Goal: Transaction & Acquisition: Book appointment/travel/reservation

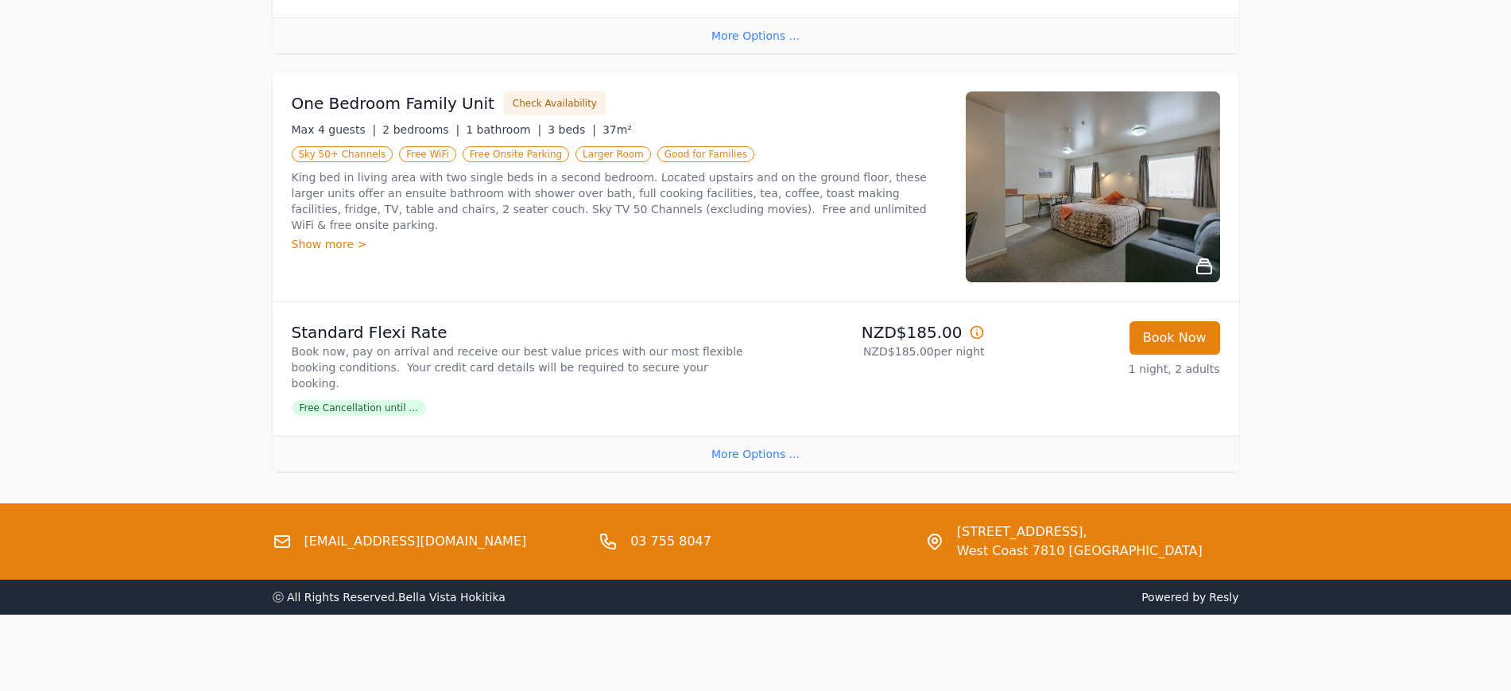
scroll to position [2239, 0]
click at [741, 436] on div "More Options ..." at bounding box center [756, 454] width 967 height 36
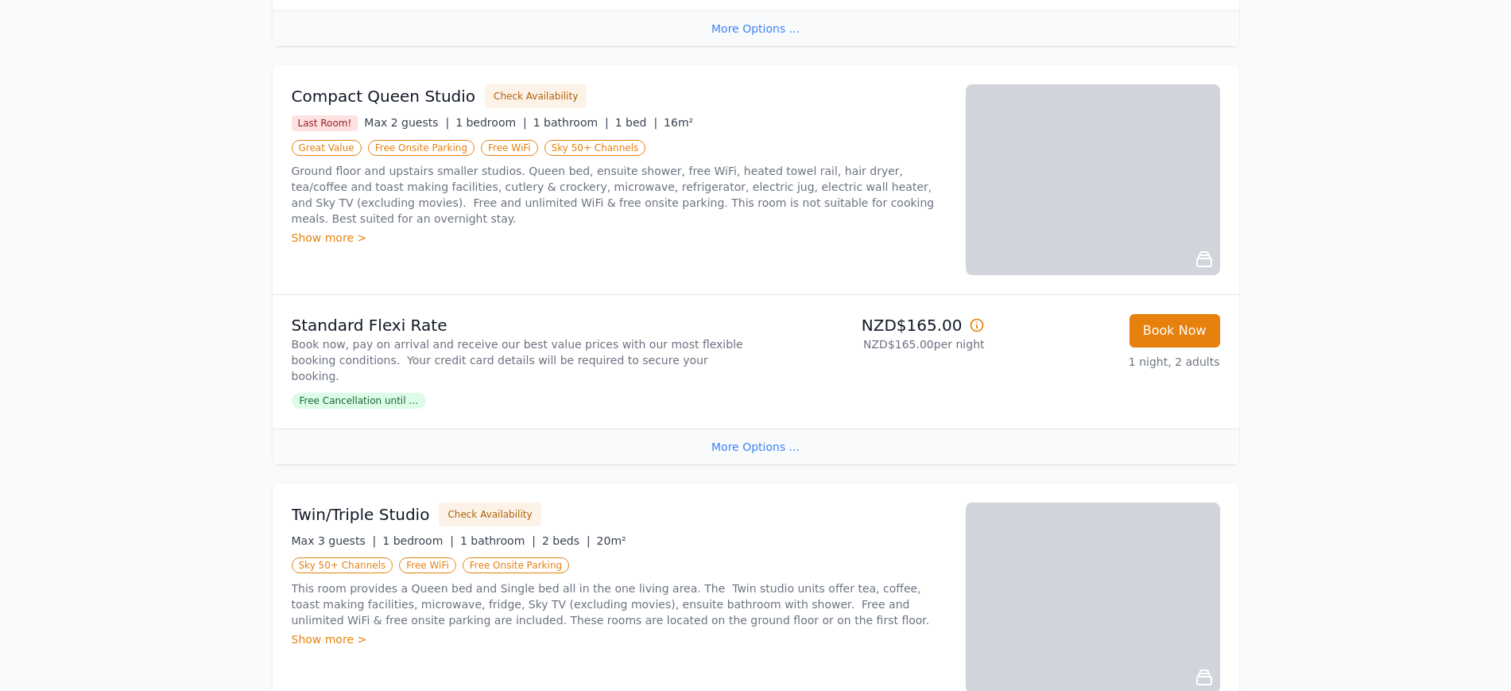
scroll to position [795, 0]
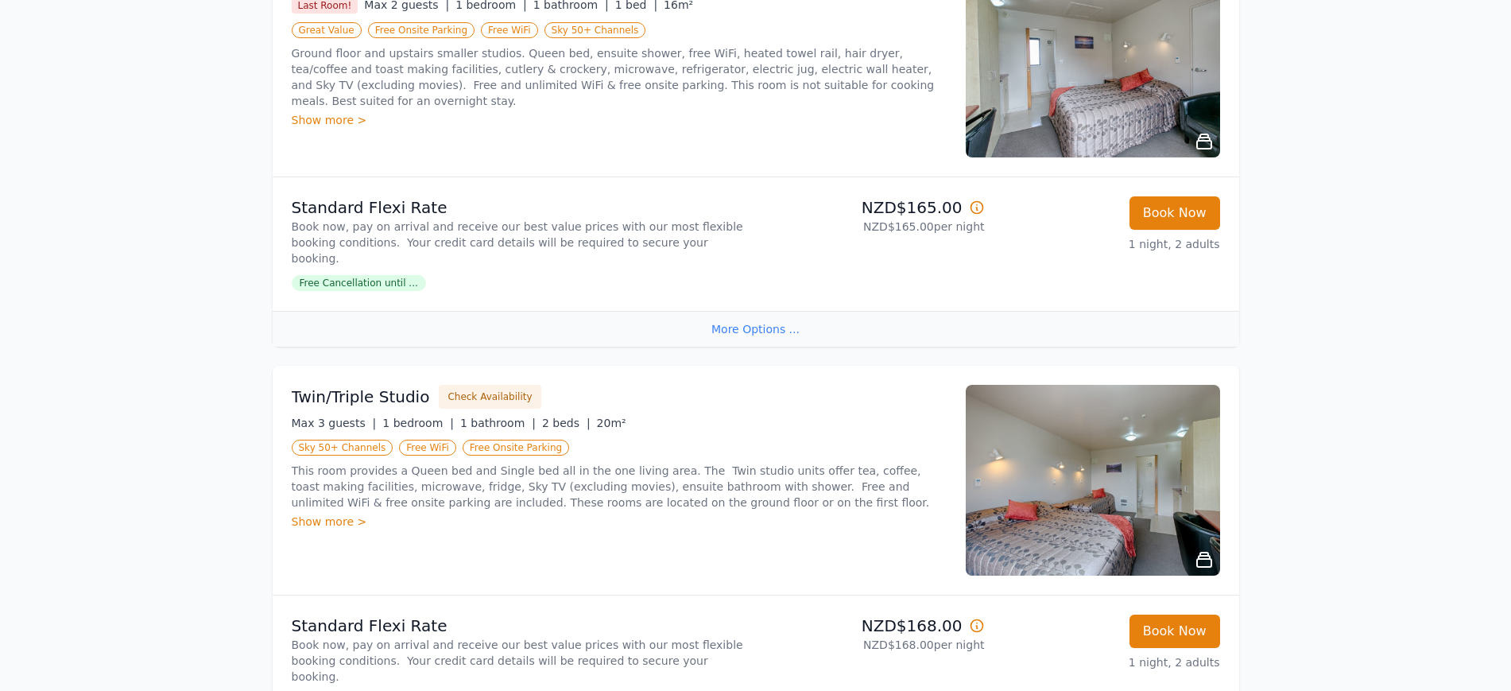
click at [1220, 157] on img at bounding box center [1093, 62] width 254 height 191
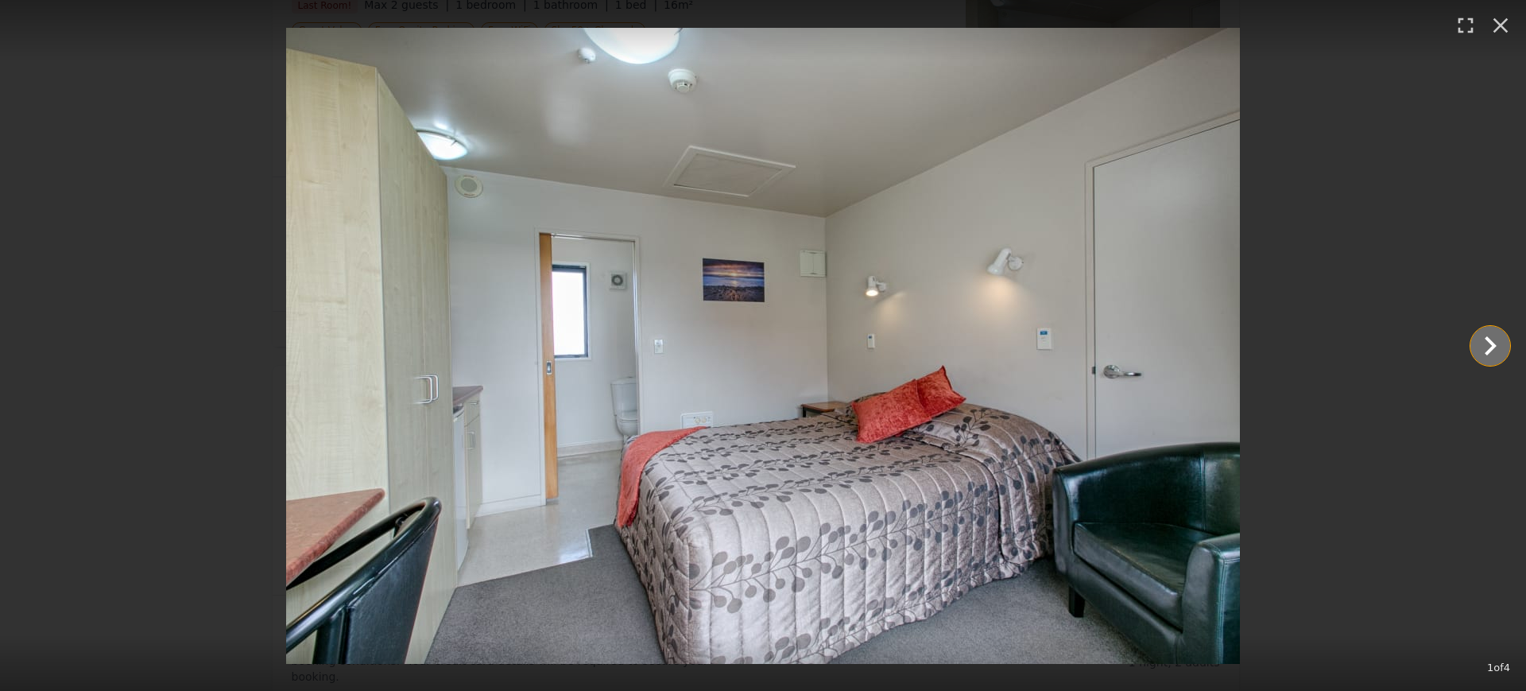
click at [1489, 354] on icon "Show slide 2 of 4" at bounding box center [1490, 346] width 38 height 38
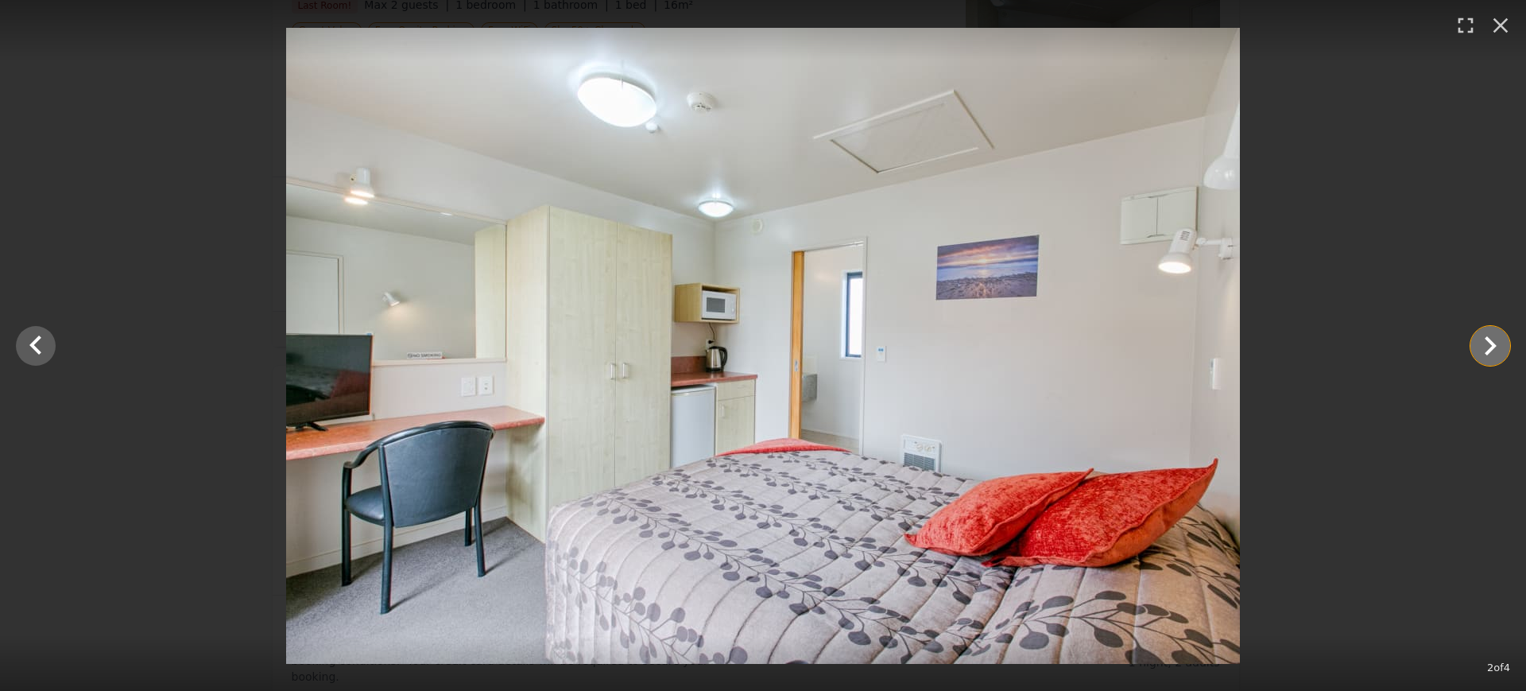
click at [1489, 354] on icon "Show slide 3 of 4" at bounding box center [1490, 346] width 38 height 38
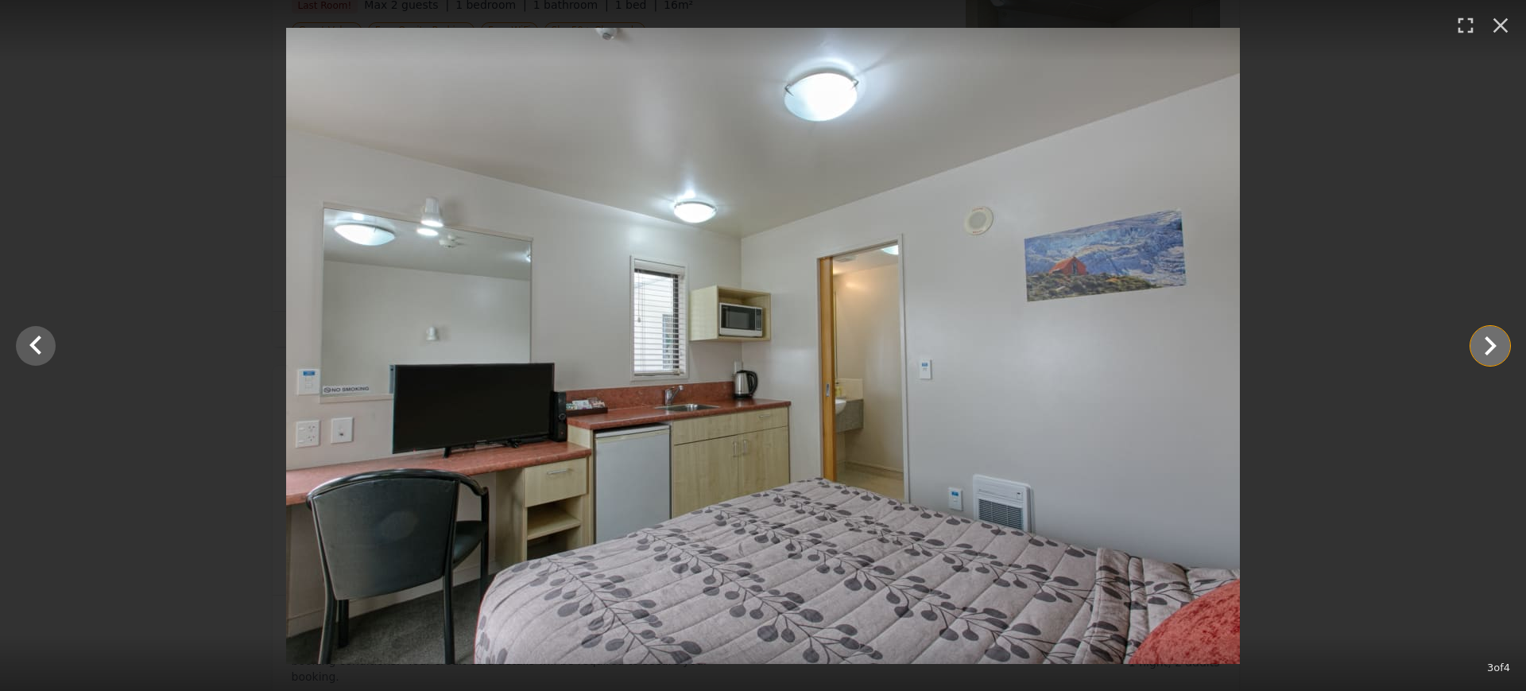
click at [1493, 356] on icon "Show slide 4 of 4" at bounding box center [1490, 346] width 38 height 38
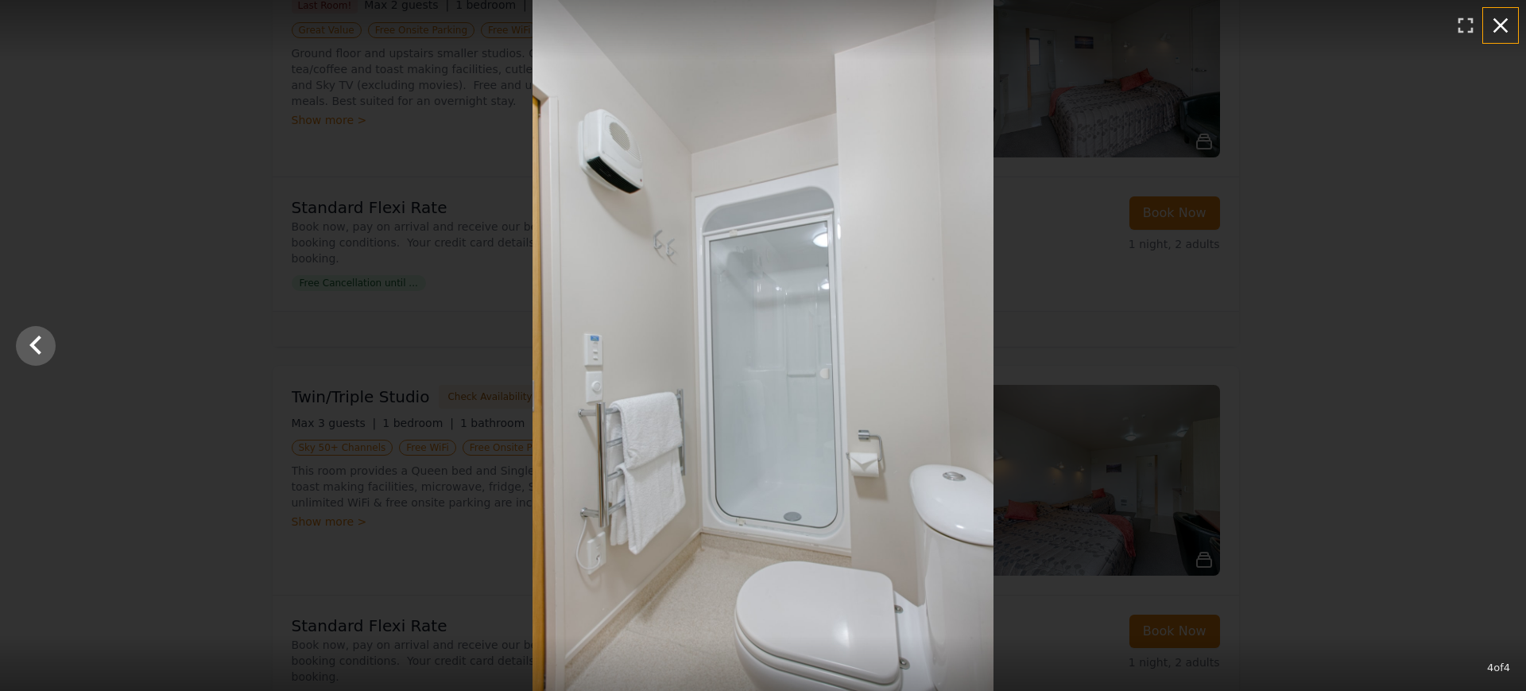
click at [1504, 25] on icon "button" at bounding box center [1500, 25] width 25 height 25
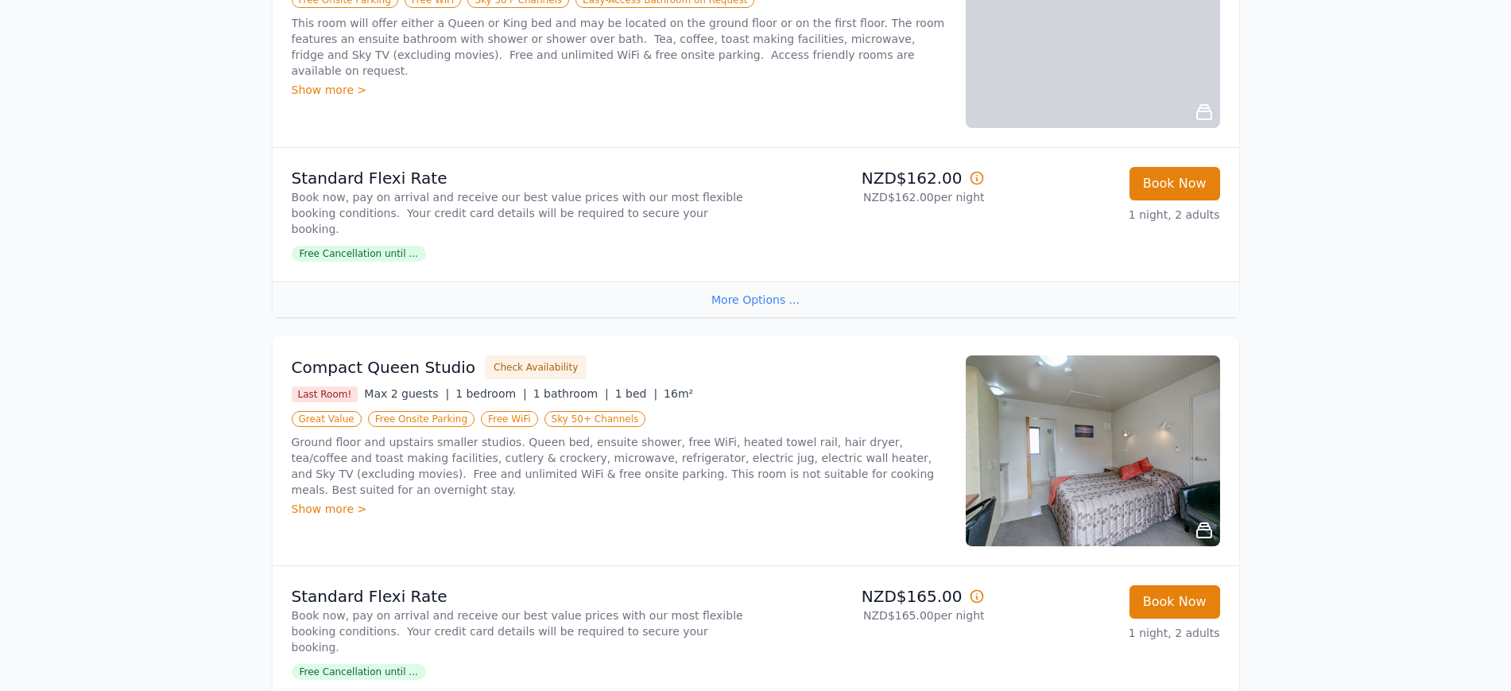
scroll to position [397, 0]
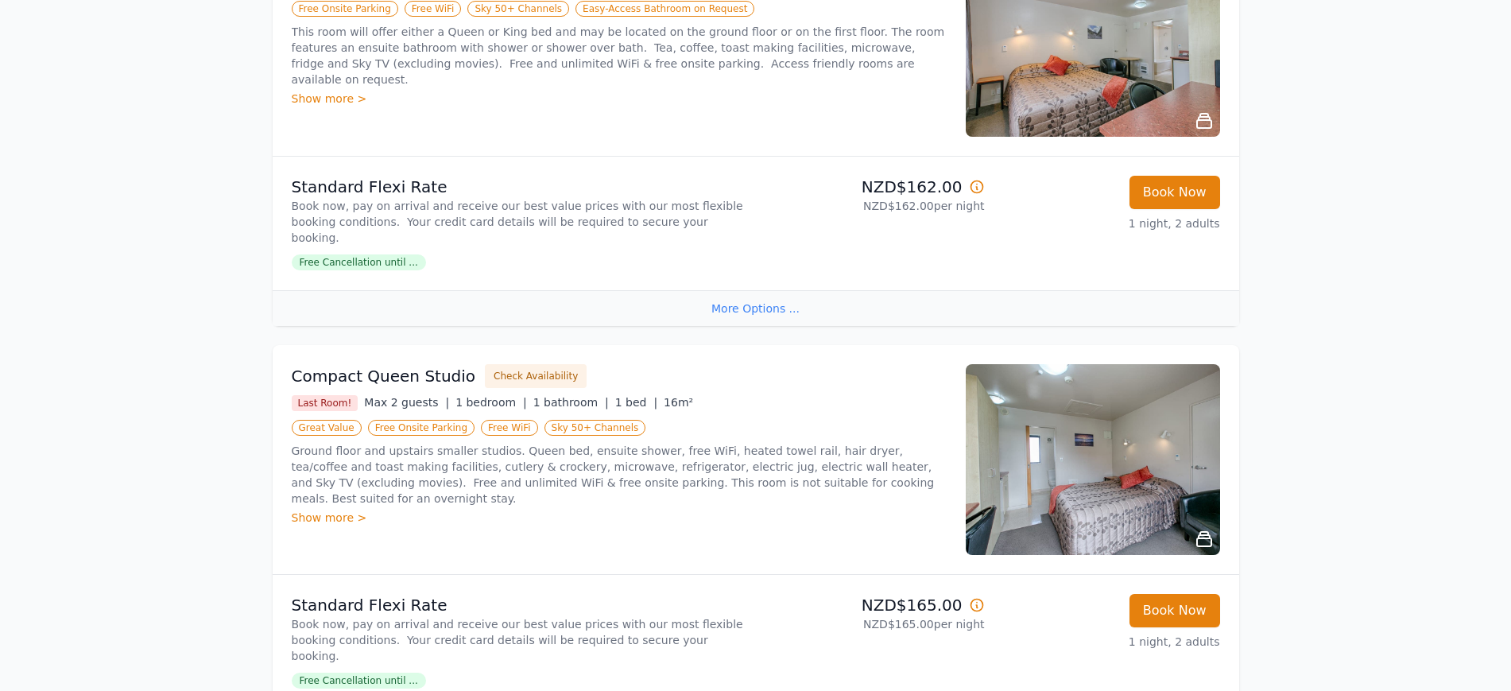
click at [1181, 137] on img at bounding box center [1093, 41] width 254 height 191
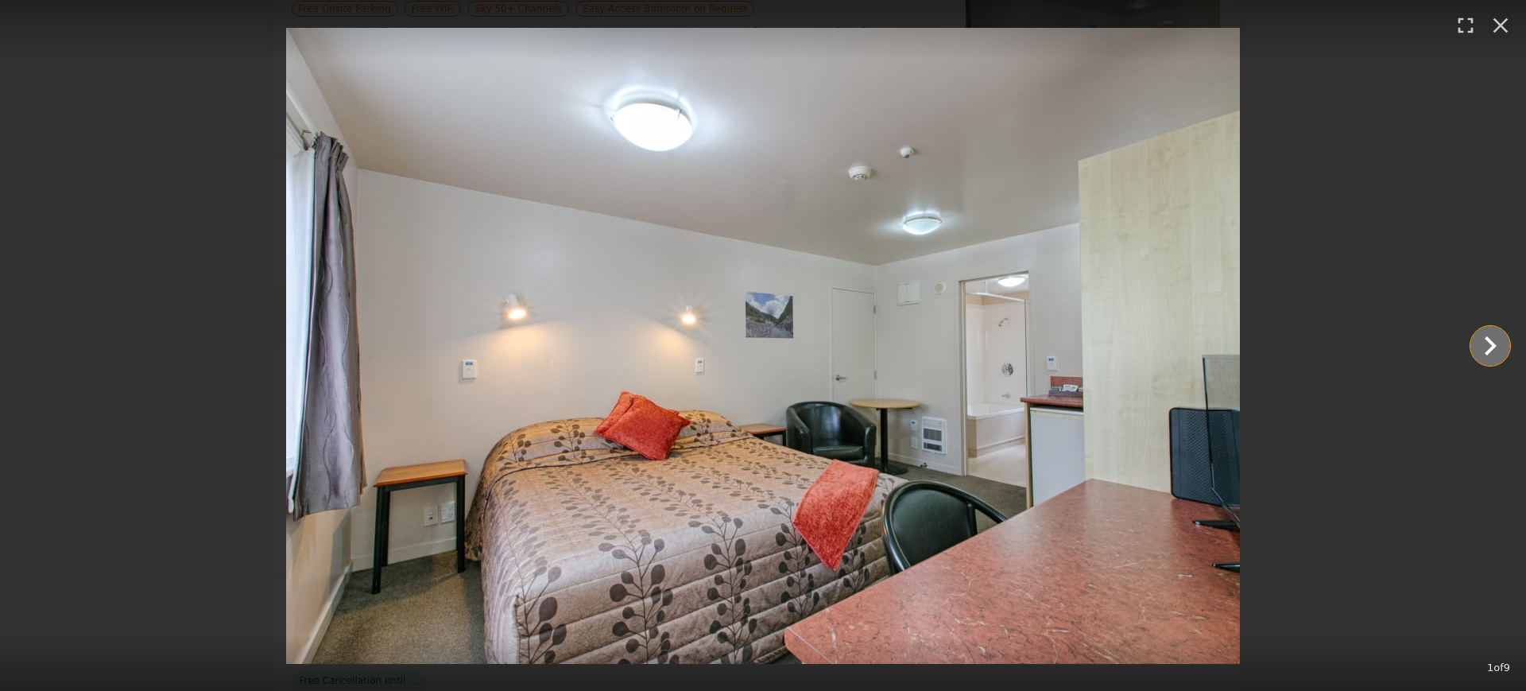
click at [1475, 341] on icon "Show slide 2 of 9" at bounding box center [1490, 346] width 38 height 38
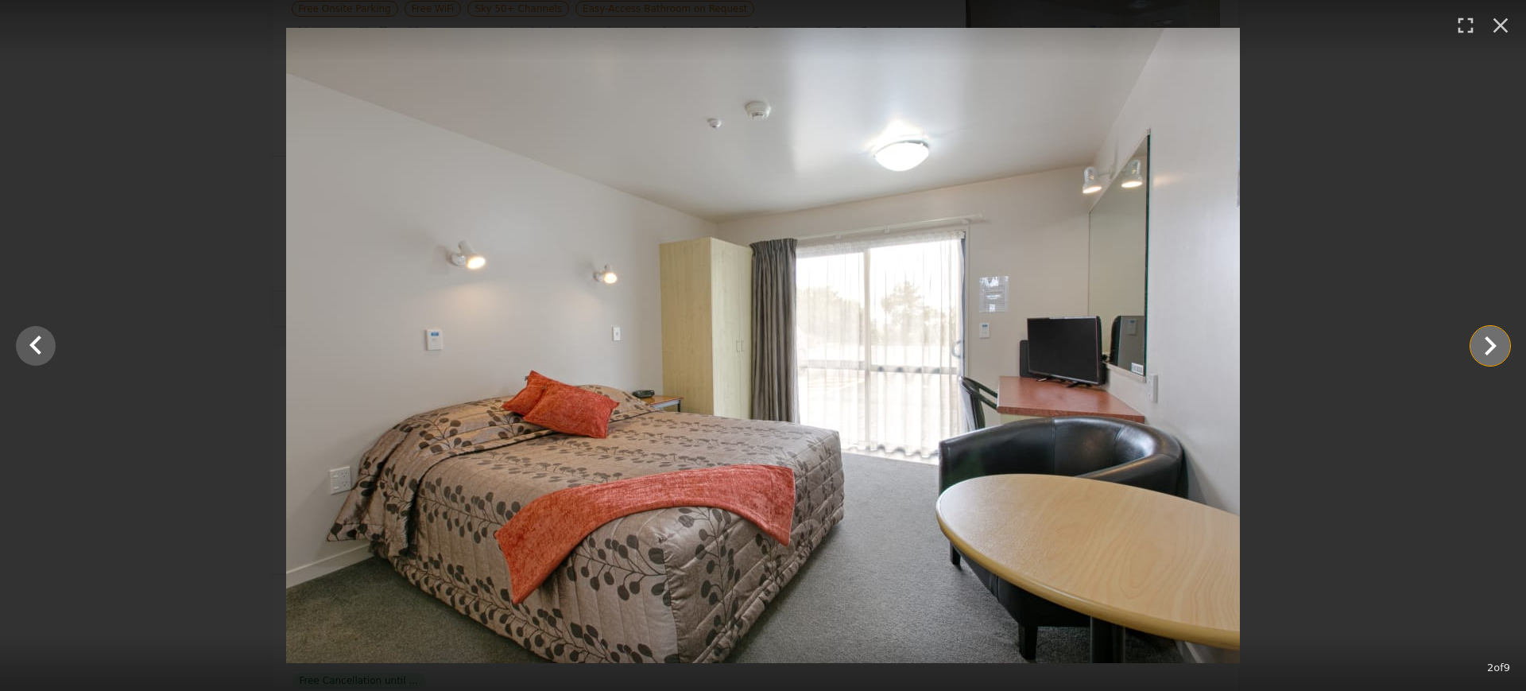
click at [1478, 342] on icon "Show slide 3 of 9" at bounding box center [1490, 346] width 38 height 38
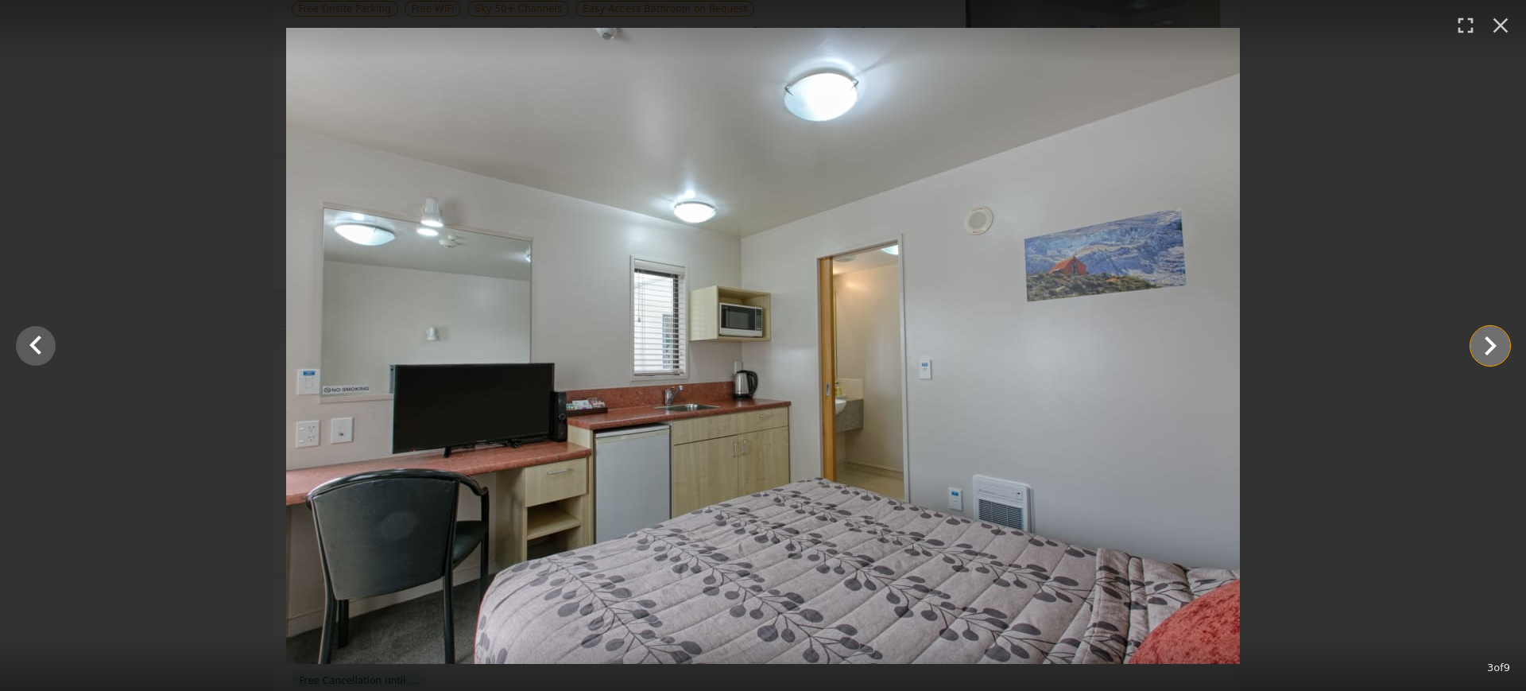
click at [1478, 342] on icon "Show slide 4 of 9" at bounding box center [1490, 346] width 38 height 38
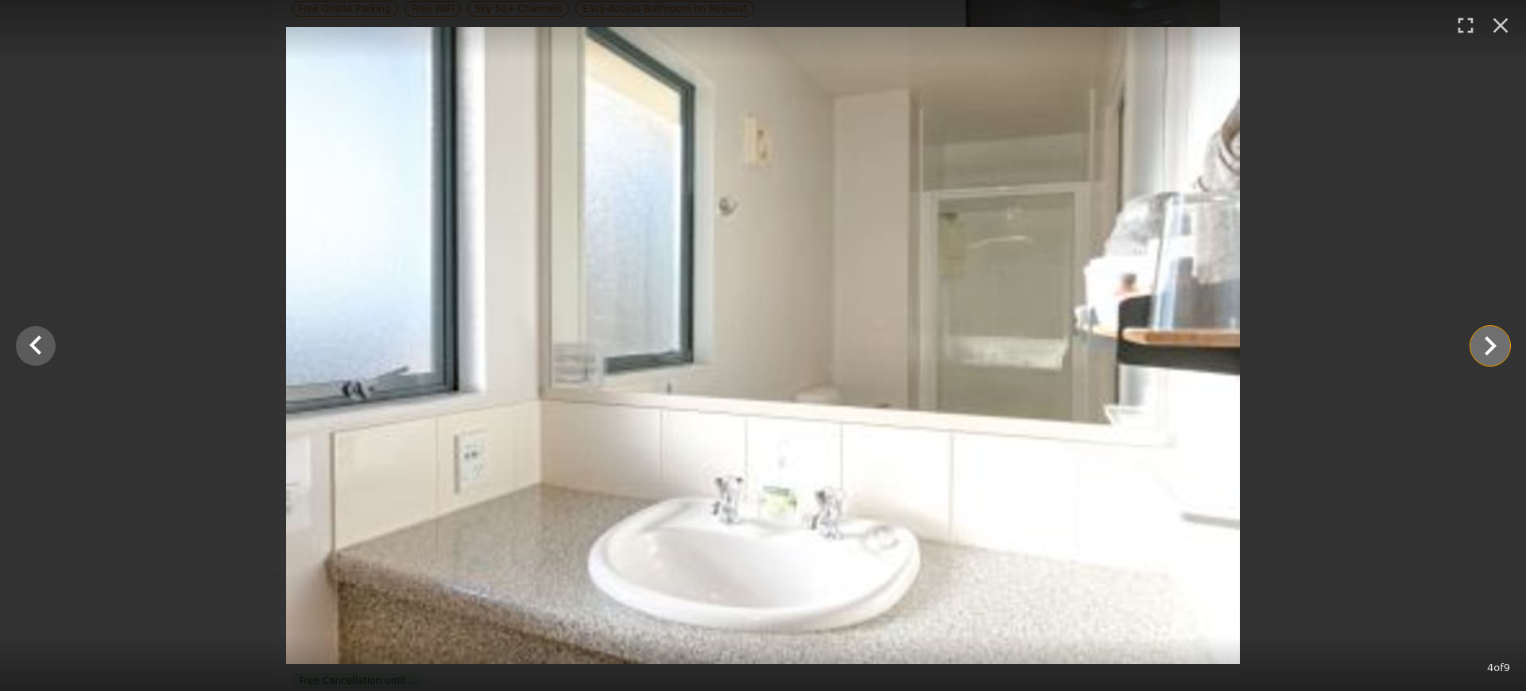
click at [1478, 342] on icon "Show slide 5 of 9" at bounding box center [1490, 346] width 38 height 38
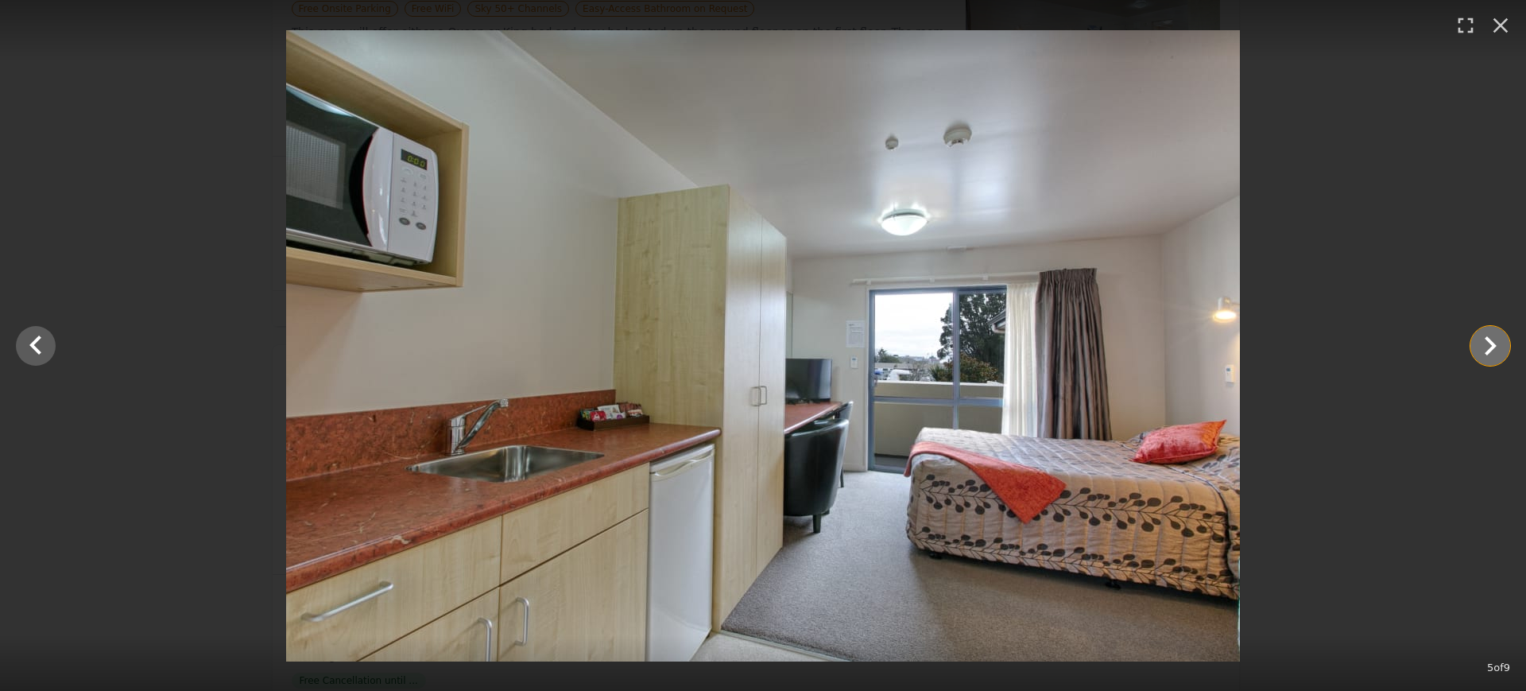
click at [1478, 342] on icon "Show slide 6 of 9" at bounding box center [1490, 346] width 38 height 38
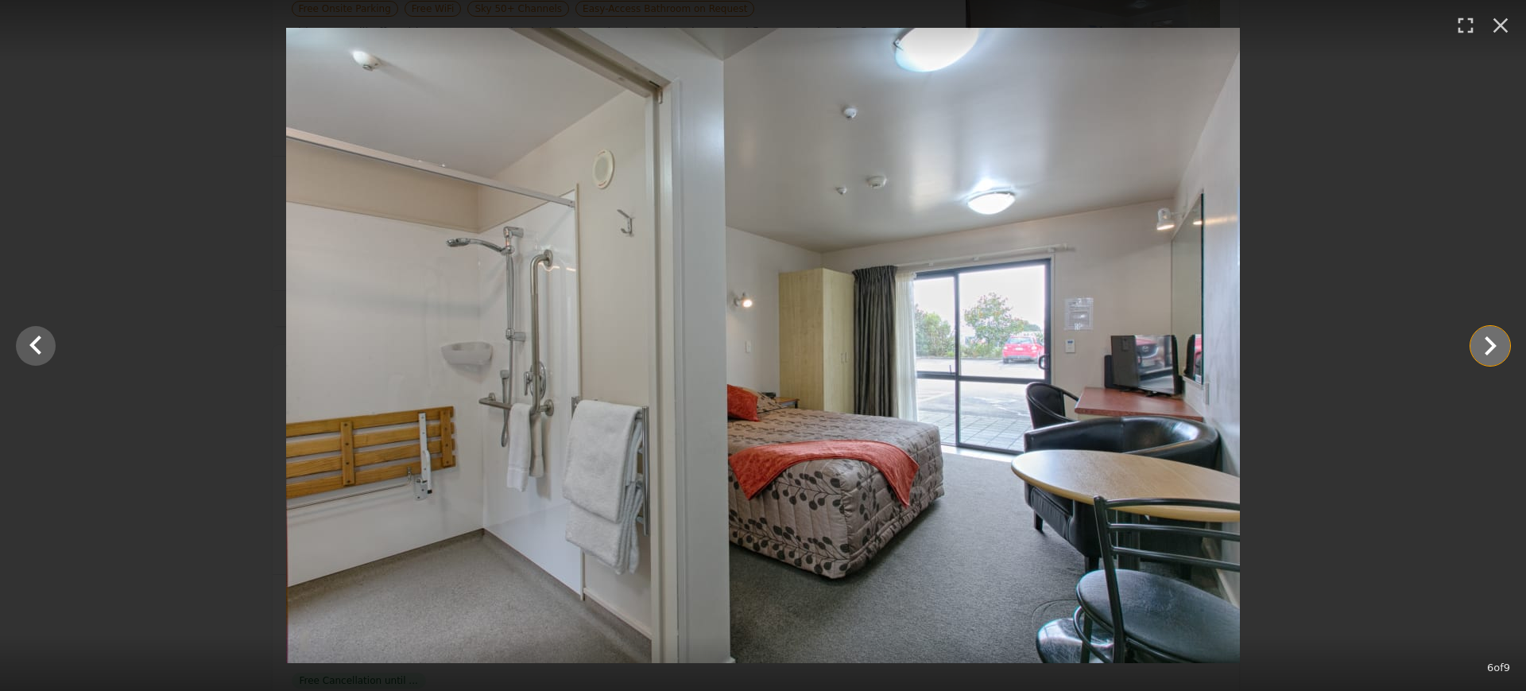
click at [1490, 348] on icon "Show slide 7 of 9" at bounding box center [1491, 345] width 12 height 19
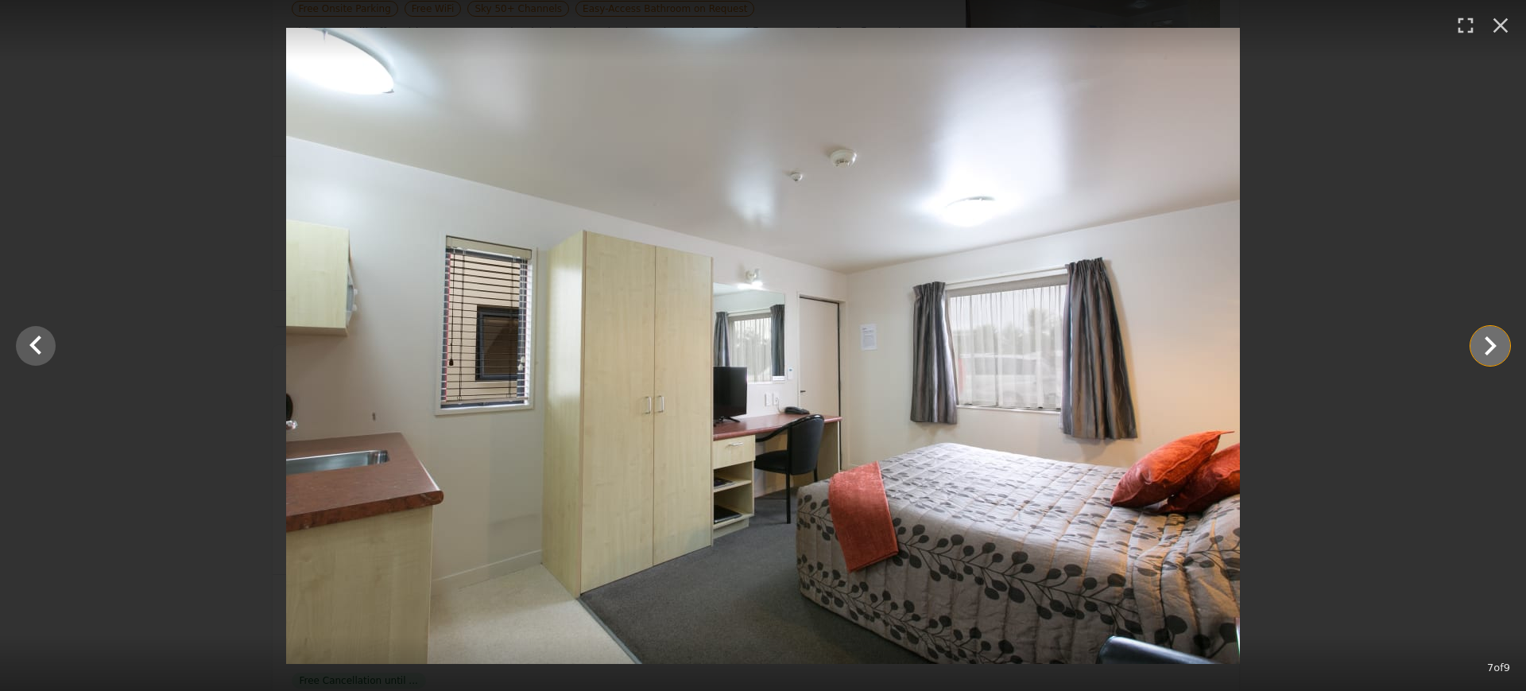
click at [1490, 348] on icon "Show slide 8 of 9" at bounding box center [1491, 345] width 12 height 19
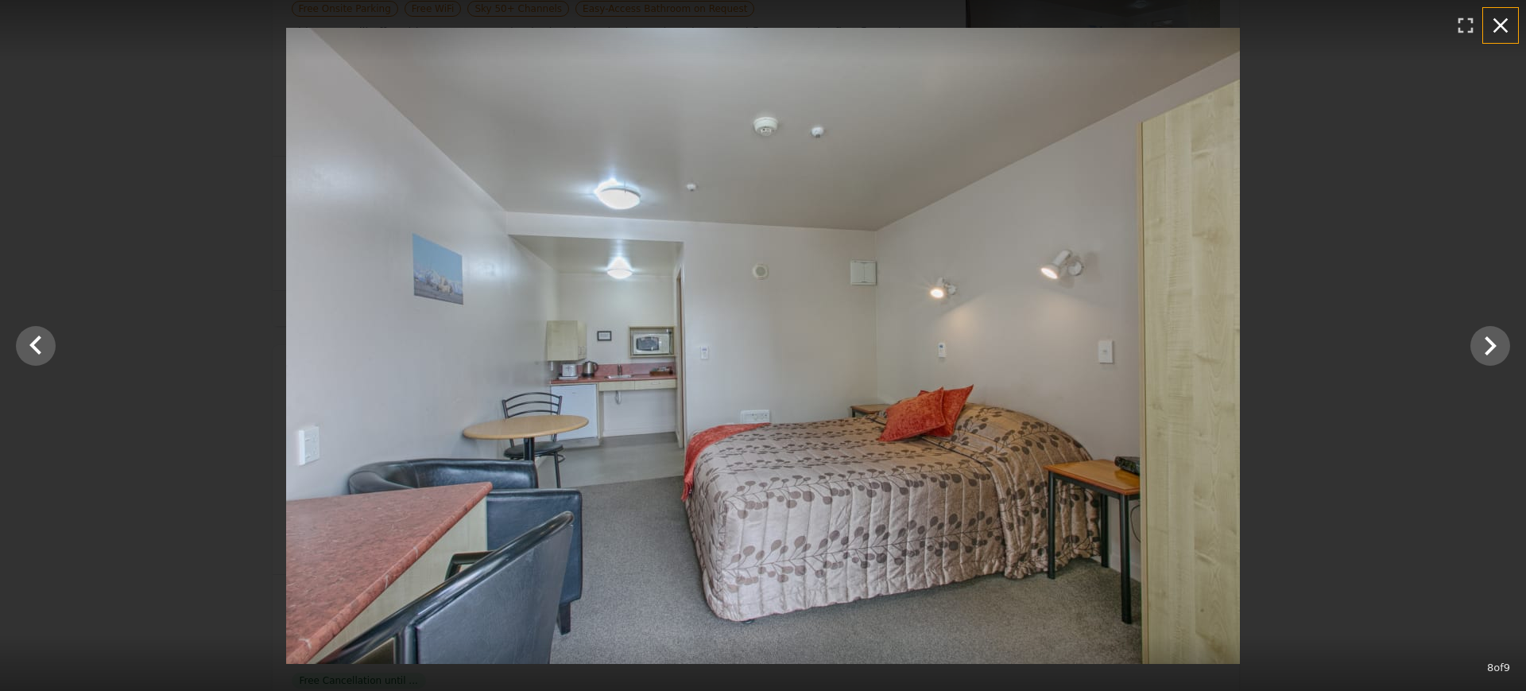
click at [1504, 30] on icon "button" at bounding box center [1500, 25] width 25 height 25
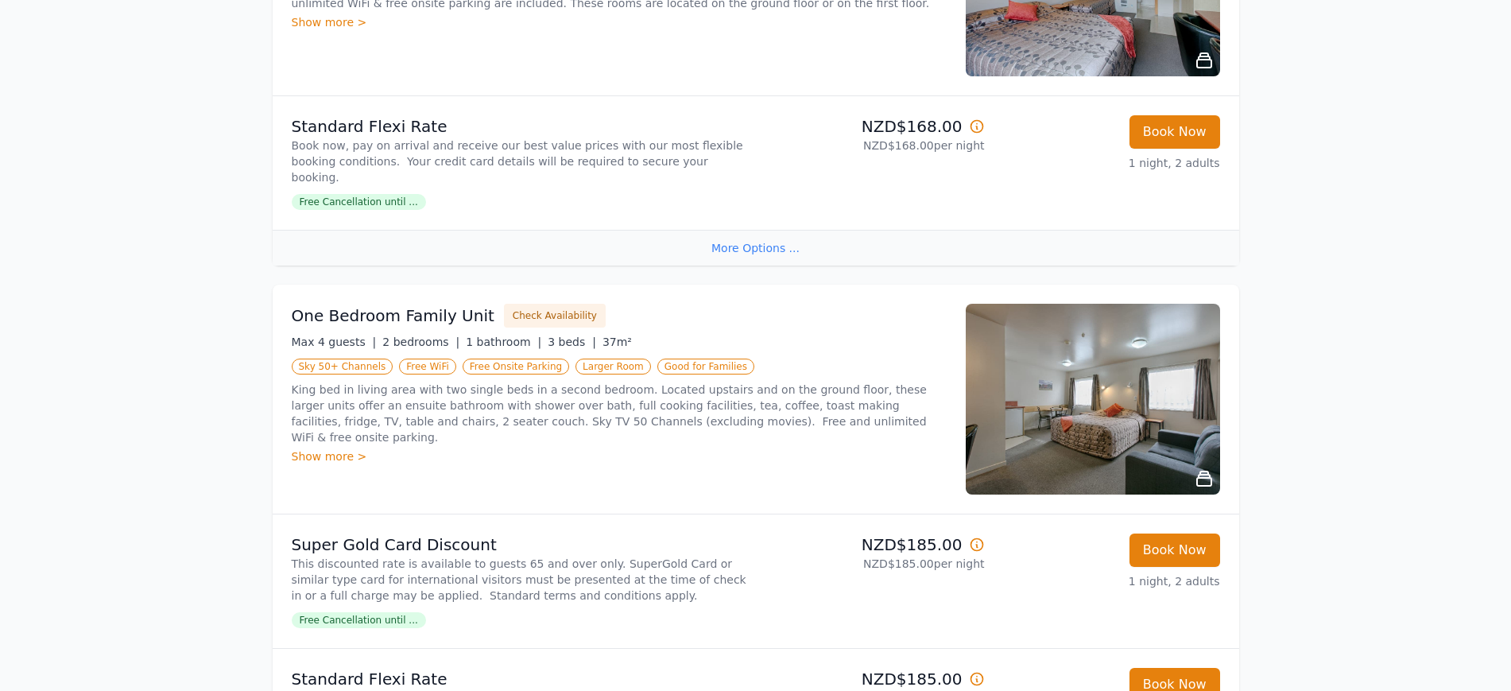
scroll to position [1391, 0]
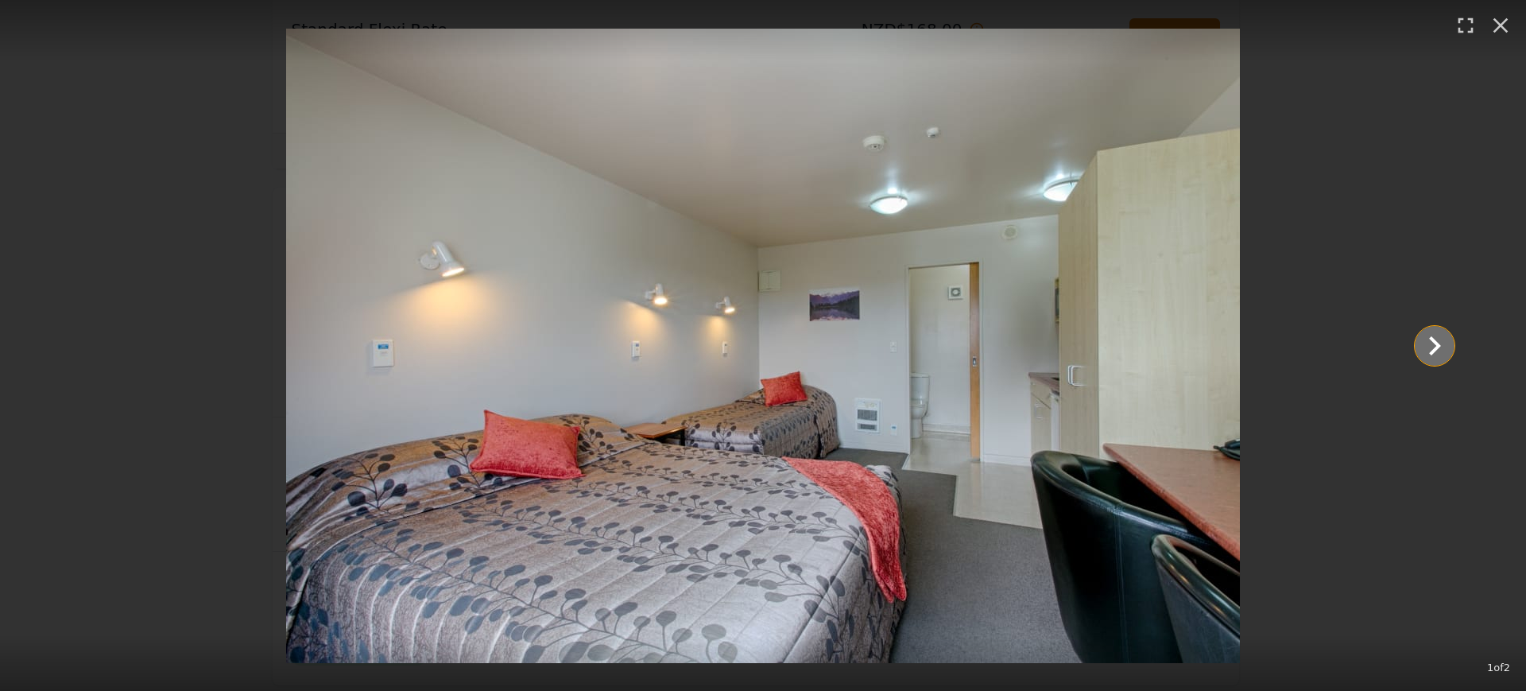
click at [1437, 352] on icon "Show slide 2 of 2" at bounding box center [1435, 346] width 38 height 38
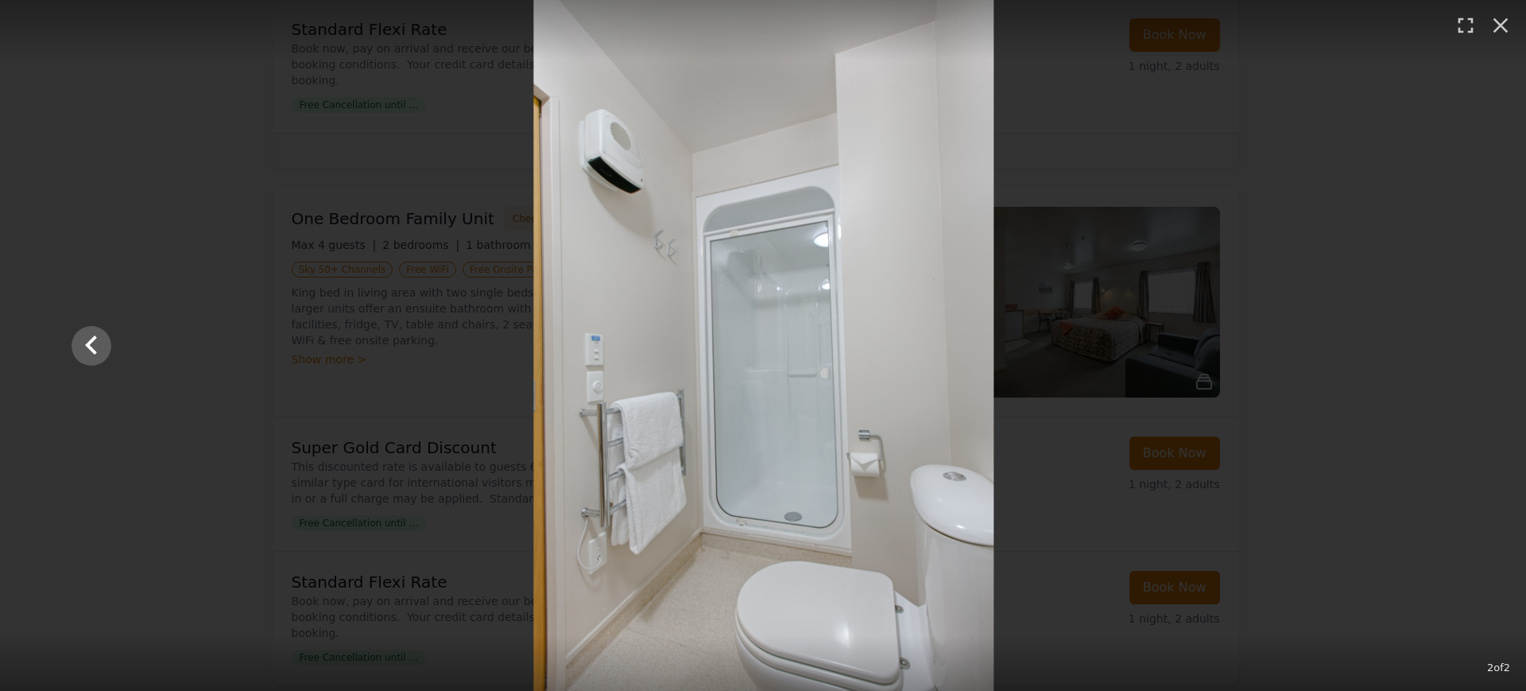
click at [1437, 352] on div at bounding box center [763, 345] width 1414 height 691
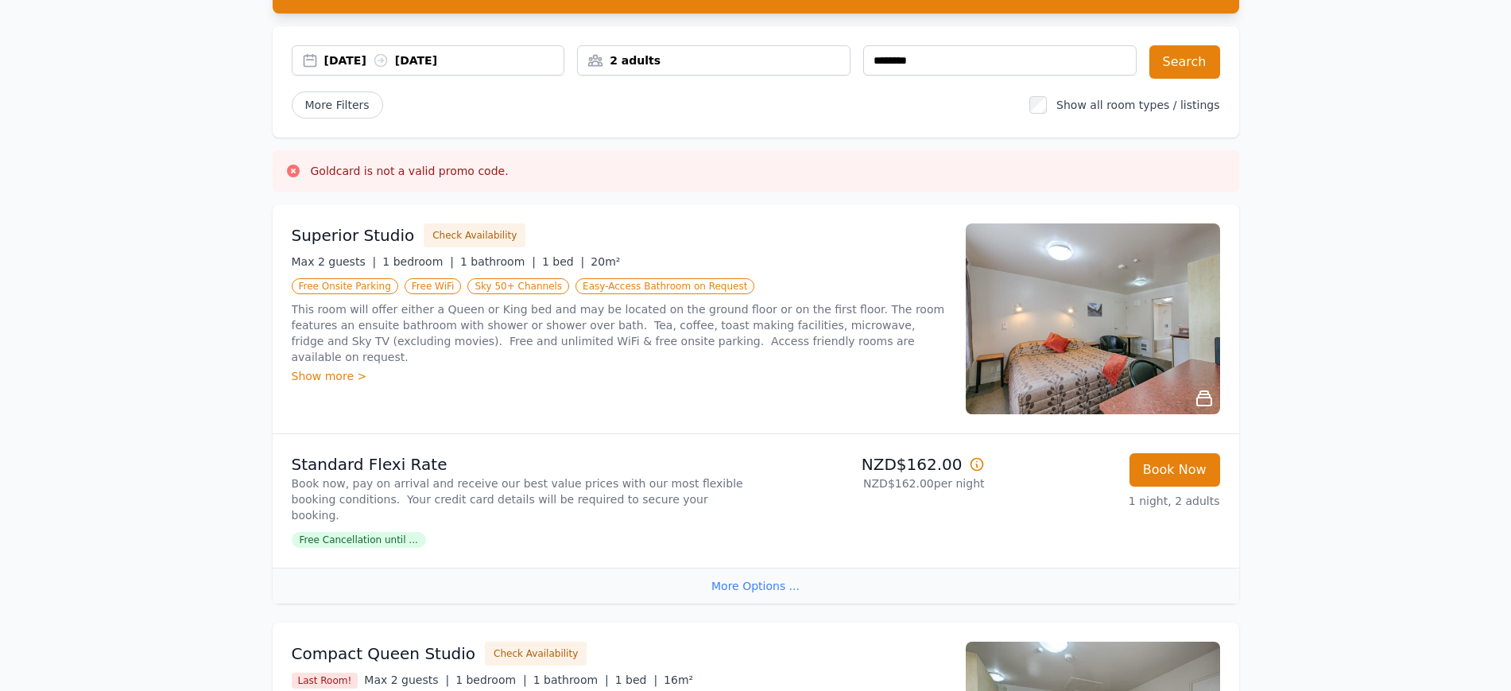
scroll to position [199, 0]
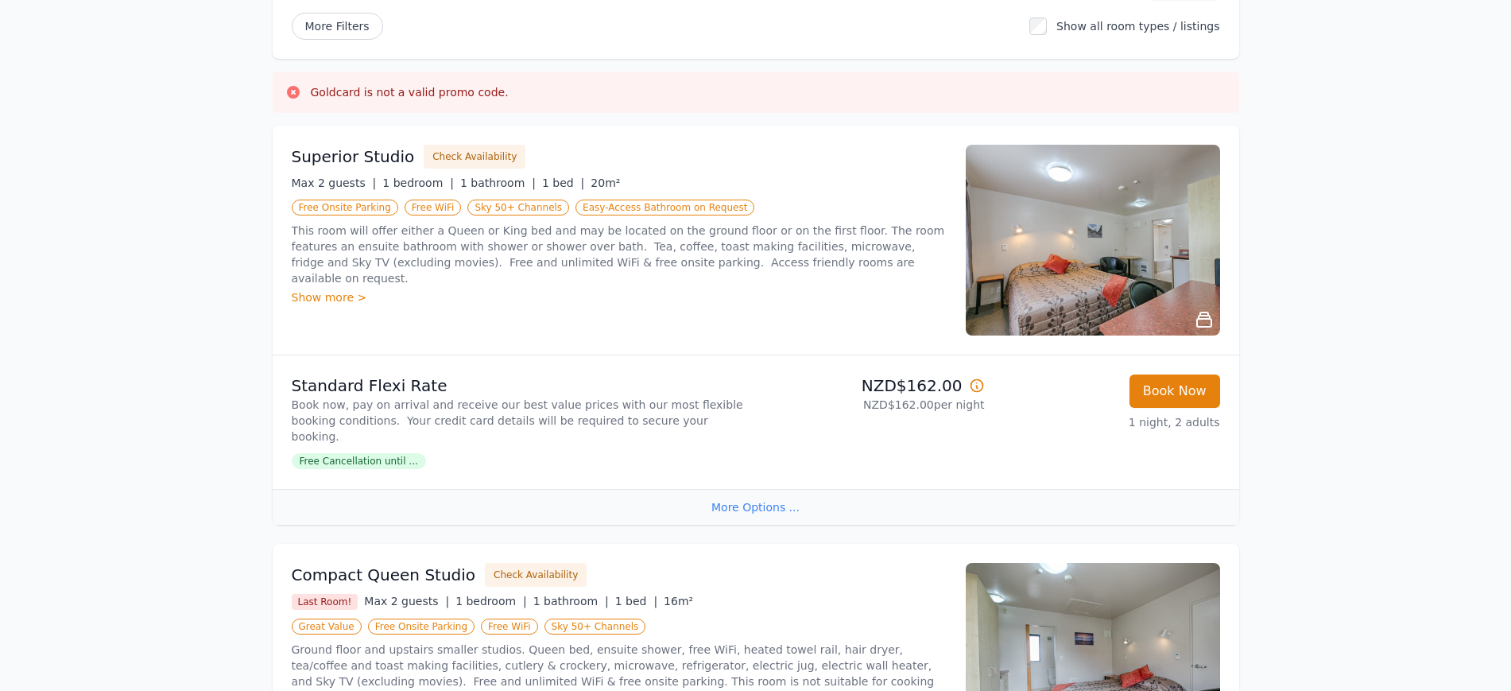
click at [1220, 335] on img at bounding box center [1093, 240] width 254 height 191
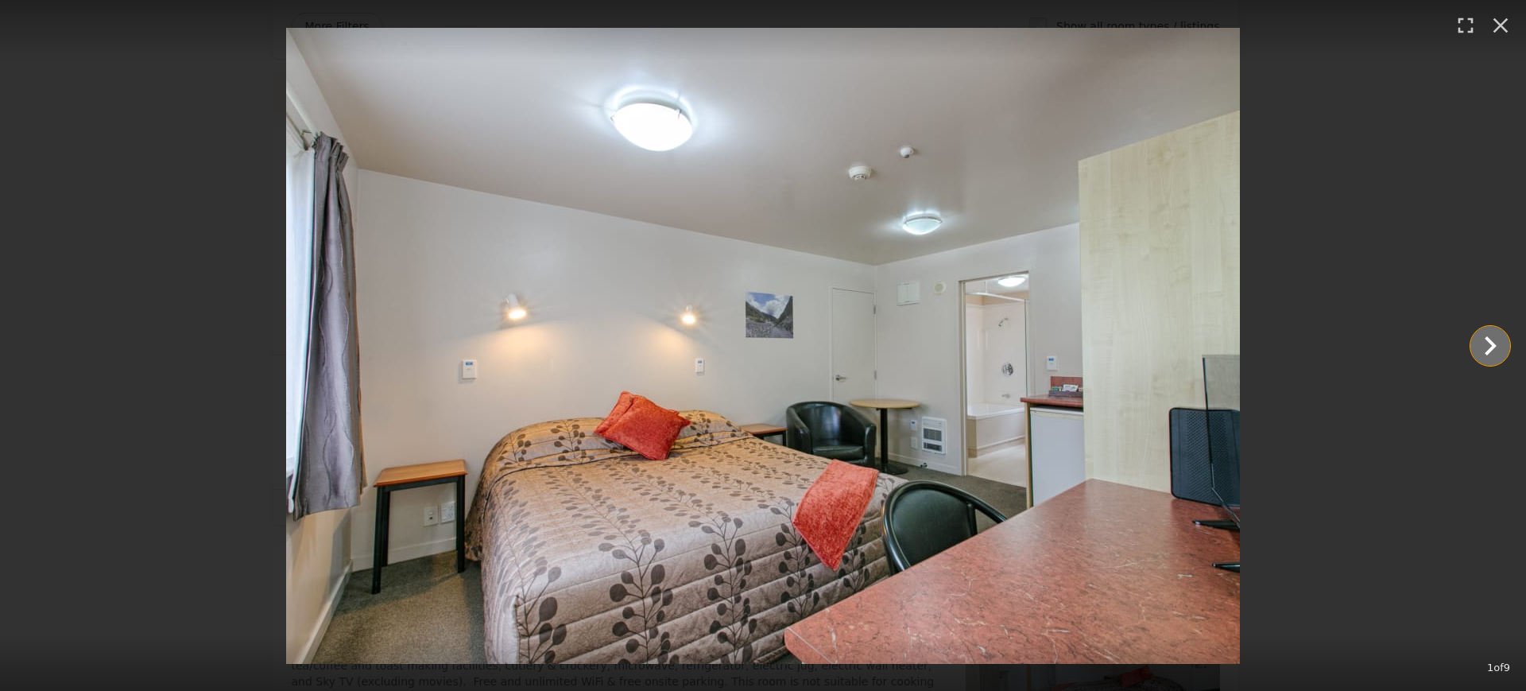
click at [1489, 342] on icon "Show slide 2 of 9" at bounding box center [1490, 346] width 38 height 38
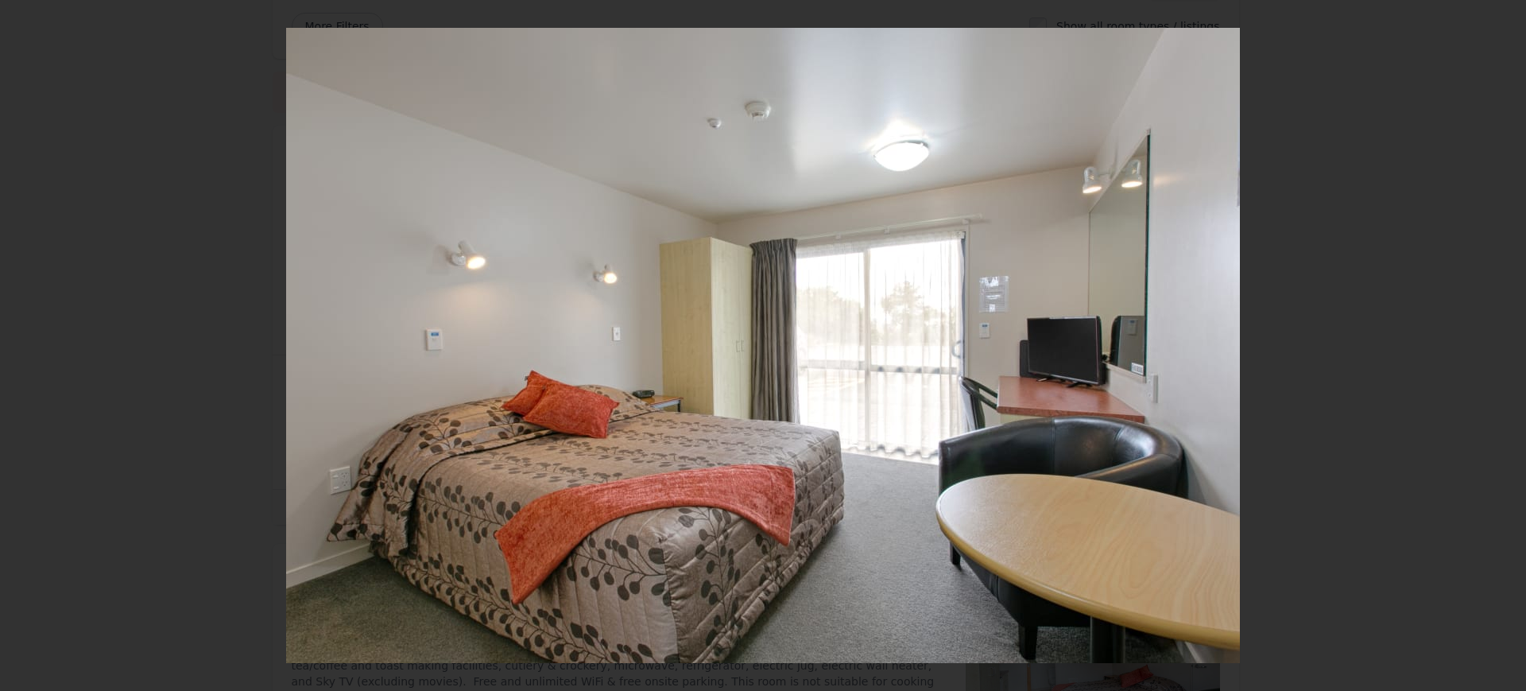
click at [1489, 342] on icon "Show slide 3 of 9" at bounding box center [1490, 346] width 38 height 38
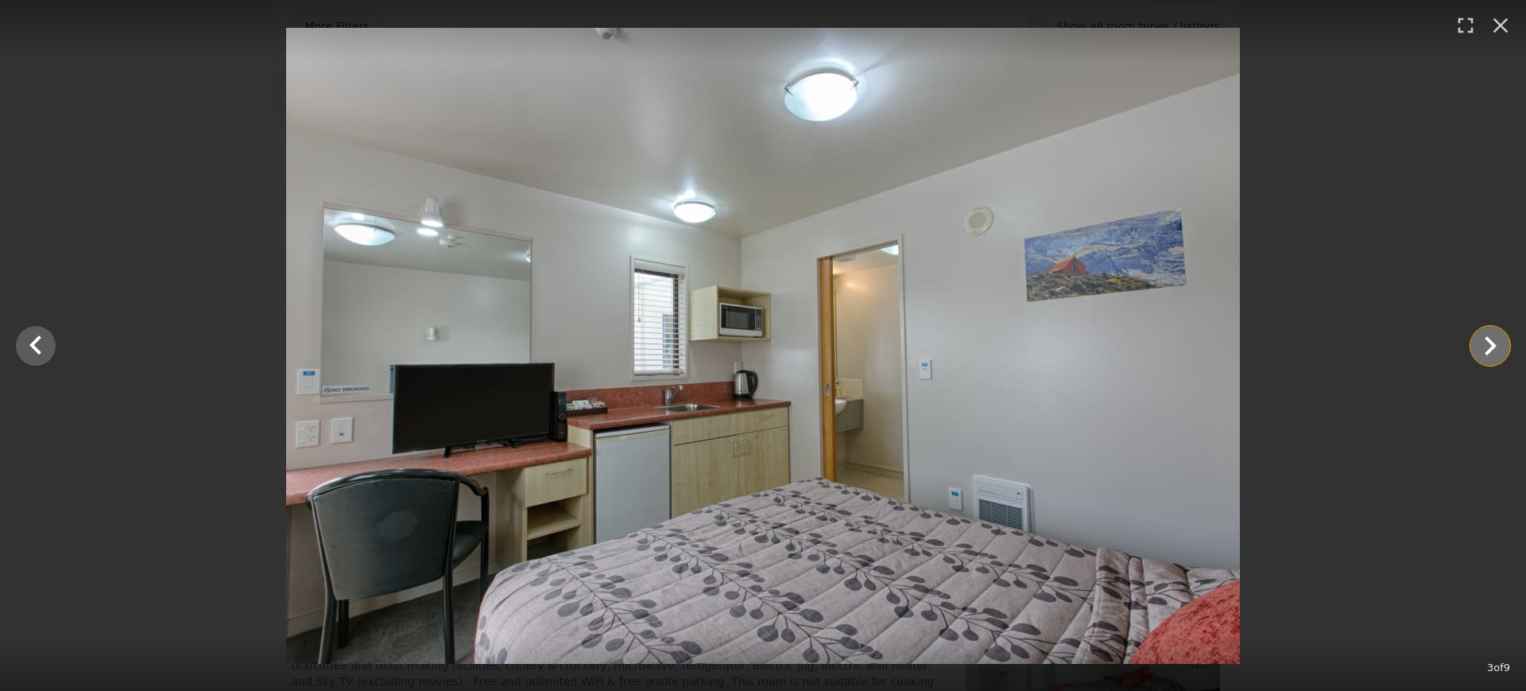
click at [1493, 339] on icon "Show slide 4 of 9" at bounding box center [1490, 346] width 38 height 38
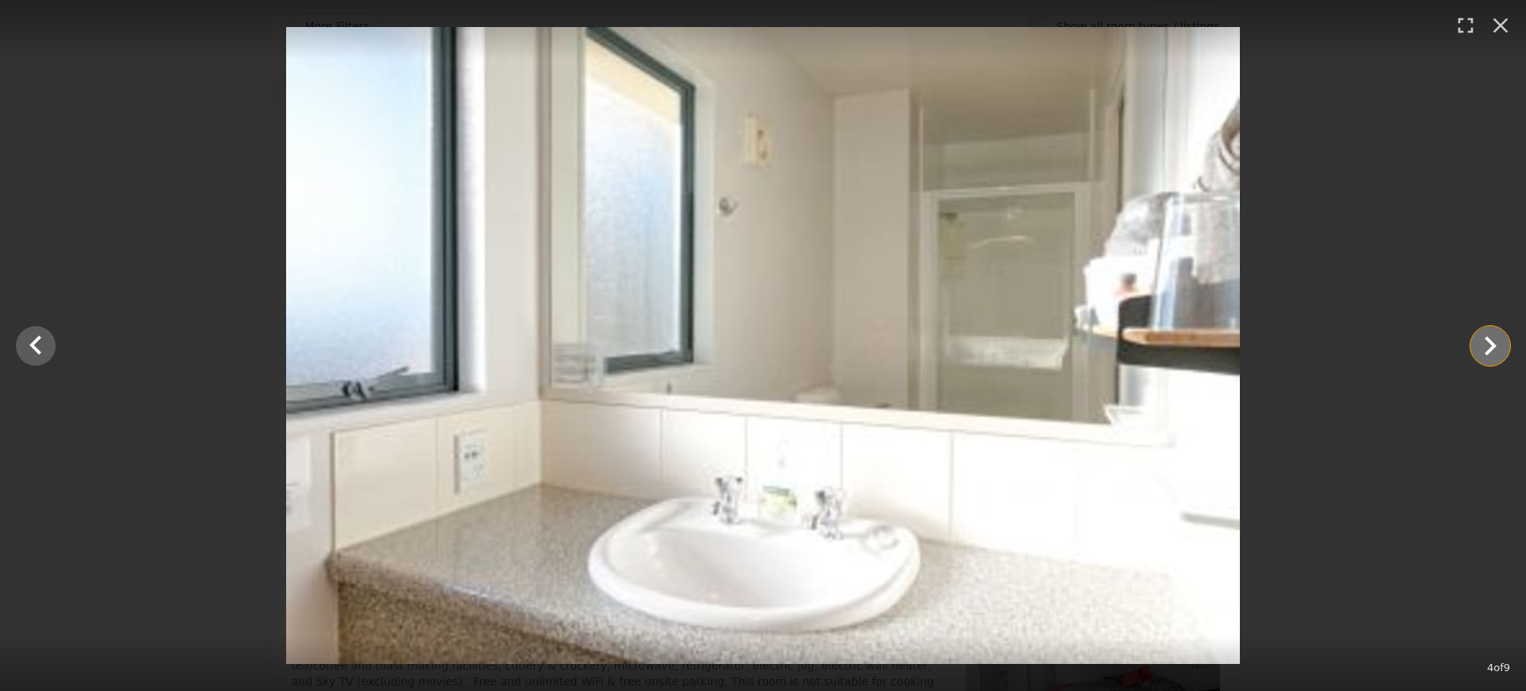
click at [1493, 337] on icon "Show slide 5 of 9" at bounding box center [1490, 346] width 38 height 38
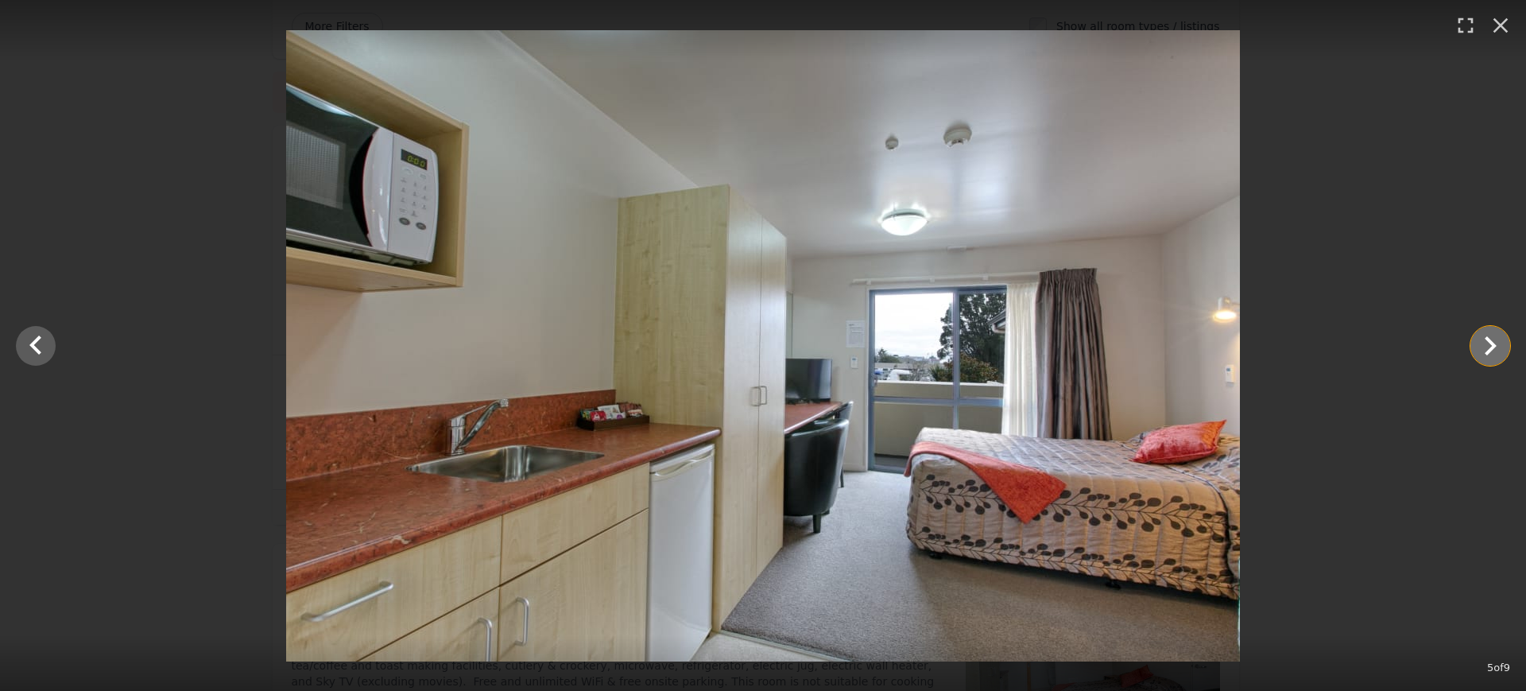
click at [1493, 337] on icon "Show slide 6 of 9" at bounding box center [1490, 346] width 38 height 38
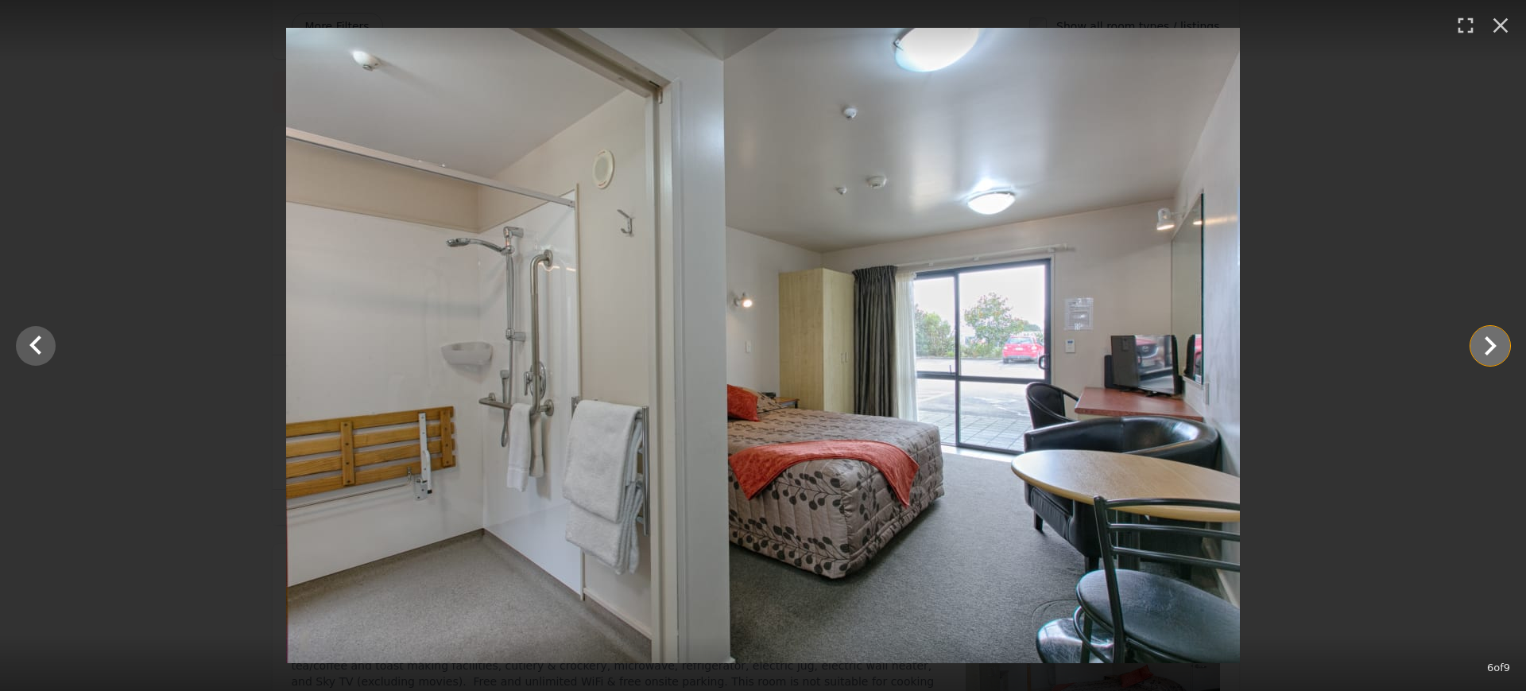
click at [1480, 342] on icon "Show slide 7 of 9" at bounding box center [1490, 346] width 38 height 38
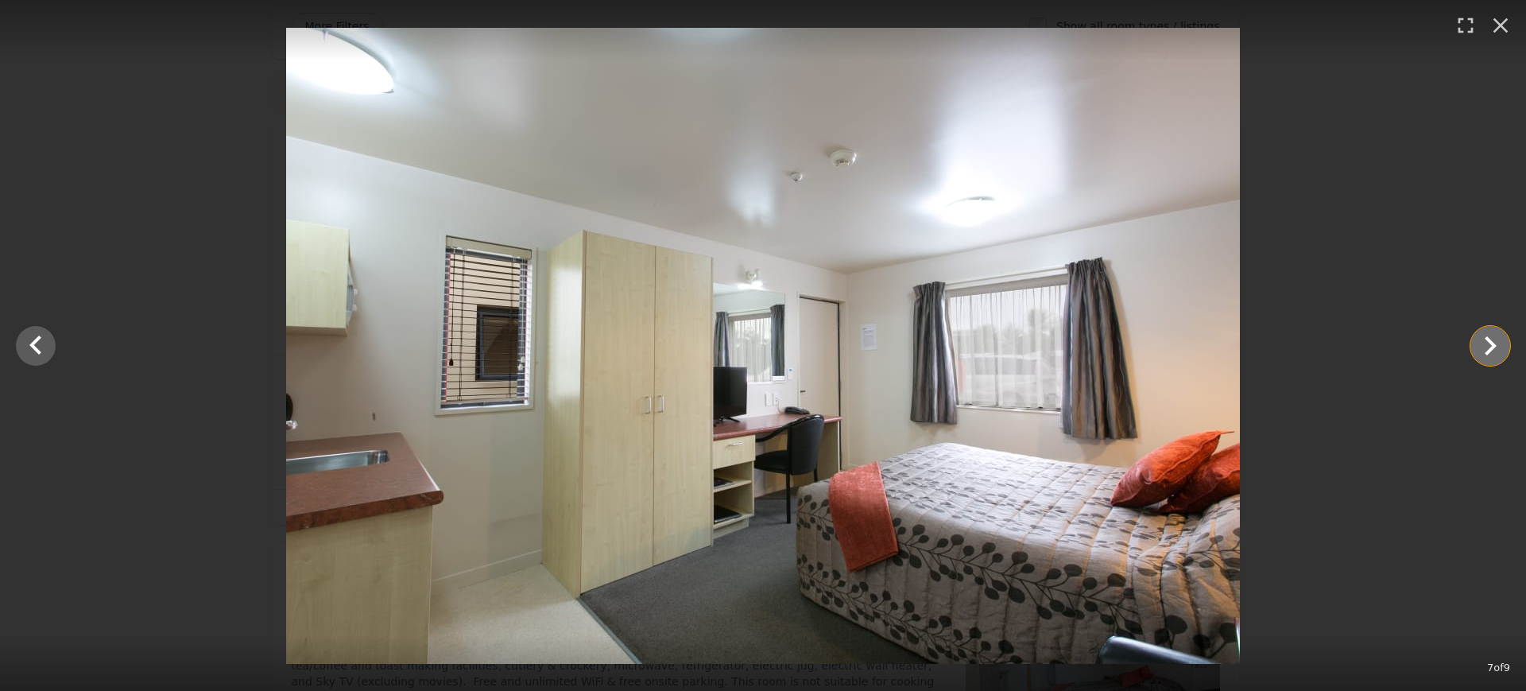
click at [1480, 339] on icon "Show slide 8 of 9" at bounding box center [1490, 346] width 38 height 38
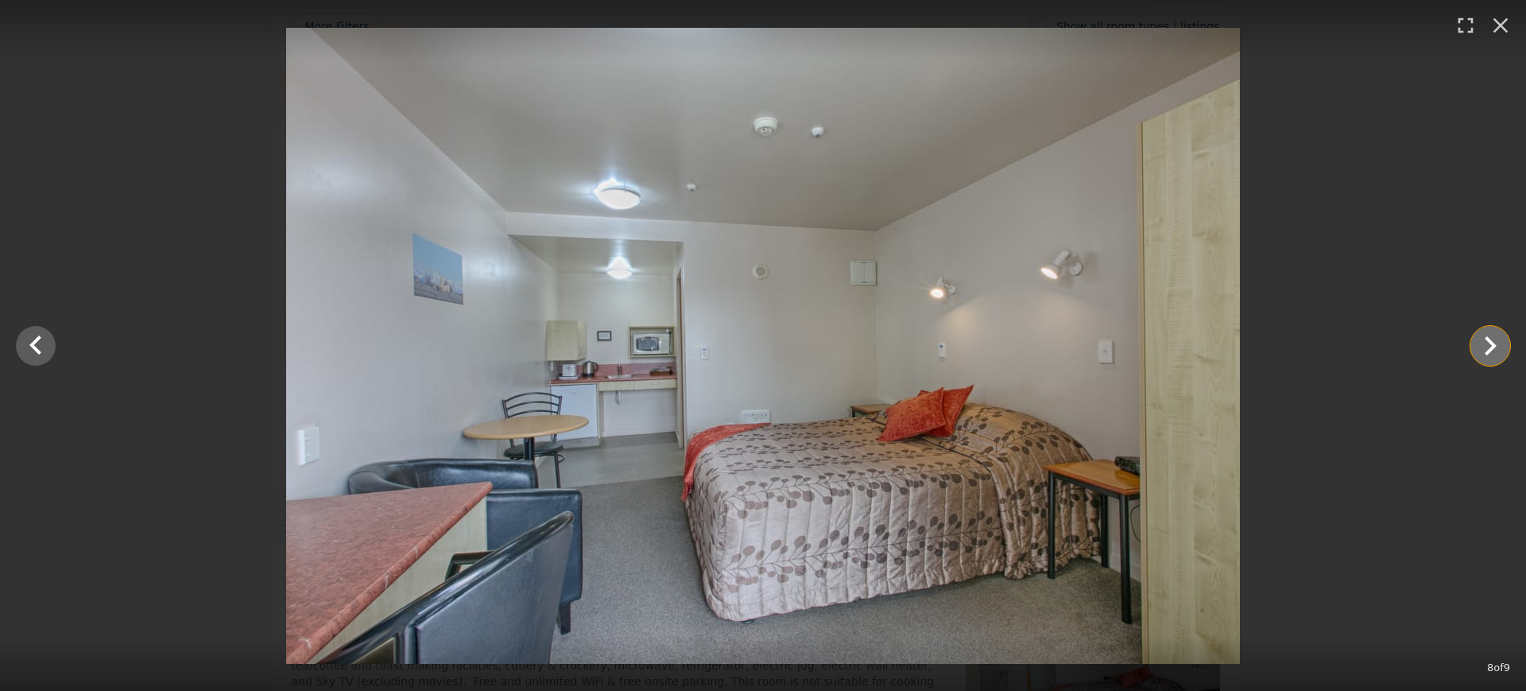
click at [1480, 337] on icon "Show slide 9 of 9" at bounding box center [1490, 346] width 38 height 38
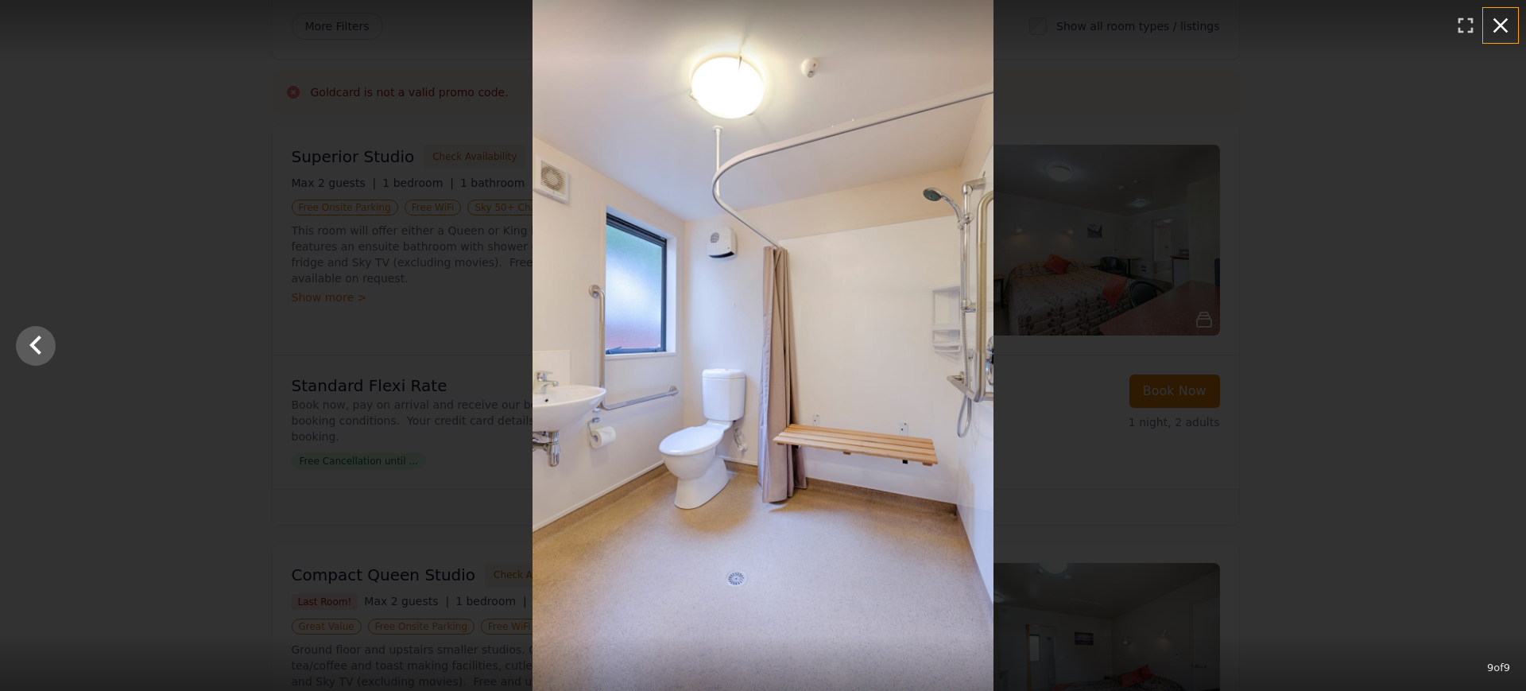
click at [1497, 31] on icon "button" at bounding box center [1500, 25] width 25 height 25
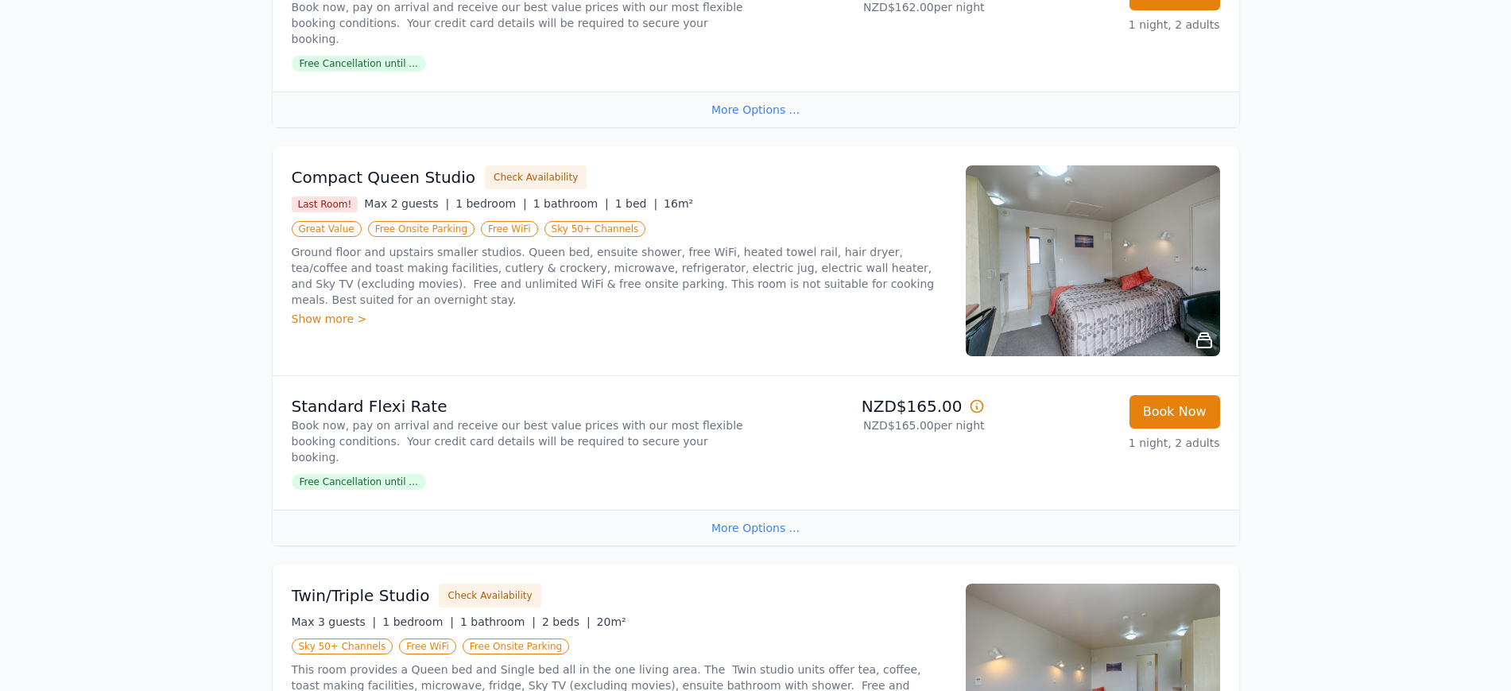
scroll to position [695, 0]
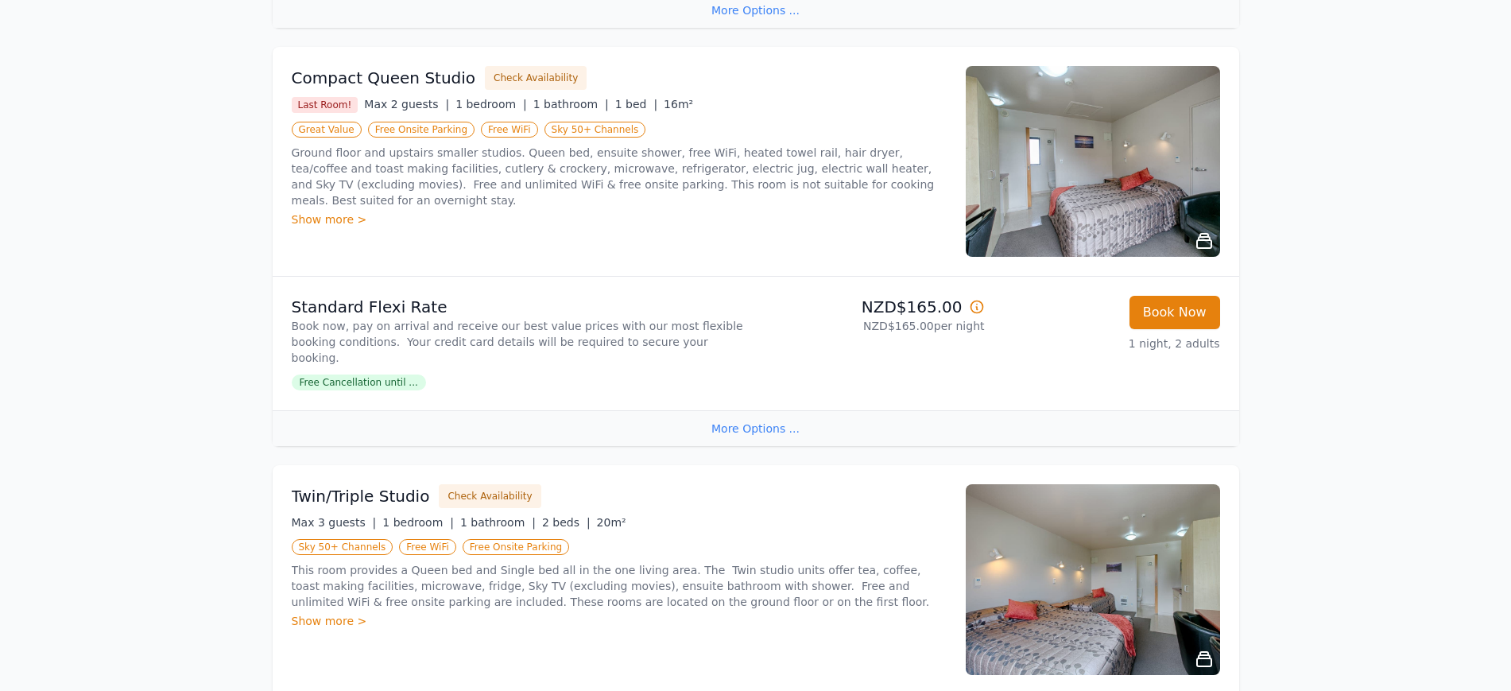
click at [1220, 257] on img at bounding box center [1093, 161] width 254 height 191
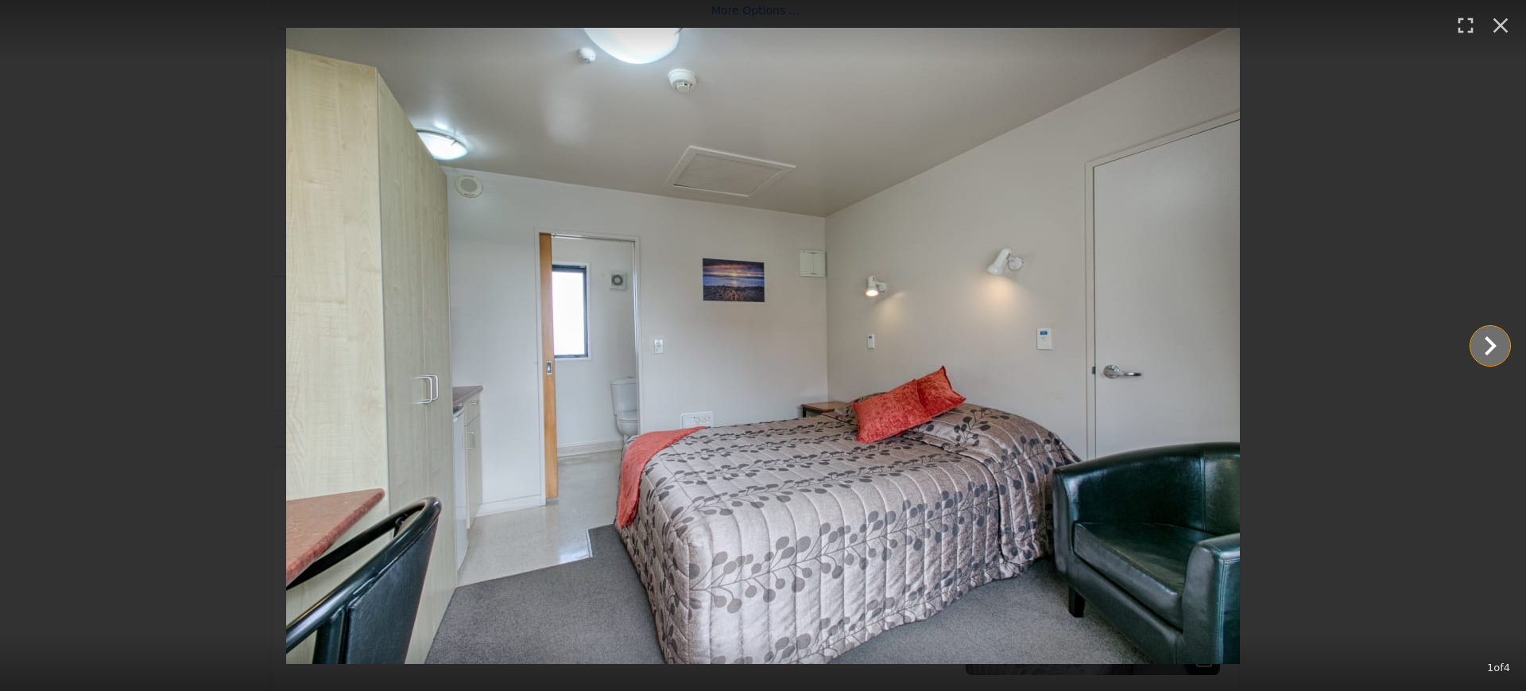
click at [1489, 340] on icon "Show slide 2 of 4" at bounding box center [1491, 345] width 12 height 19
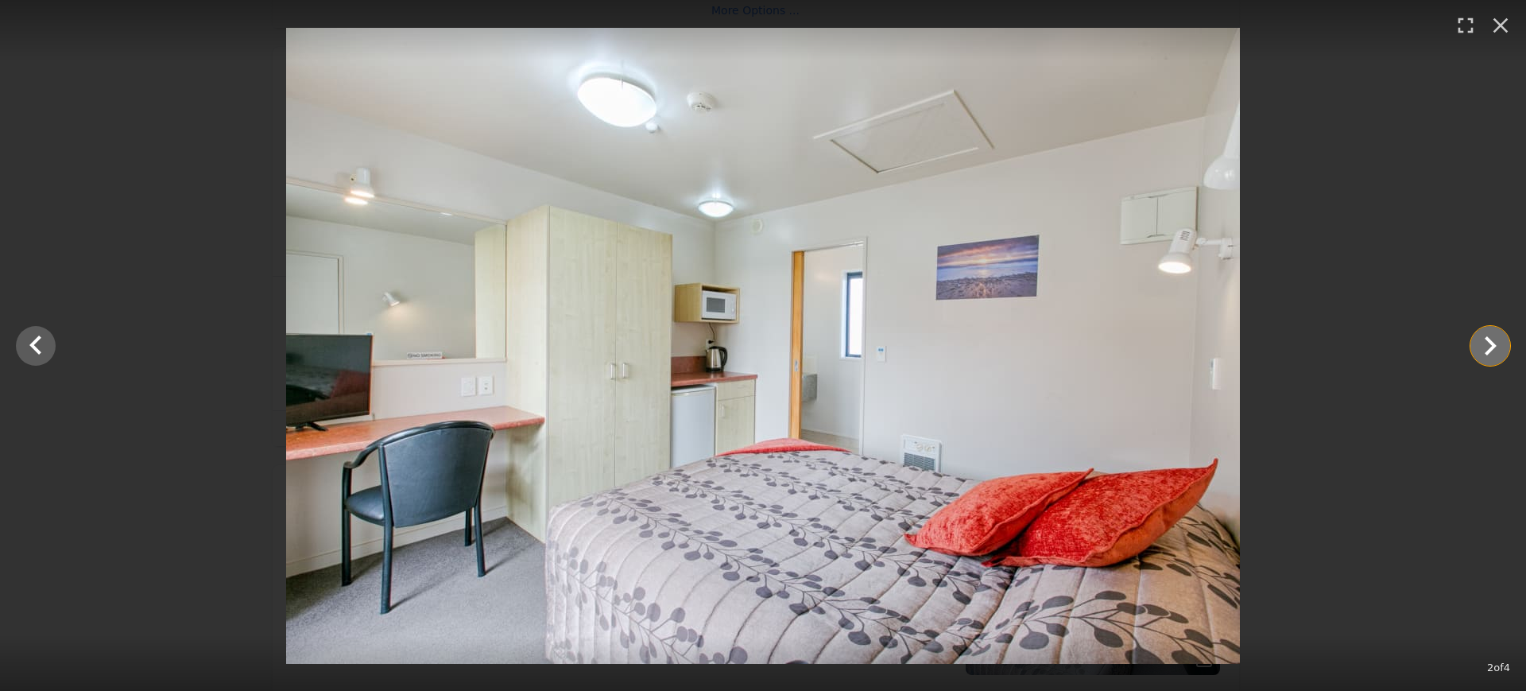
click at [1489, 340] on icon "Show slide 3 of 4" at bounding box center [1491, 345] width 12 height 19
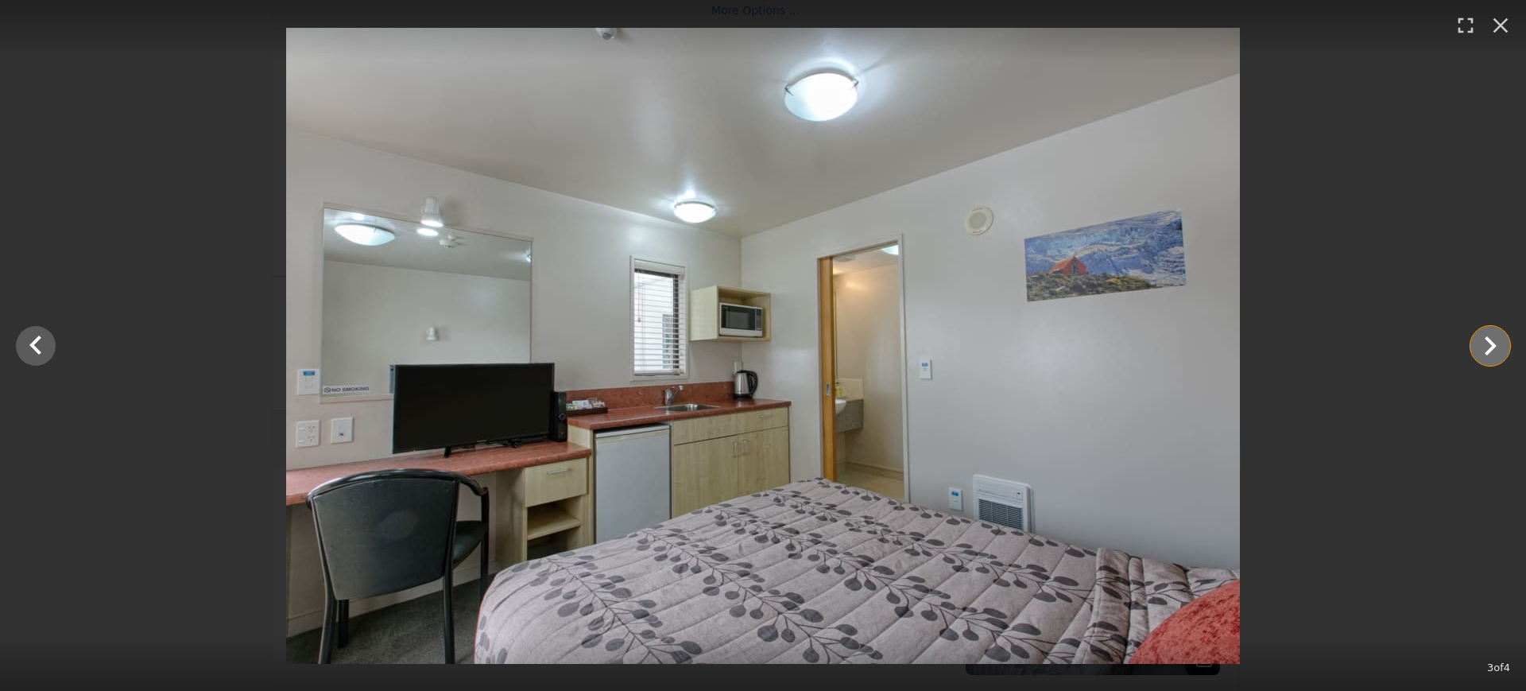
click at [1489, 340] on icon "Show slide 4 of 4" at bounding box center [1491, 345] width 12 height 19
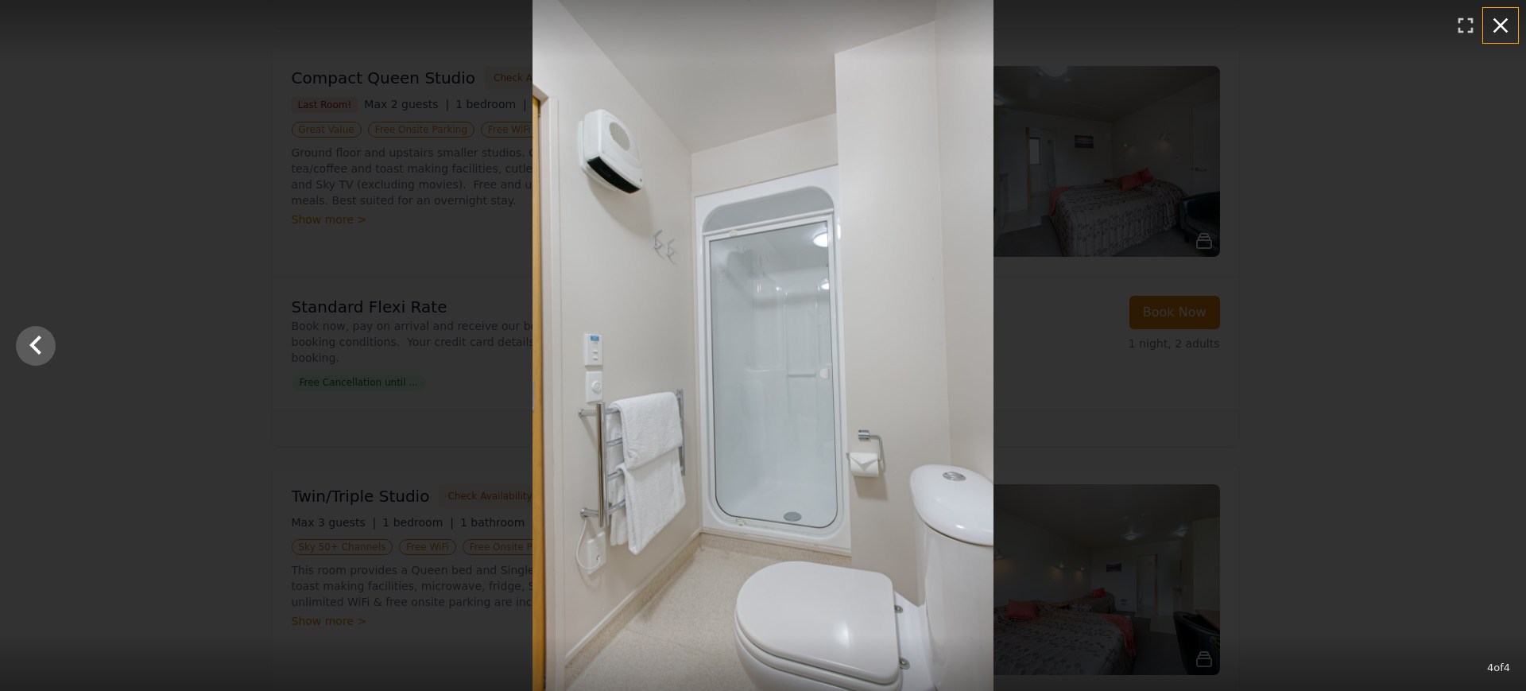
click at [1491, 24] on icon "button" at bounding box center [1500, 25] width 25 height 25
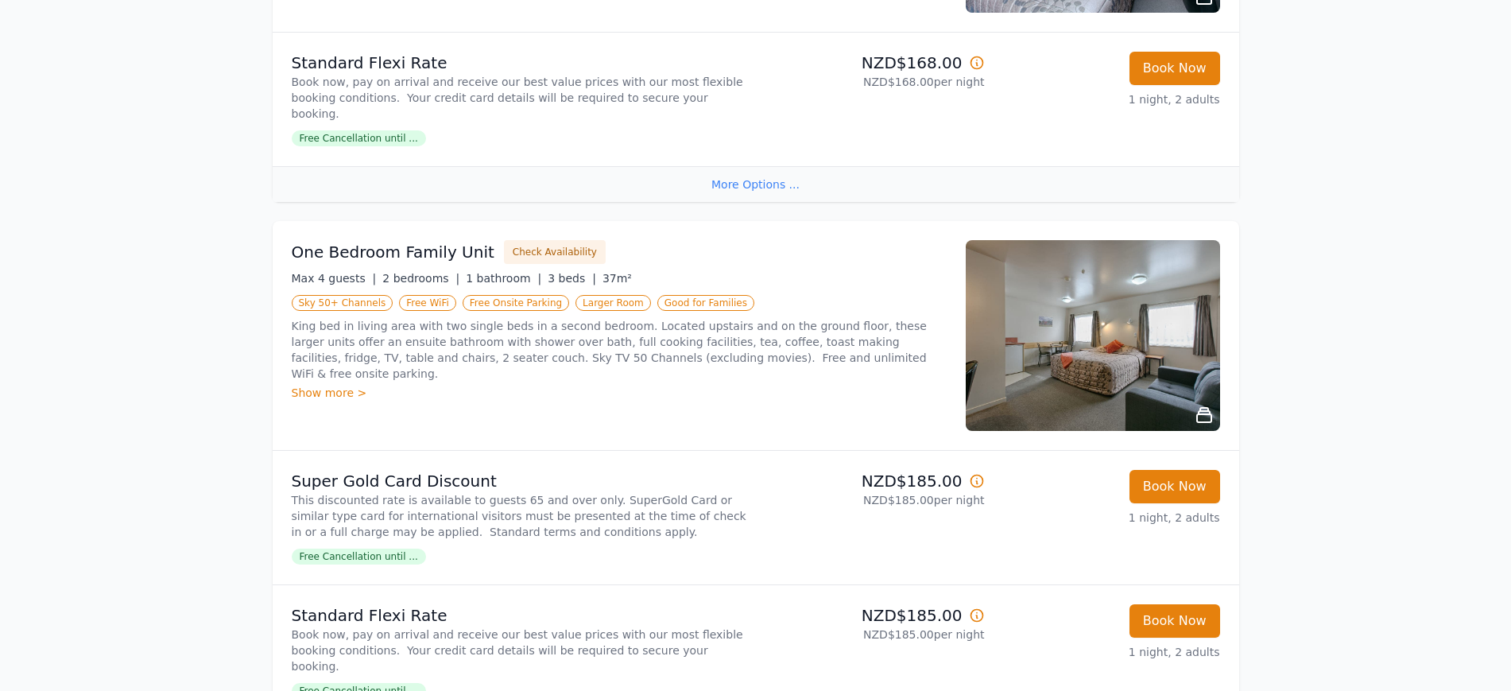
scroll to position [1391, 0]
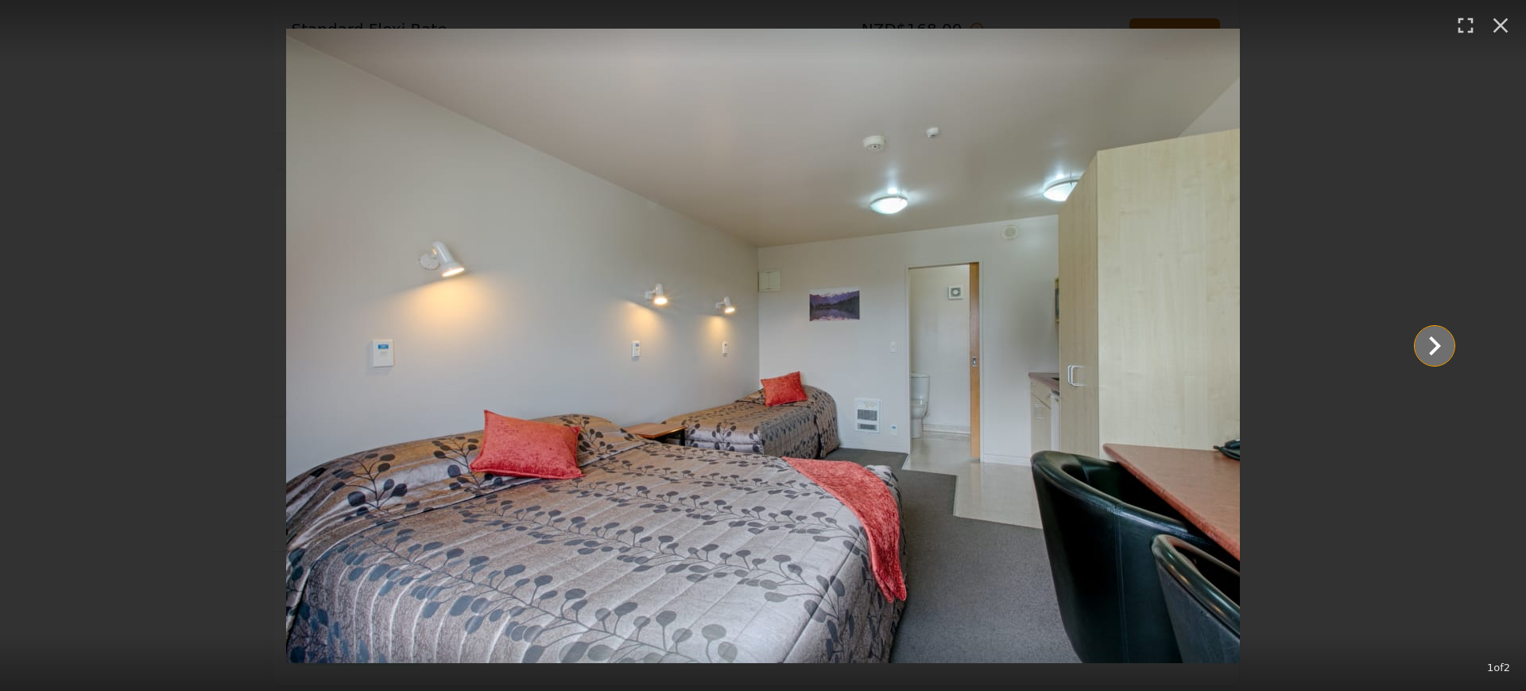
click at [1435, 343] on icon "Show slide 2 of 2" at bounding box center [1435, 345] width 12 height 19
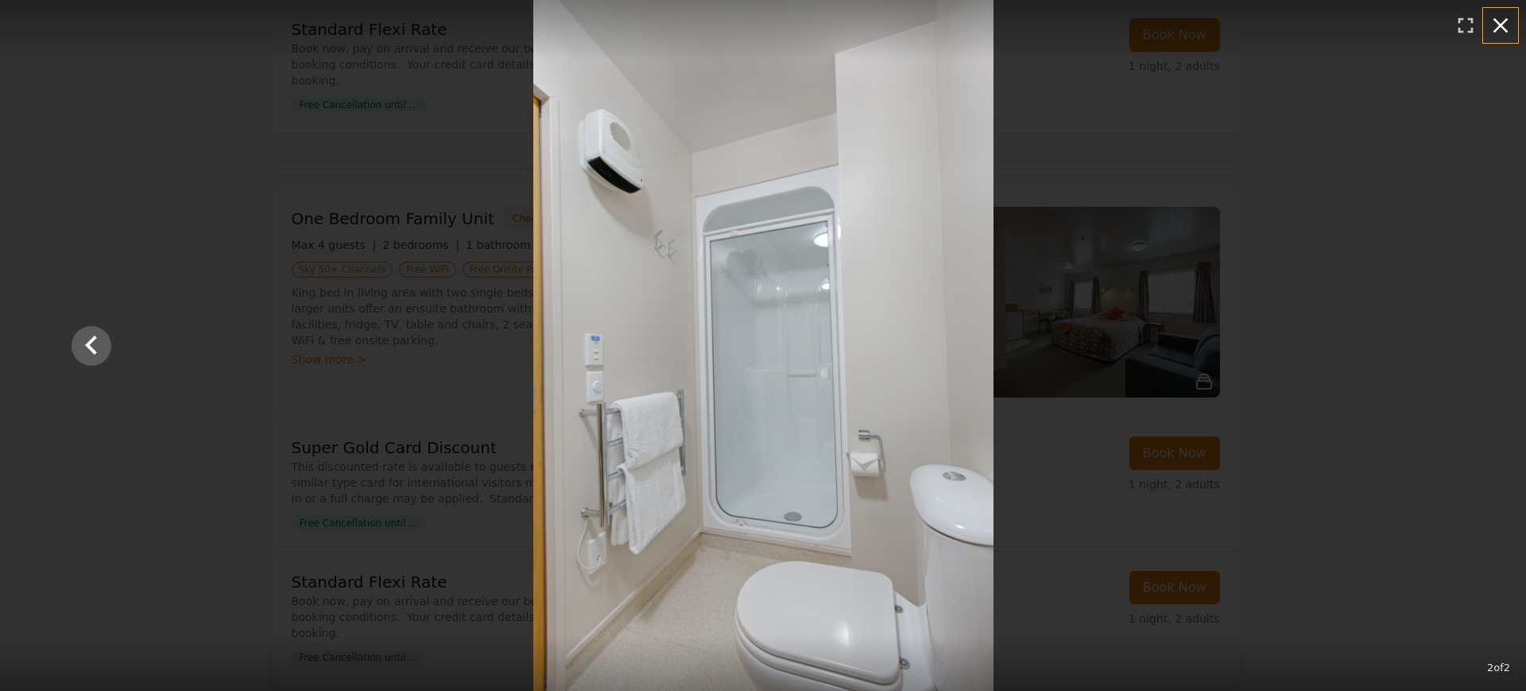
click at [1495, 35] on icon "button" at bounding box center [1500, 25] width 25 height 25
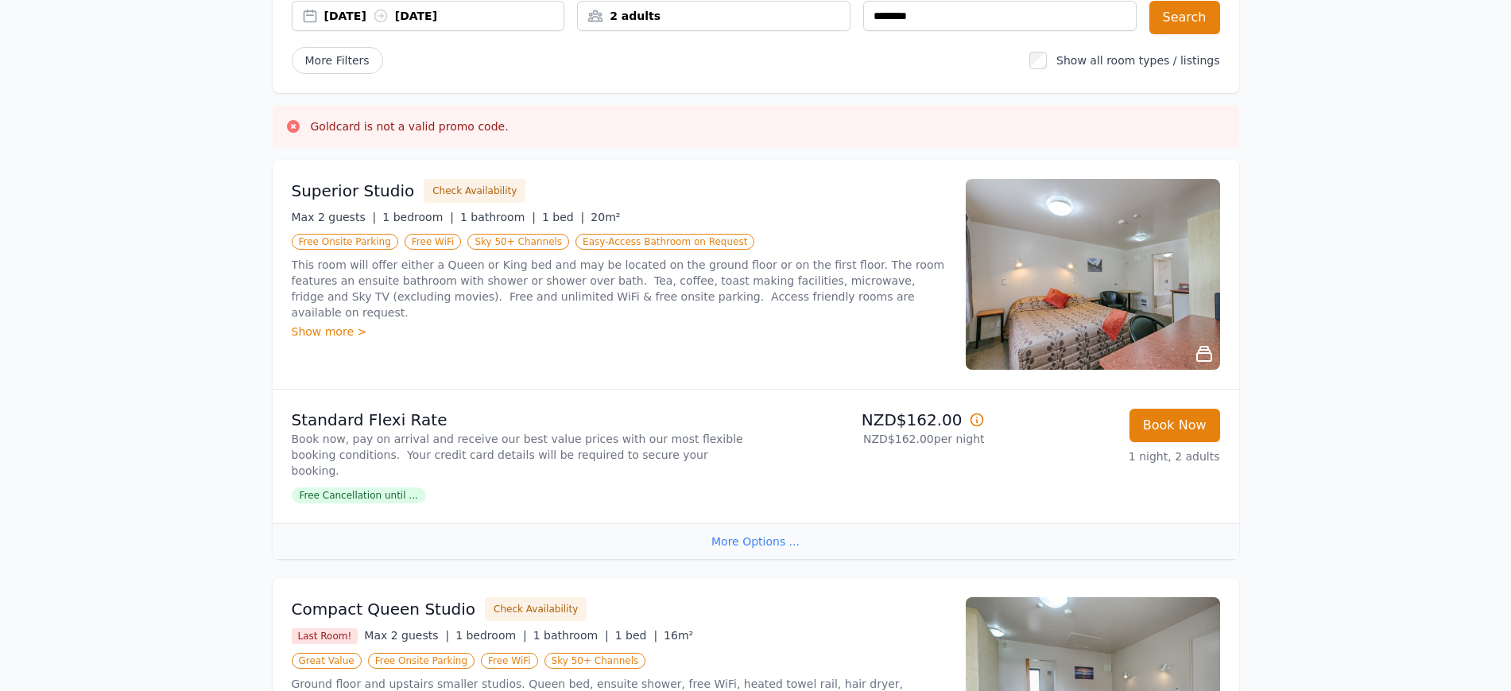
scroll to position [199, 0]
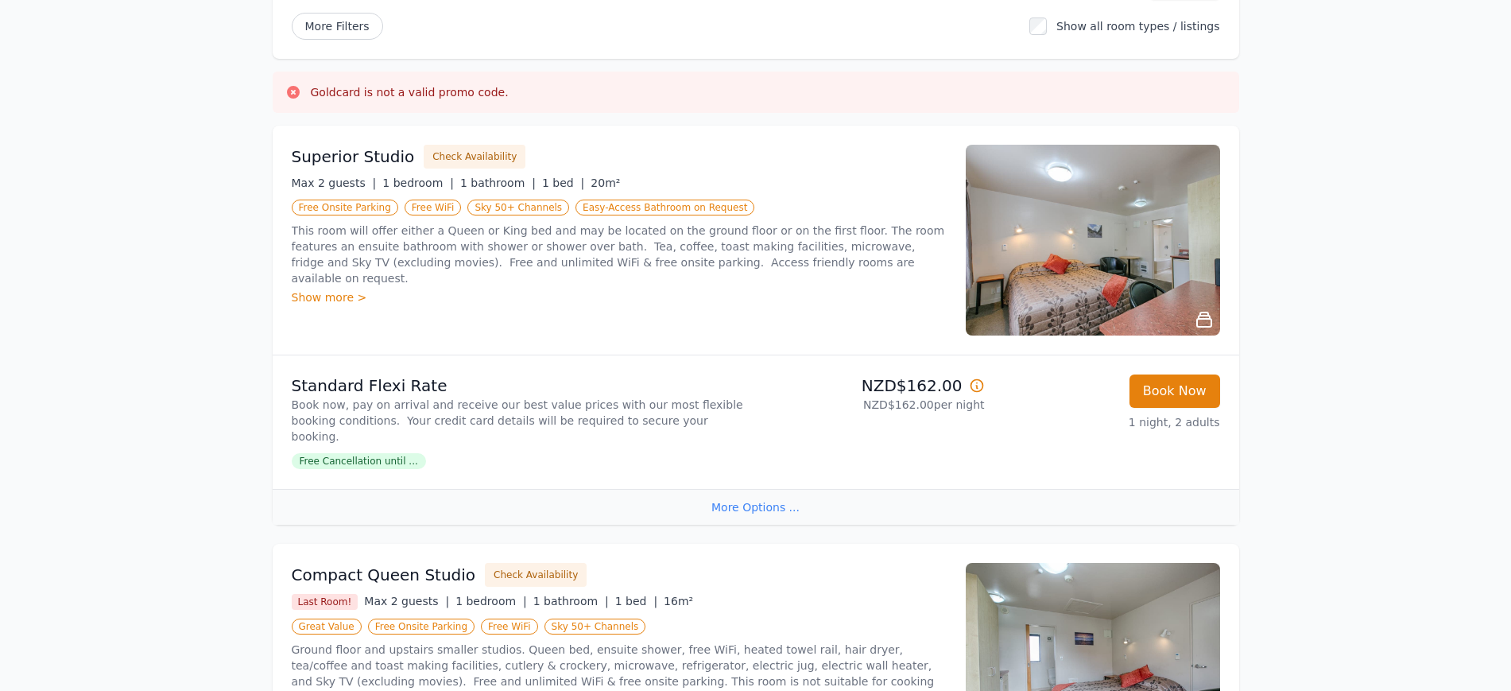
click at [1209, 335] on img at bounding box center [1093, 240] width 254 height 191
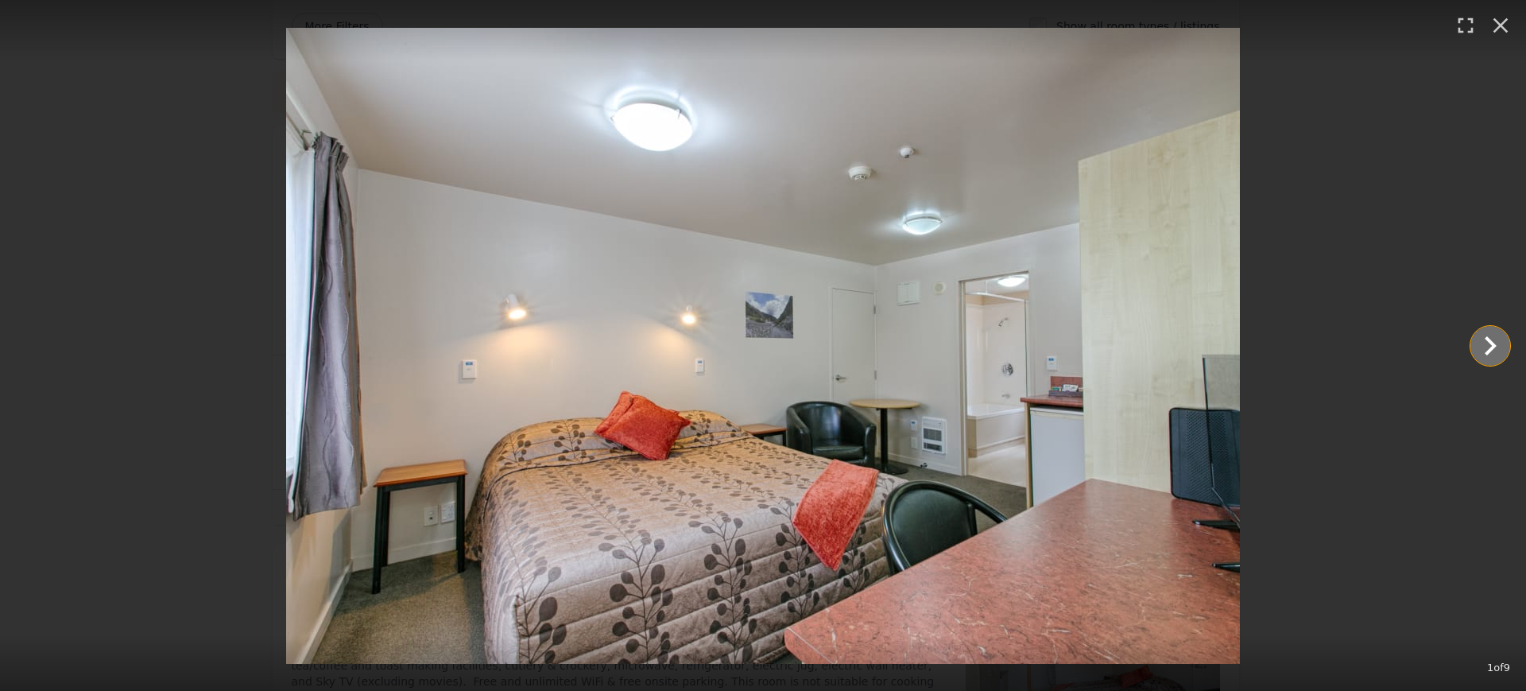
click at [1493, 341] on icon "Show slide 2 of 9" at bounding box center [1490, 346] width 38 height 38
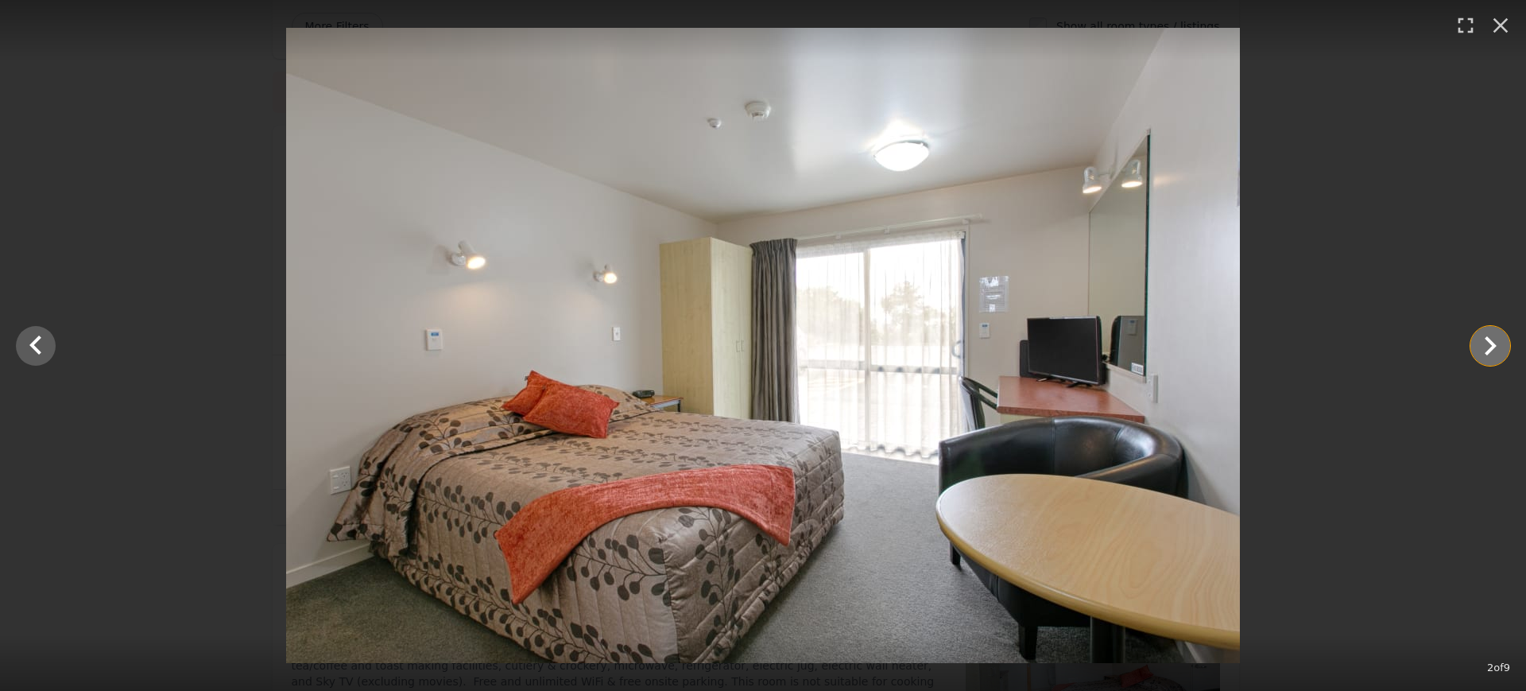
click at [1493, 341] on icon "Show slide 3 of 9" at bounding box center [1490, 346] width 38 height 38
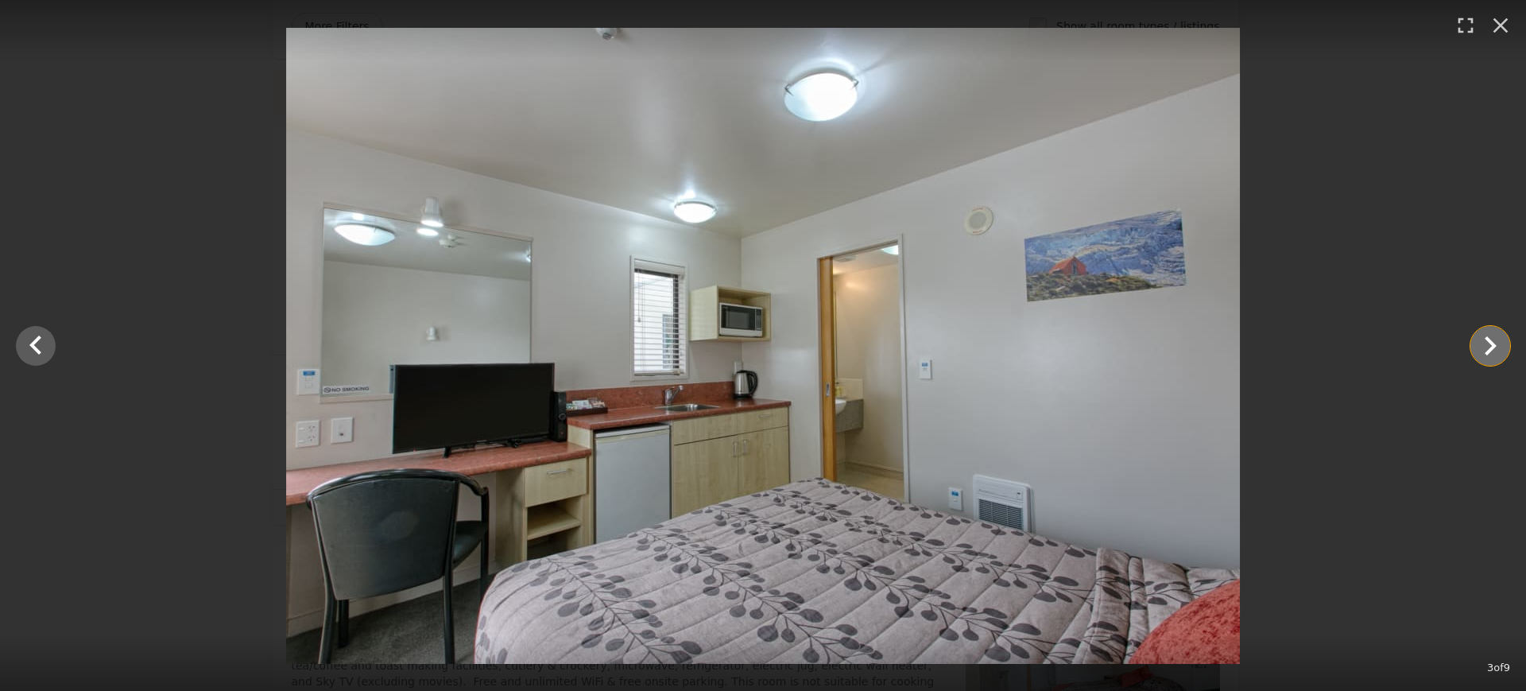
click at [1493, 341] on icon "Show slide 4 of 9" at bounding box center [1490, 346] width 38 height 38
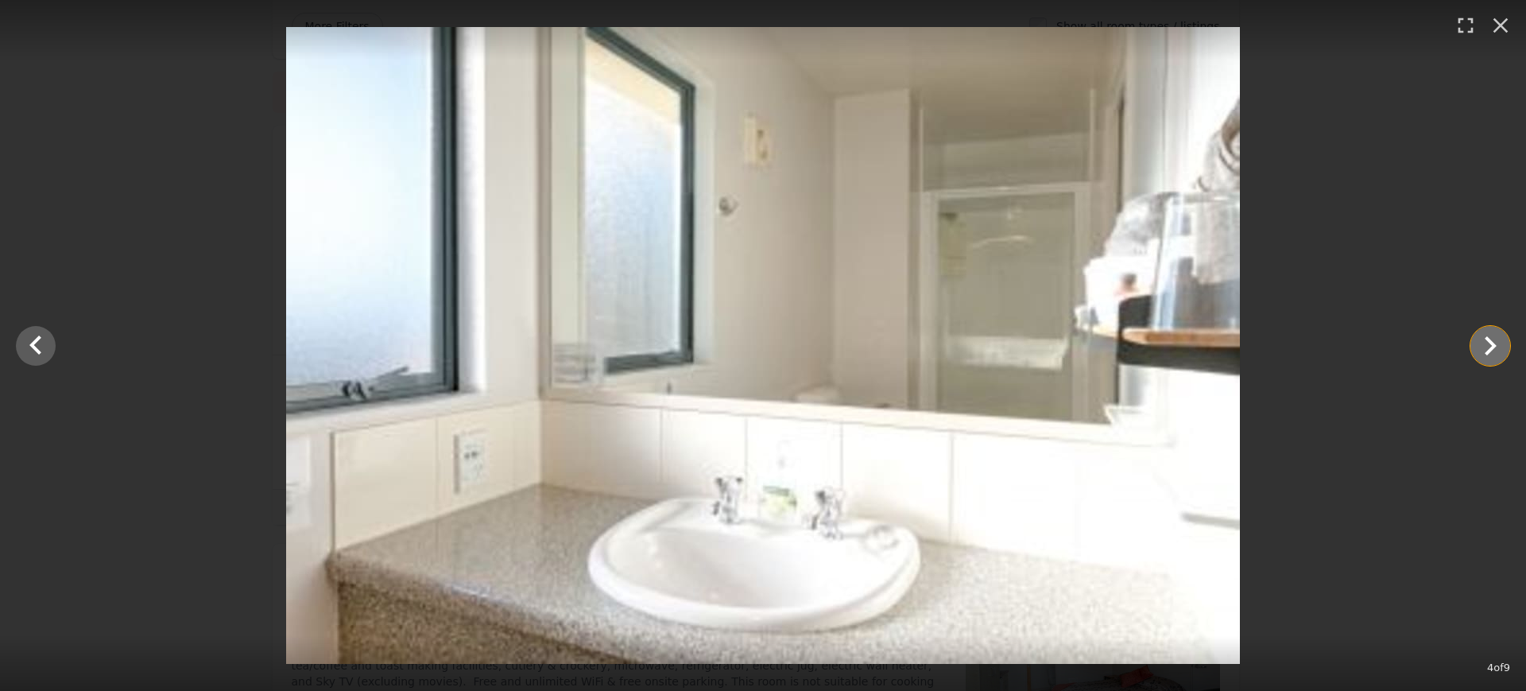
click at [1493, 341] on icon "Show slide 5 of 9" at bounding box center [1491, 345] width 12 height 19
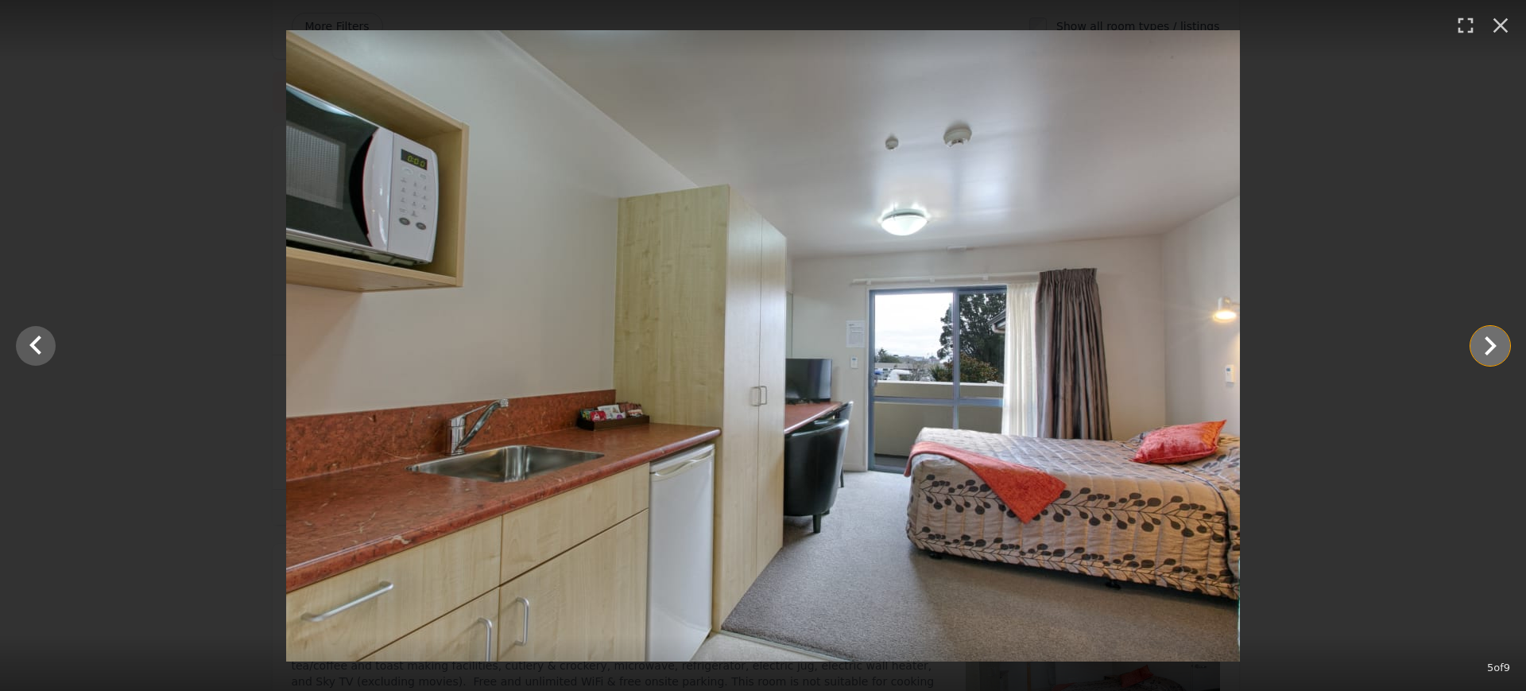
click at [1493, 341] on icon "Show slide 6 of 9" at bounding box center [1491, 345] width 12 height 19
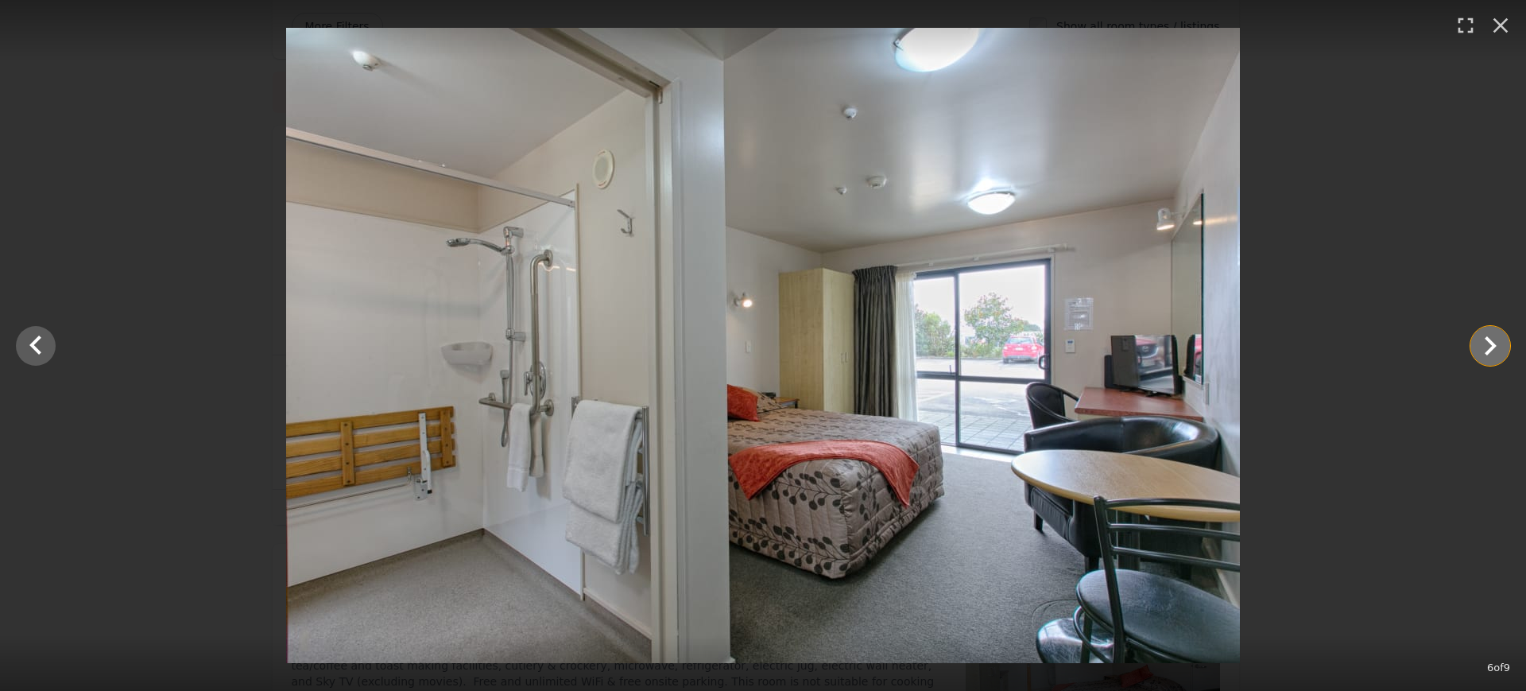
click at [1493, 341] on icon "Show slide 7 of 9" at bounding box center [1491, 345] width 12 height 19
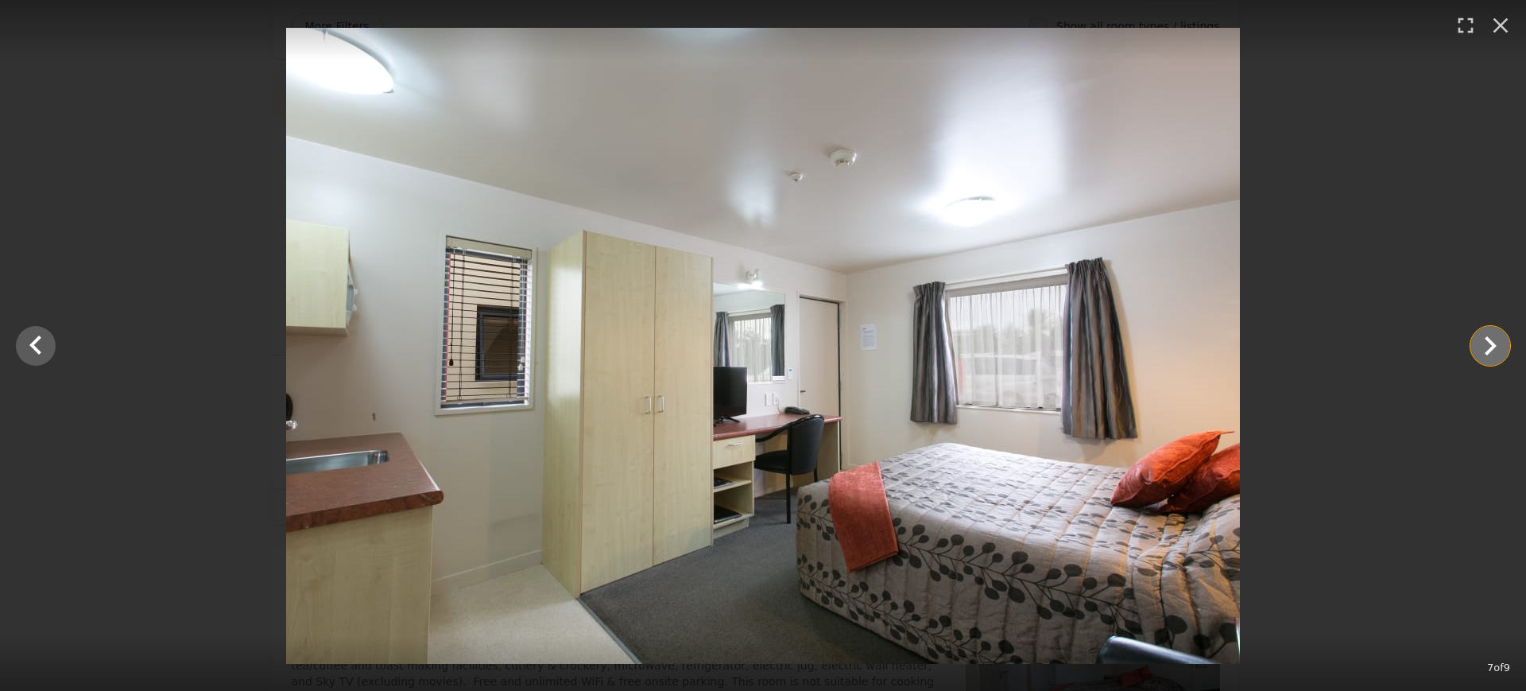
click at [1493, 341] on icon "Show slide 8 of 9" at bounding box center [1491, 345] width 12 height 19
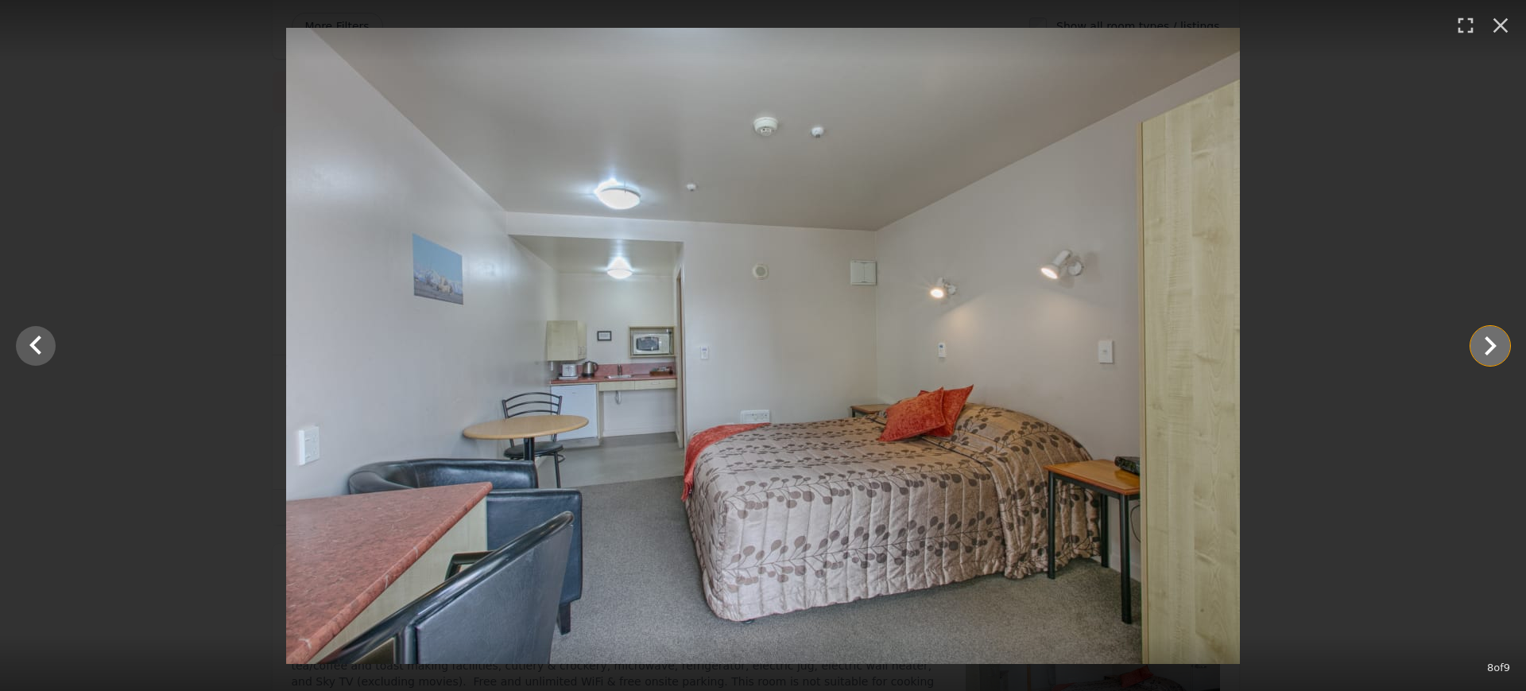
click at [1503, 343] on icon "Show slide 9 of 9" at bounding box center [1490, 346] width 38 height 38
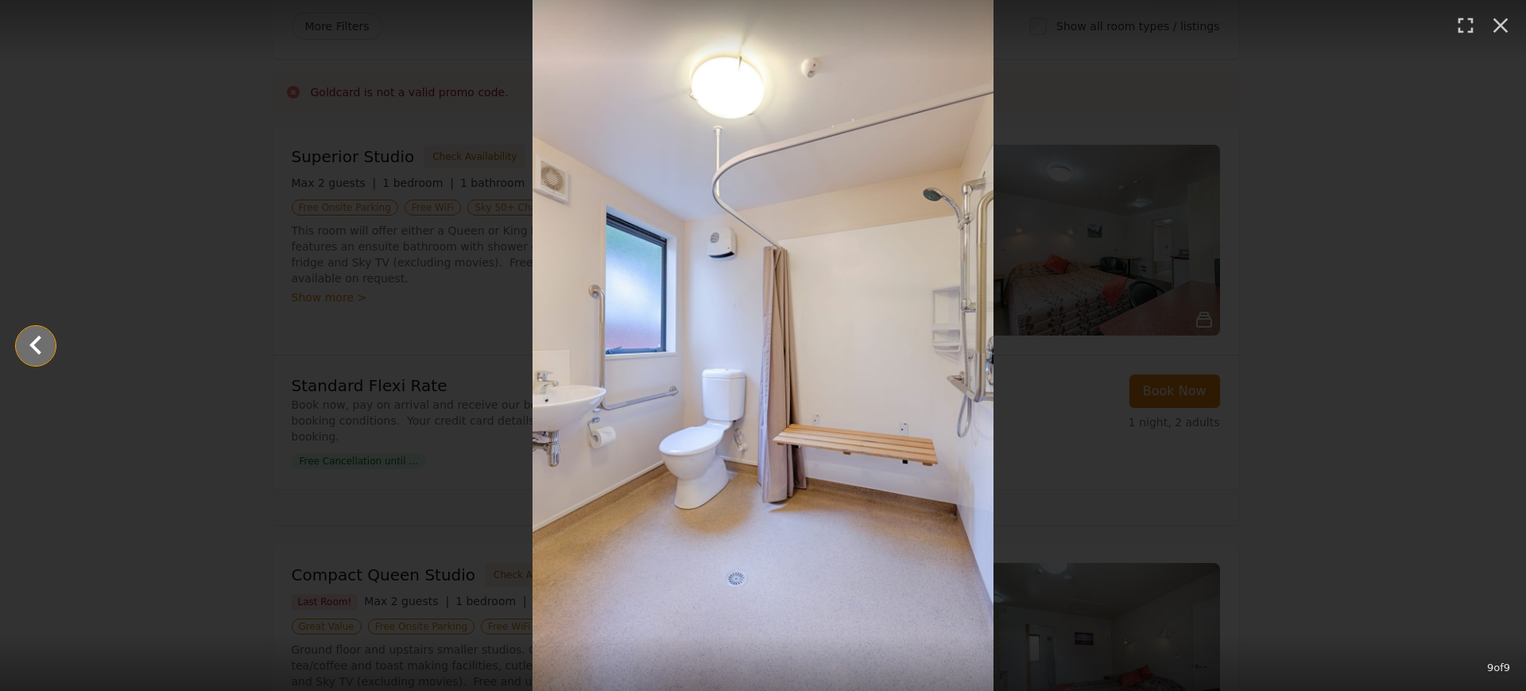
click at [47, 343] on icon "Show slide 8 of 9" at bounding box center [36, 346] width 38 height 38
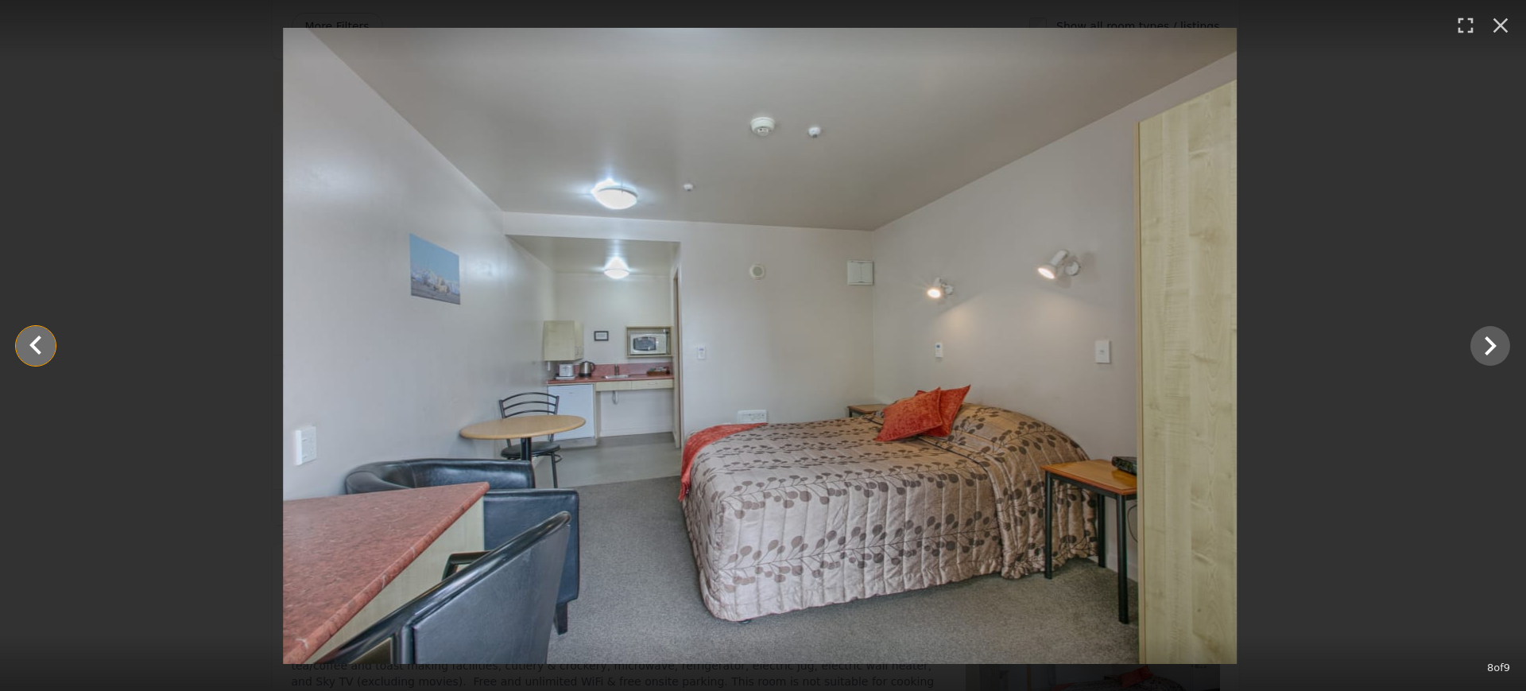
click at [50, 343] on icon "Show slide 7 of 9" at bounding box center [36, 346] width 38 height 38
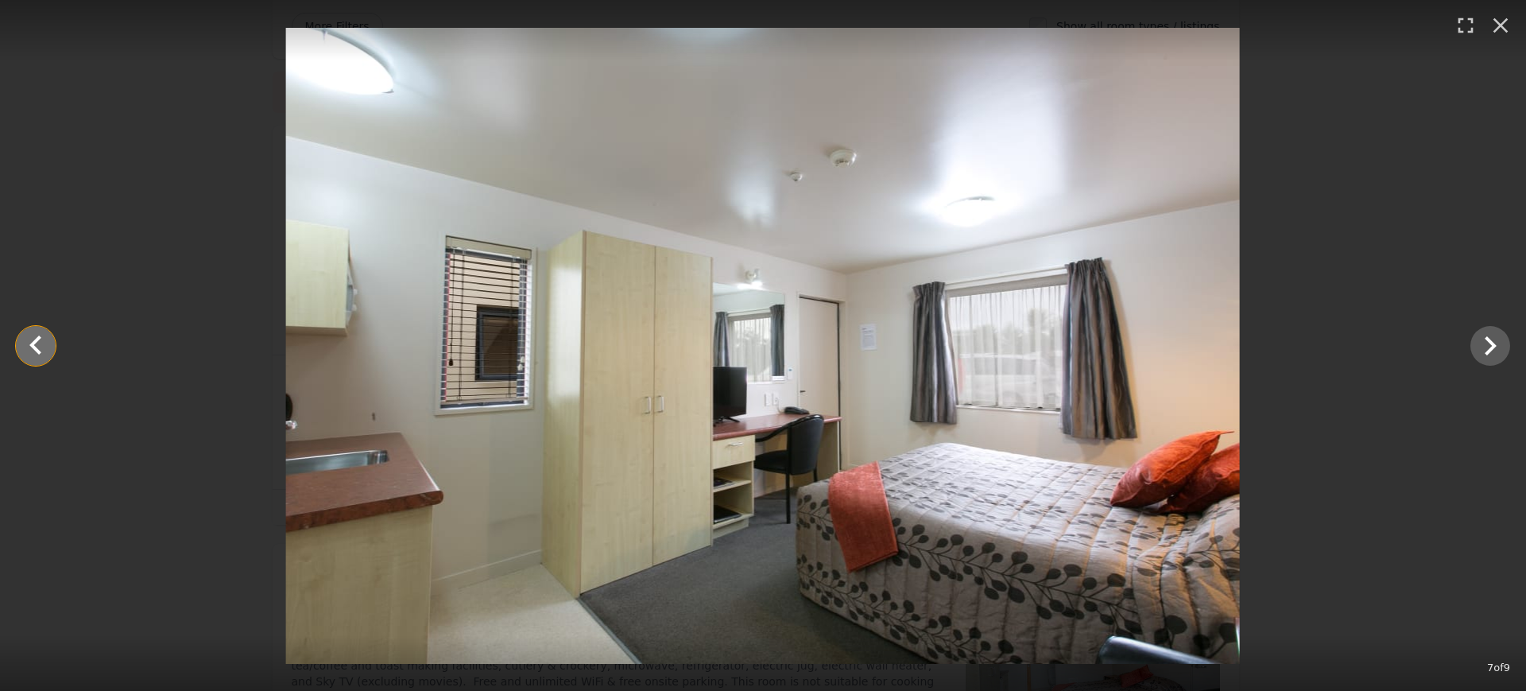
click at [50, 343] on icon "Show slide 6 of 9" at bounding box center [36, 346] width 38 height 38
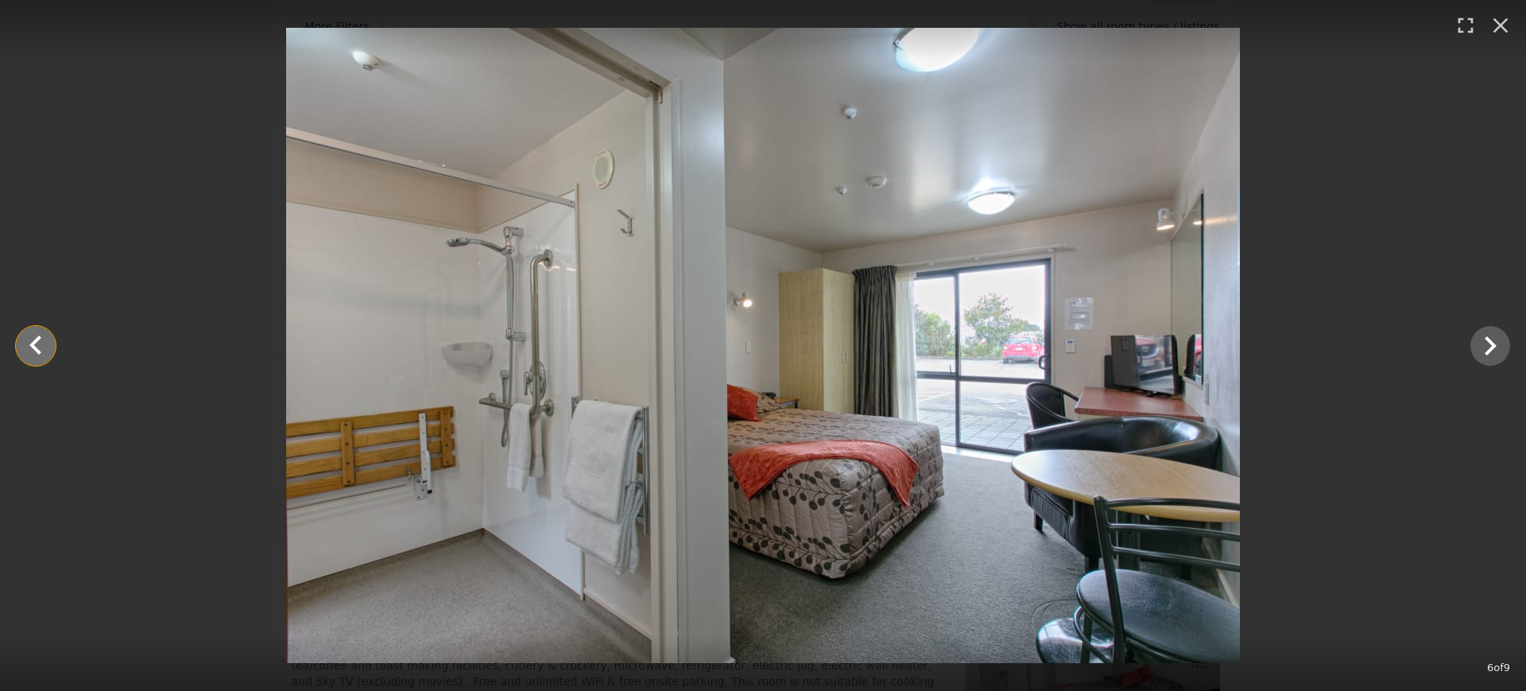
click at [50, 343] on icon "Show slide 5 of 9" at bounding box center [36, 346] width 38 height 38
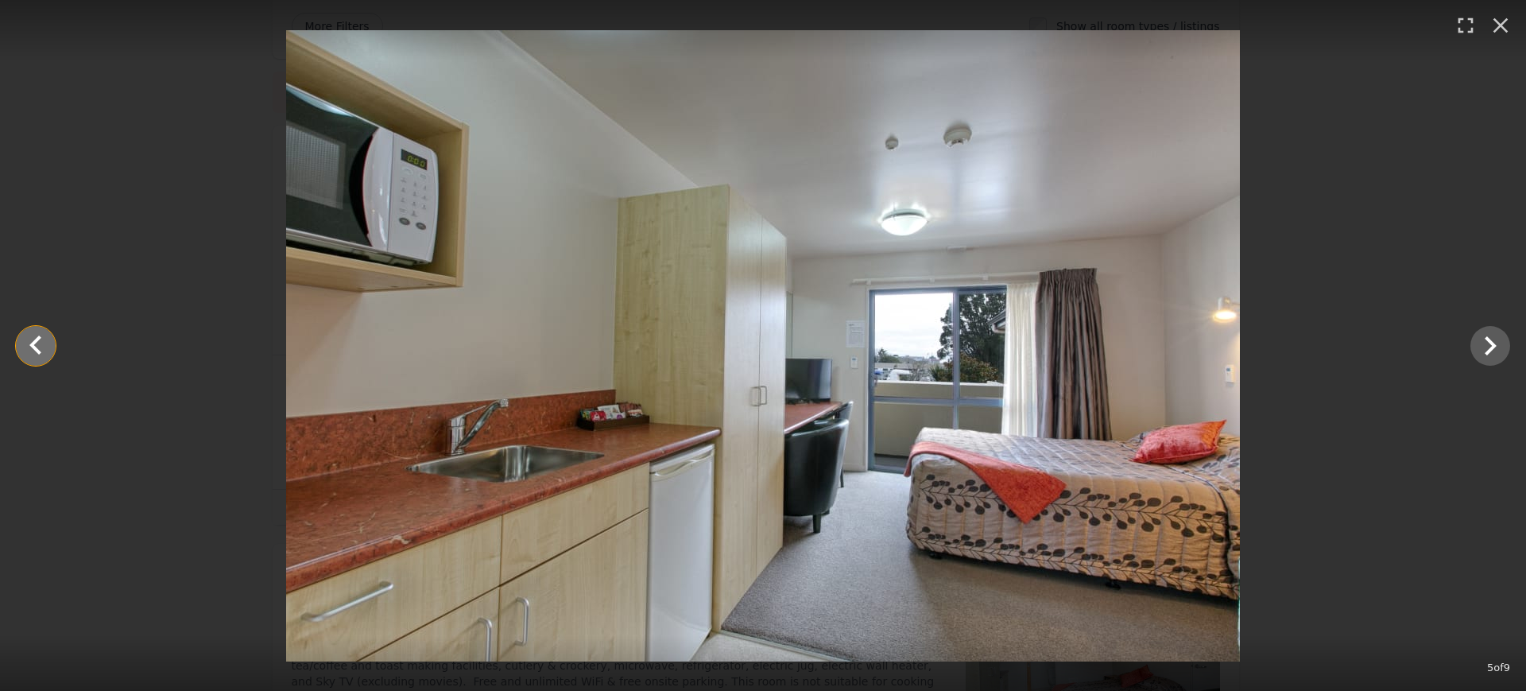
click at [37, 354] on icon "Show slide 4 of 9" at bounding box center [36, 346] width 38 height 38
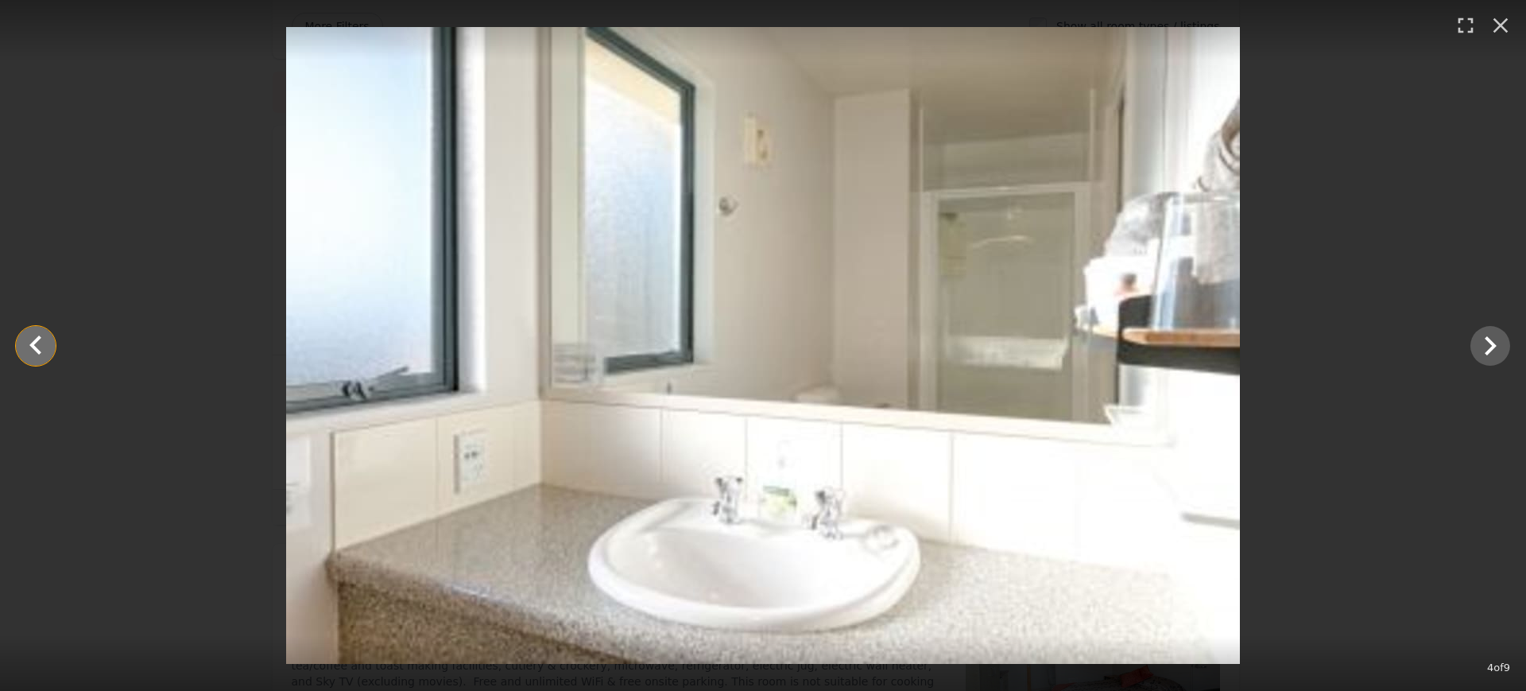
click at [37, 354] on icon "Show slide 3 of 9" at bounding box center [36, 346] width 38 height 38
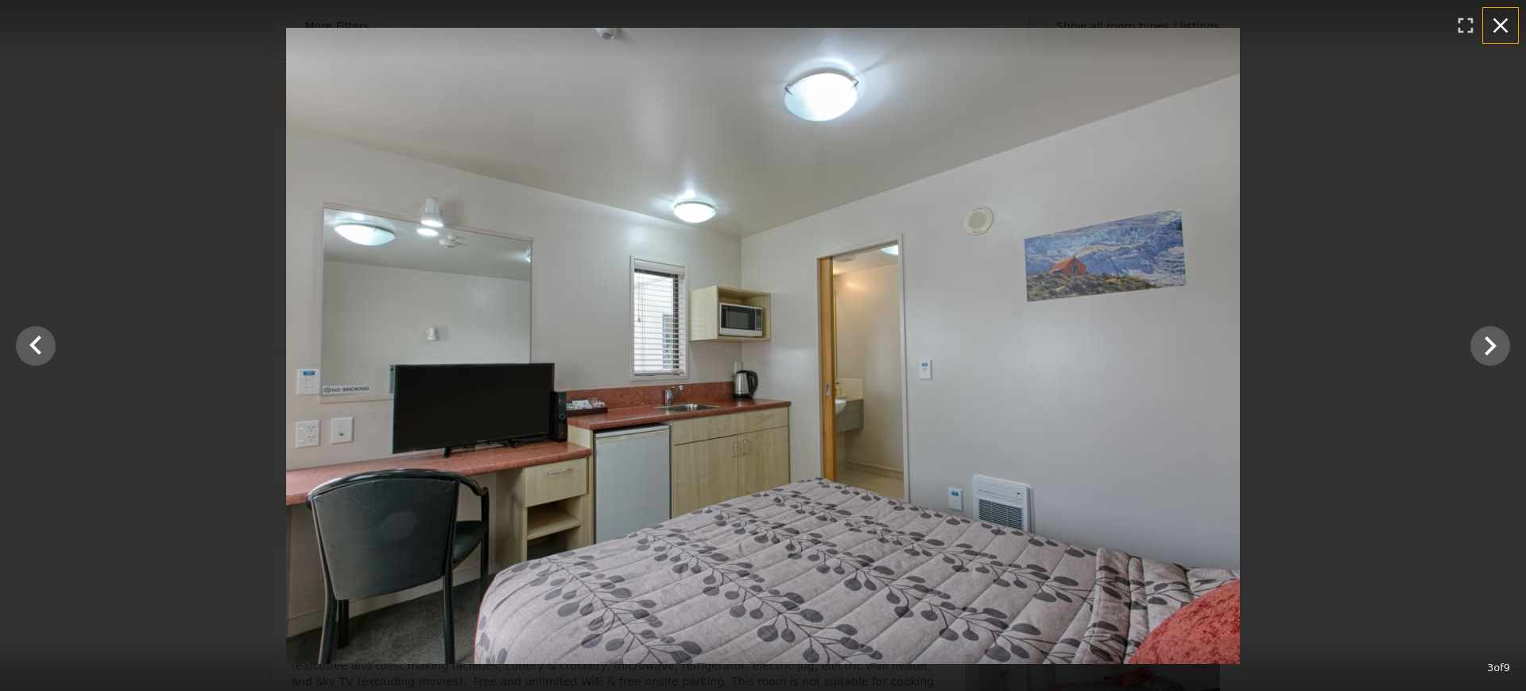
click at [1501, 24] on icon "button" at bounding box center [1500, 25] width 25 height 25
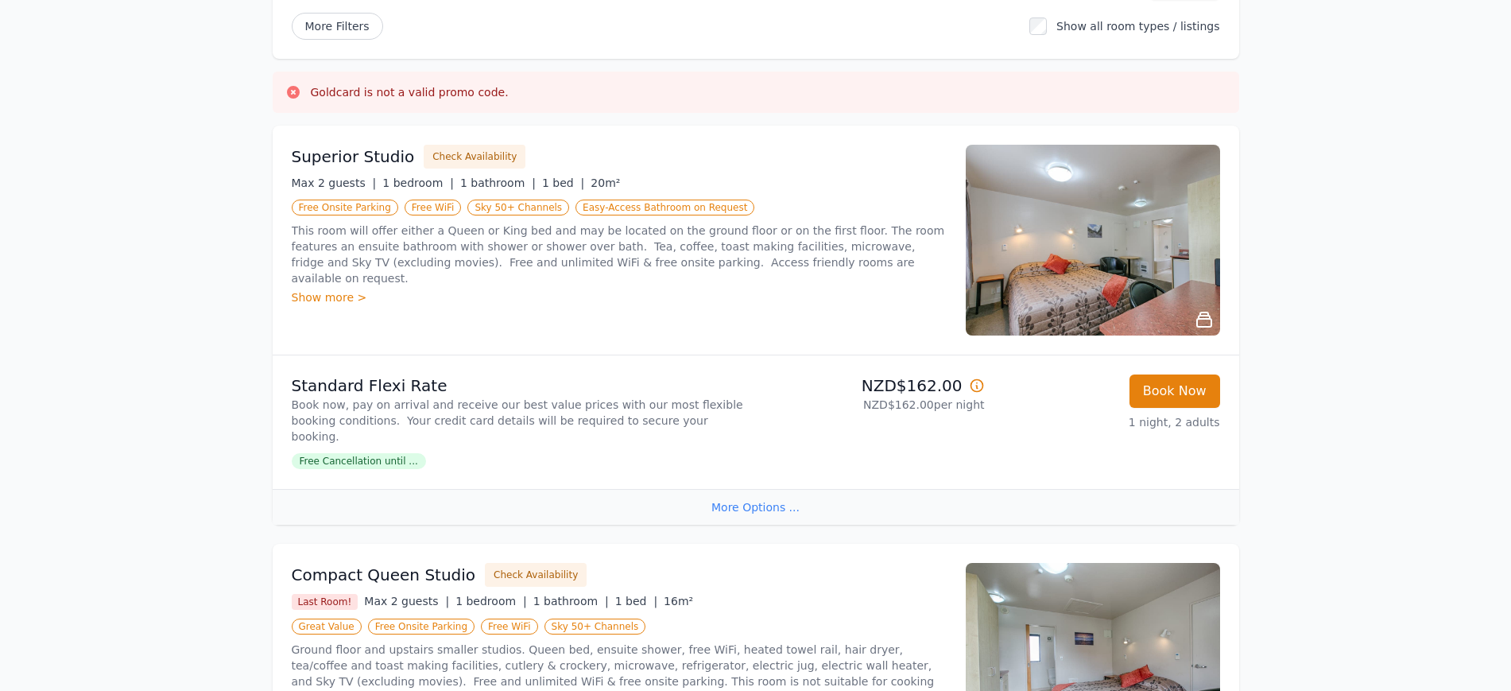
click at [292, 305] on div "Show more >" at bounding box center [619, 297] width 655 height 16
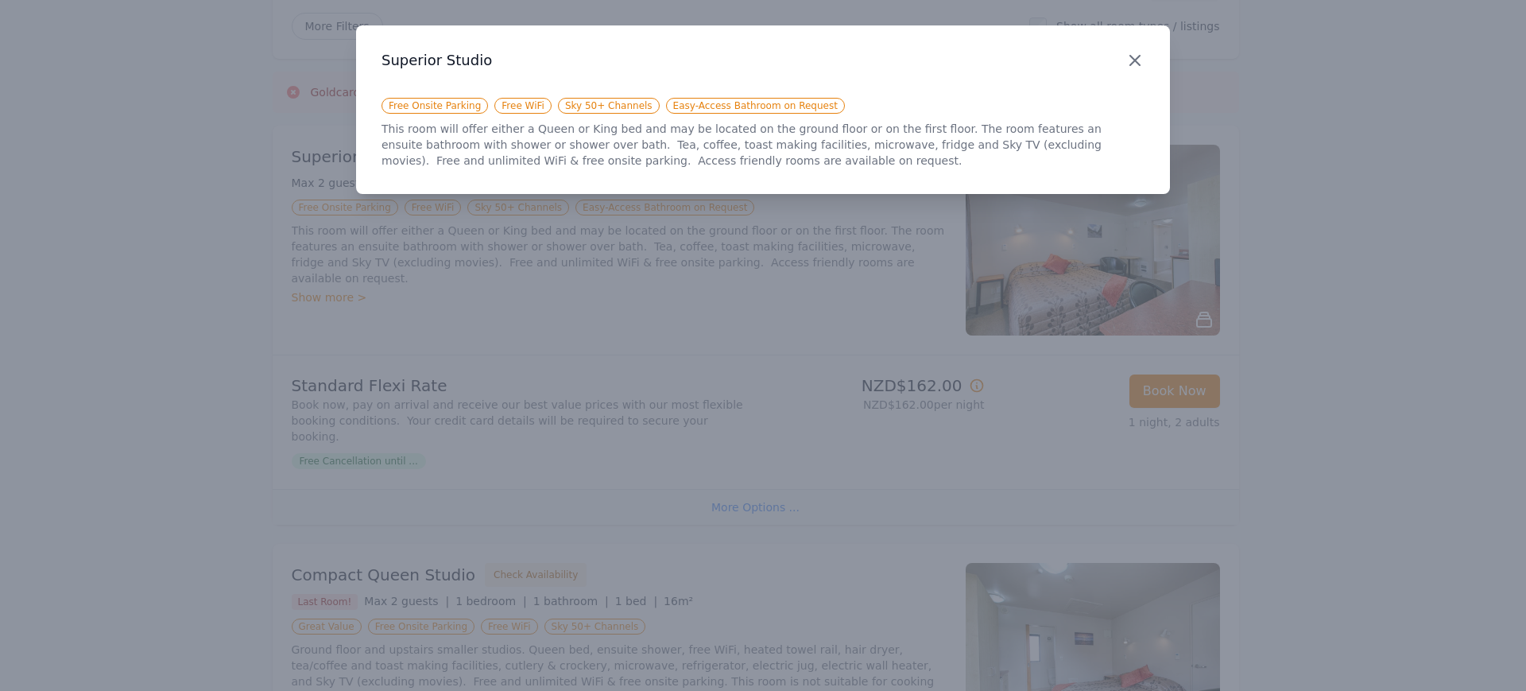
click at [1130, 65] on icon "button" at bounding box center [1135, 61] width 10 height 10
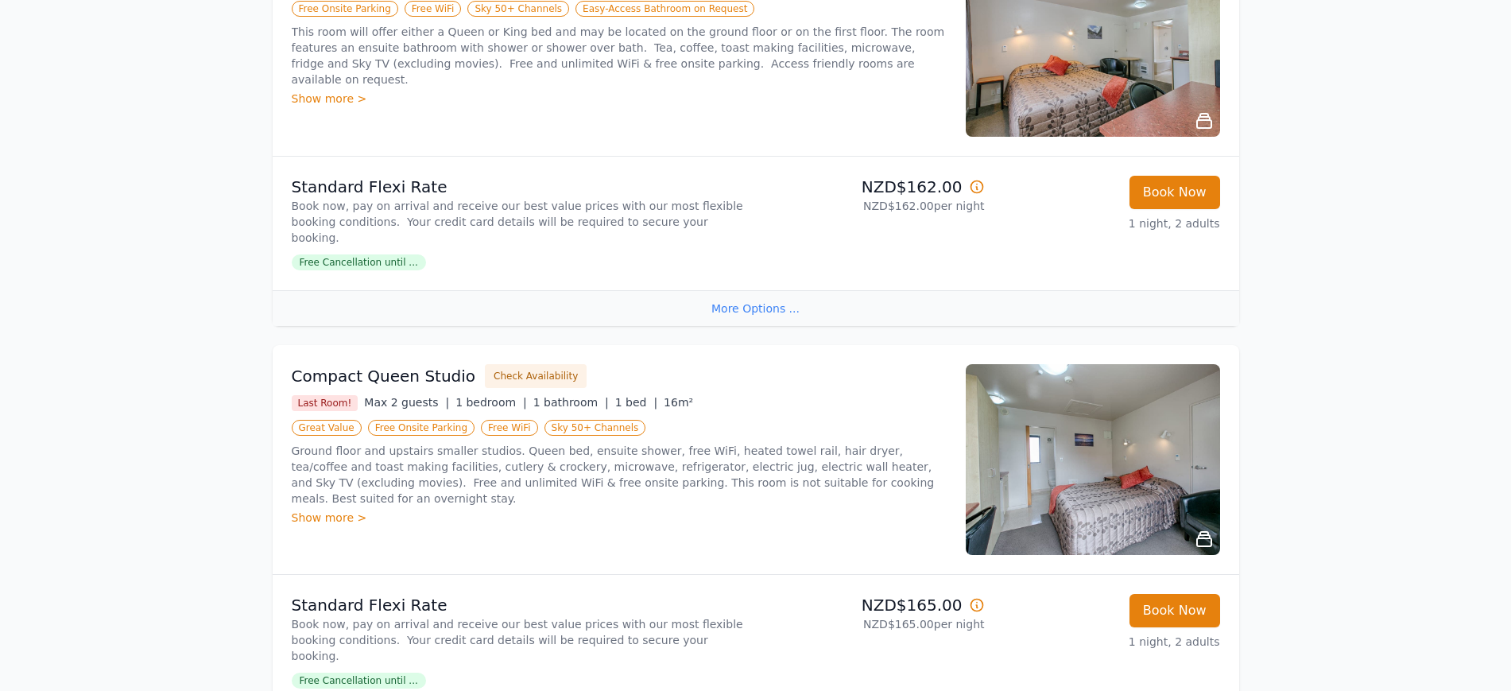
scroll to position [497, 0]
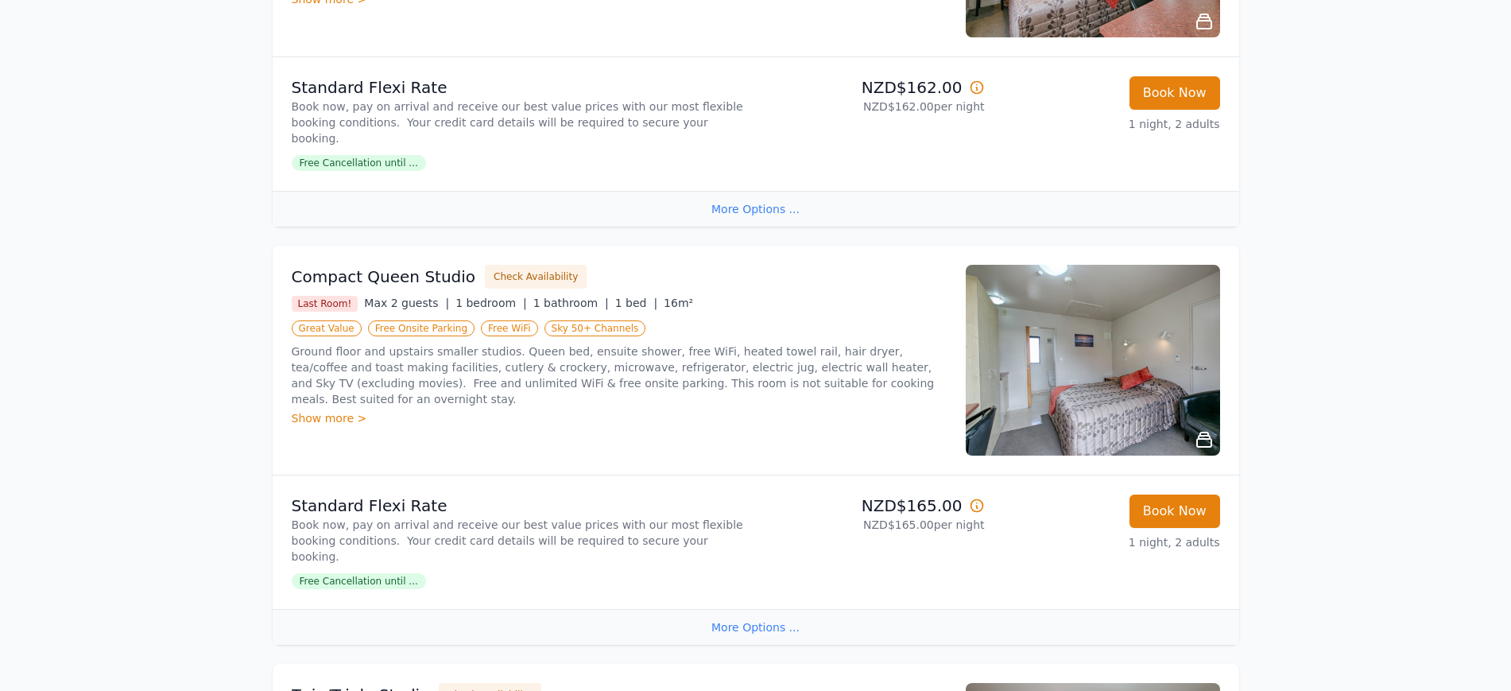
click at [730, 227] on div "More Options ..." at bounding box center [756, 209] width 967 height 36
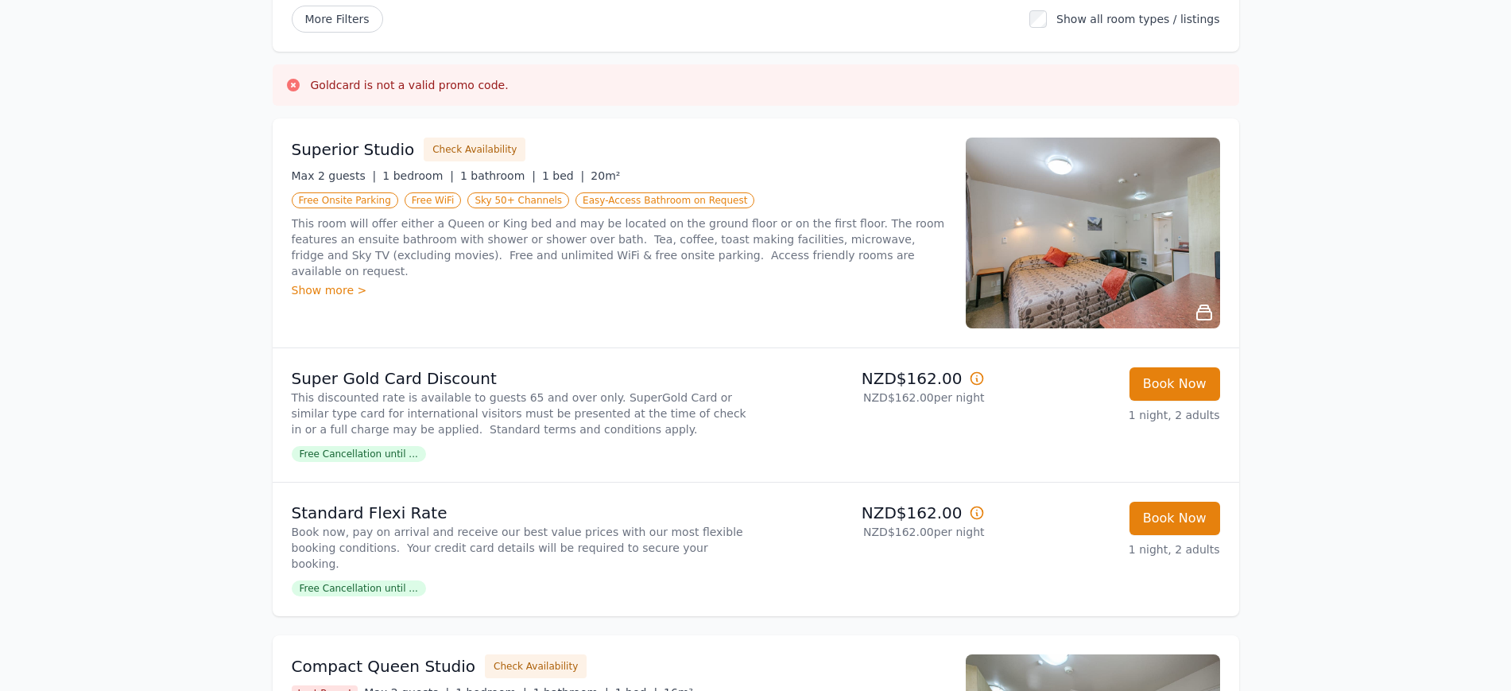
scroll to position [199, 0]
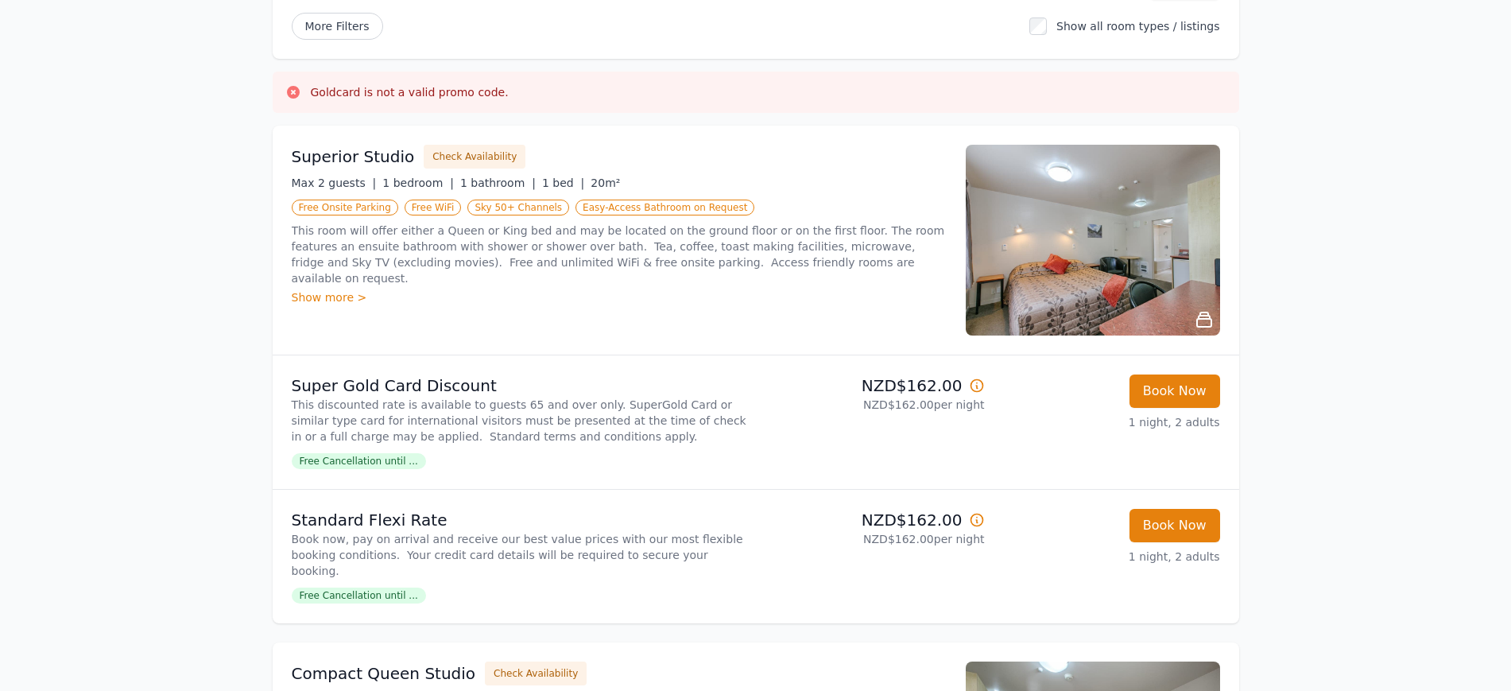
click at [287, 99] on icon at bounding box center [293, 92] width 13 height 13
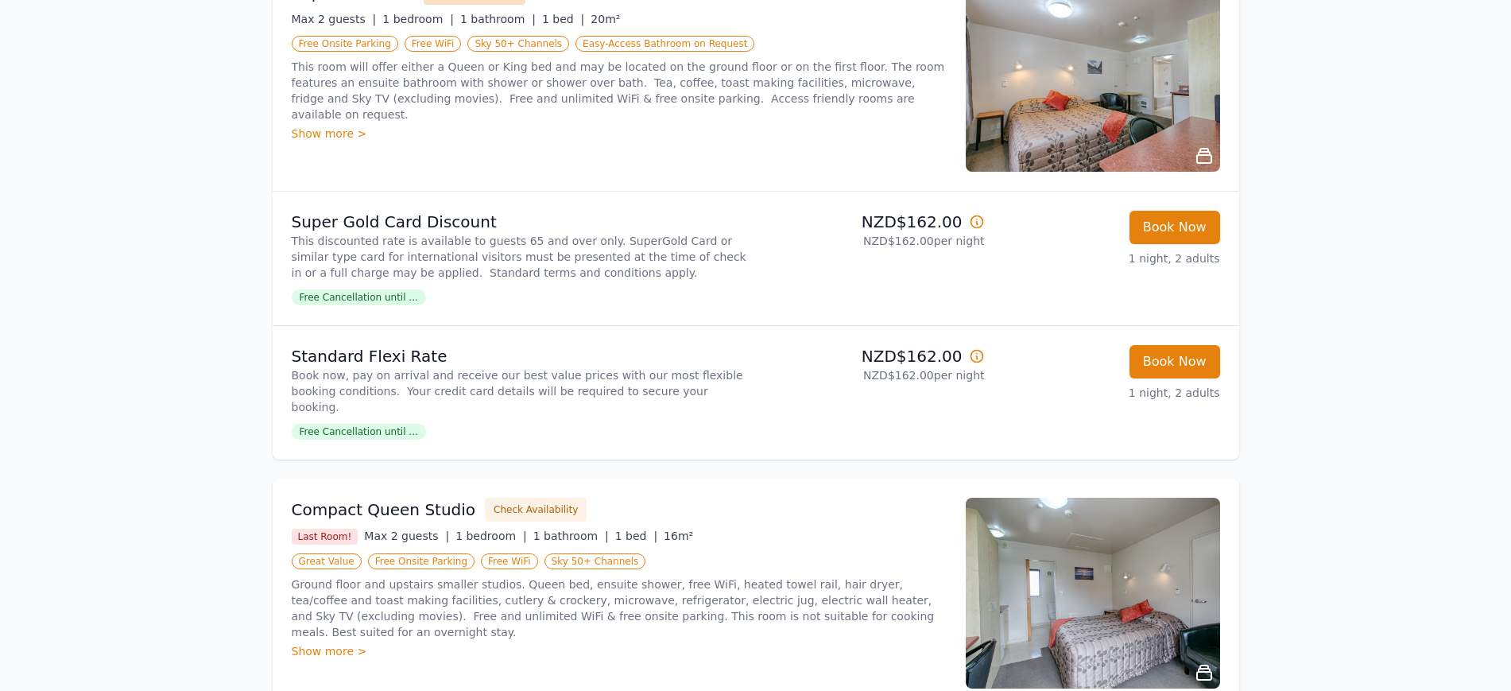
scroll to position [397, 0]
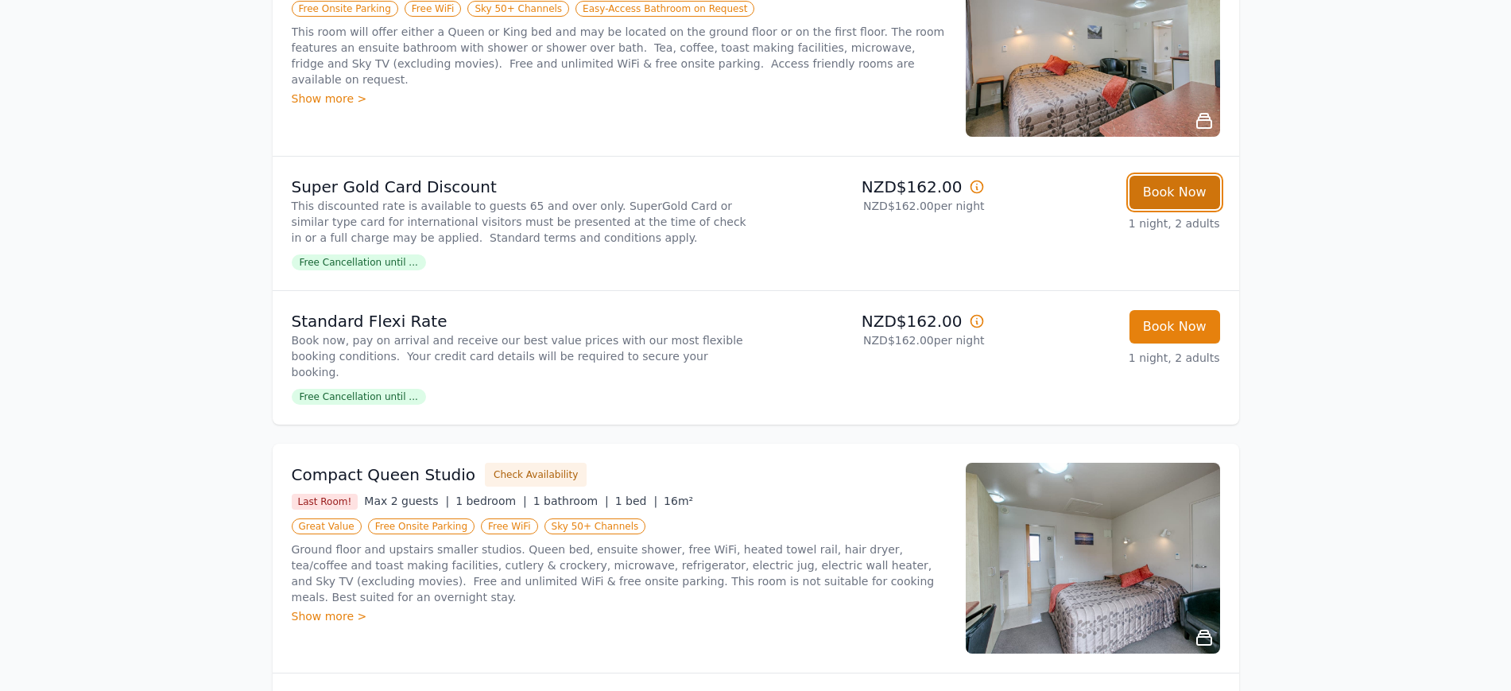
click at [1220, 209] on button "Book Now" at bounding box center [1174, 192] width 91 height 33
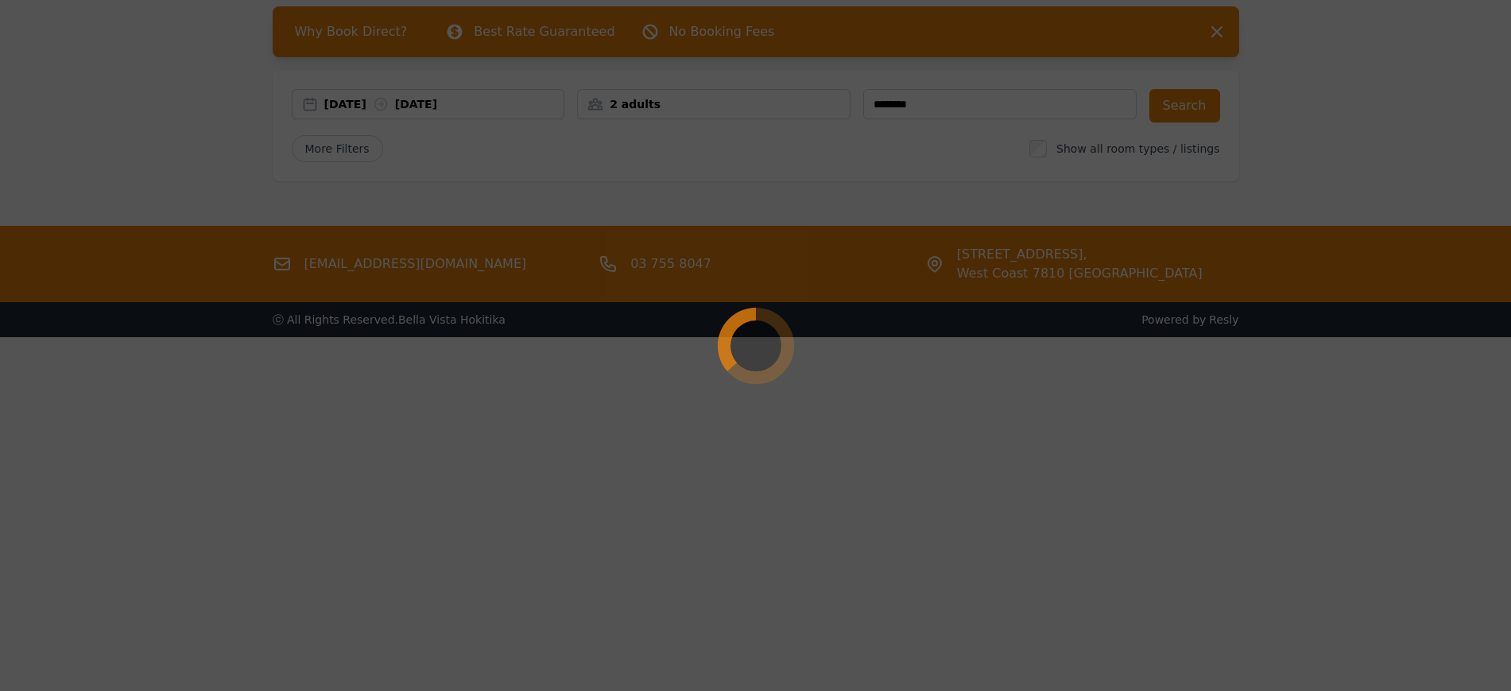
select select "**"
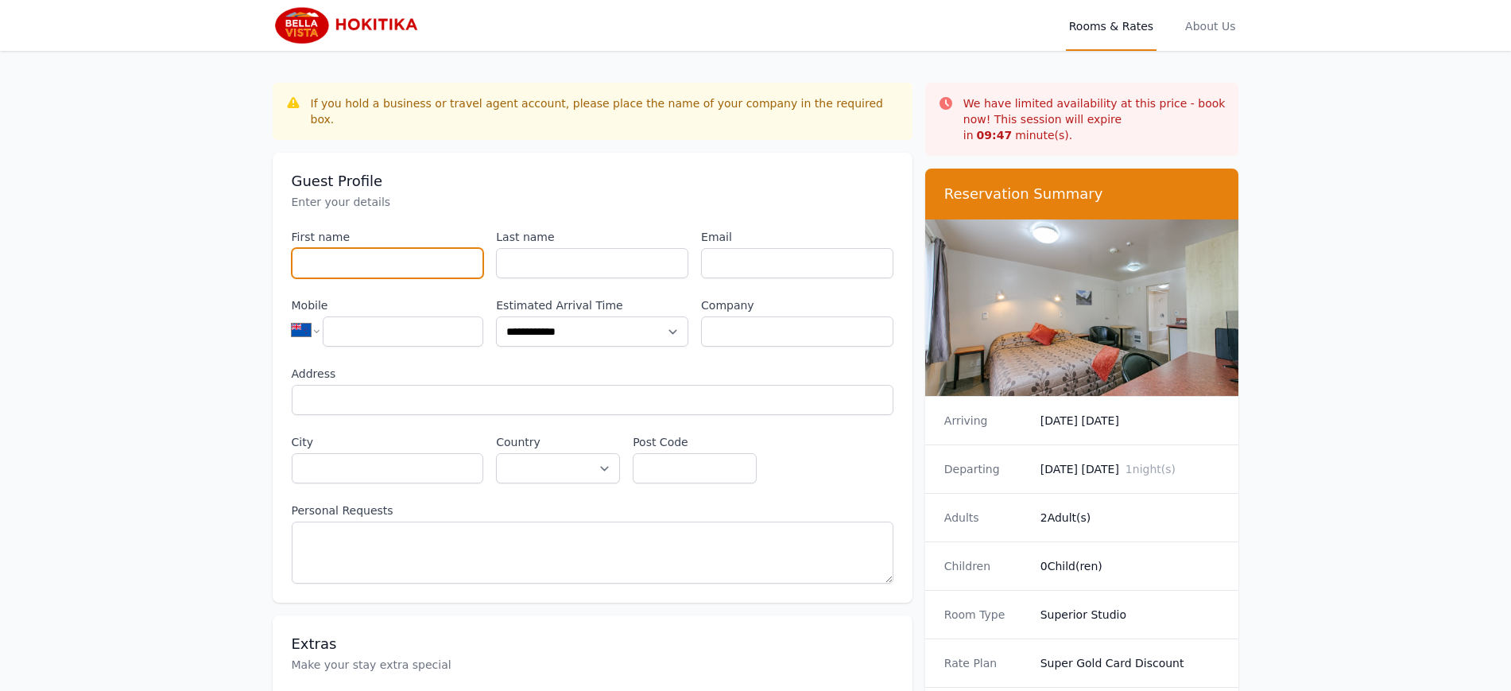
click at [292, 278] on input "First name" at bounding box center [388, 263] width 192 height 30
type input "*****"
click at [496, 278] on input "Last name" at bounding box center [592, 263] width 192 height 30
type input "****"
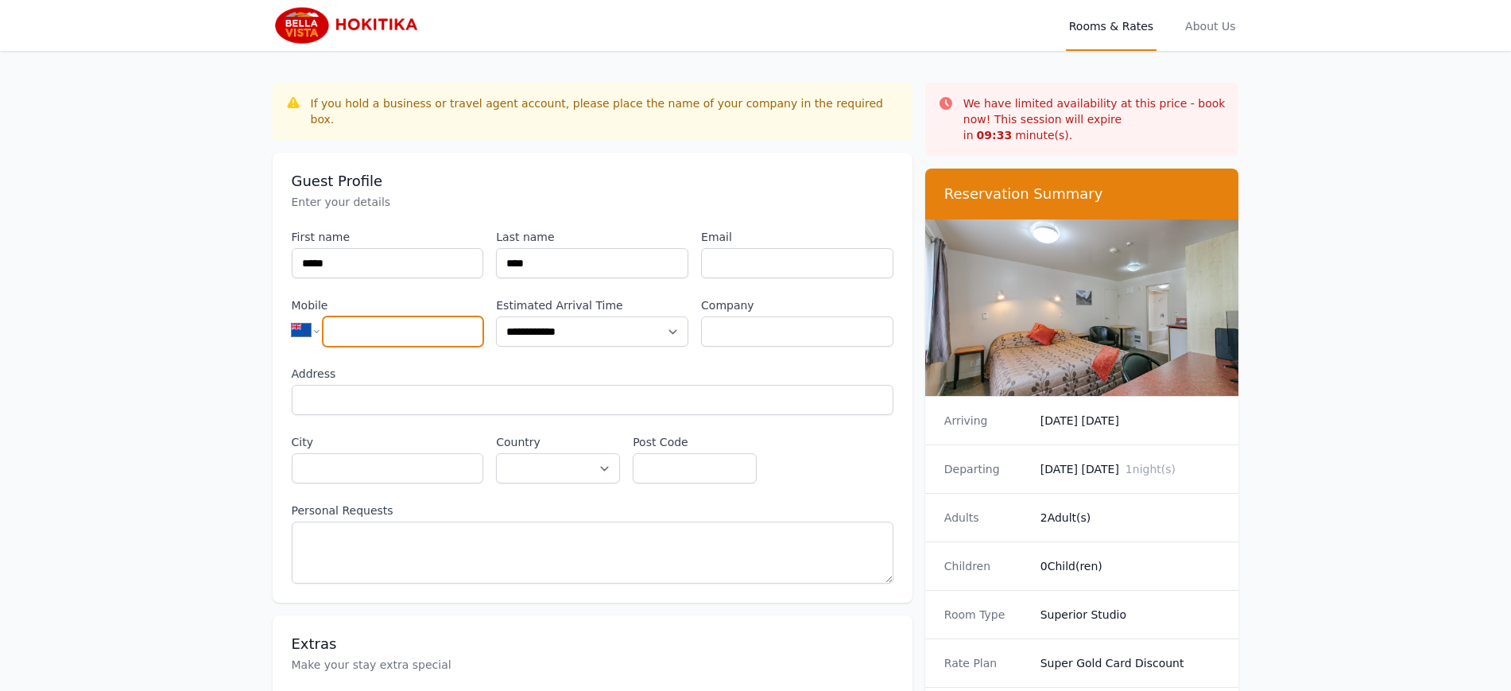
click at [323, 347] on input "Mobile" at bounding box center [403, 331] width 161 height 30
type input "**********"
click at [742, 278] on input "Email" at bounding box center [797, 263] width 192 height 30
type input "**********"
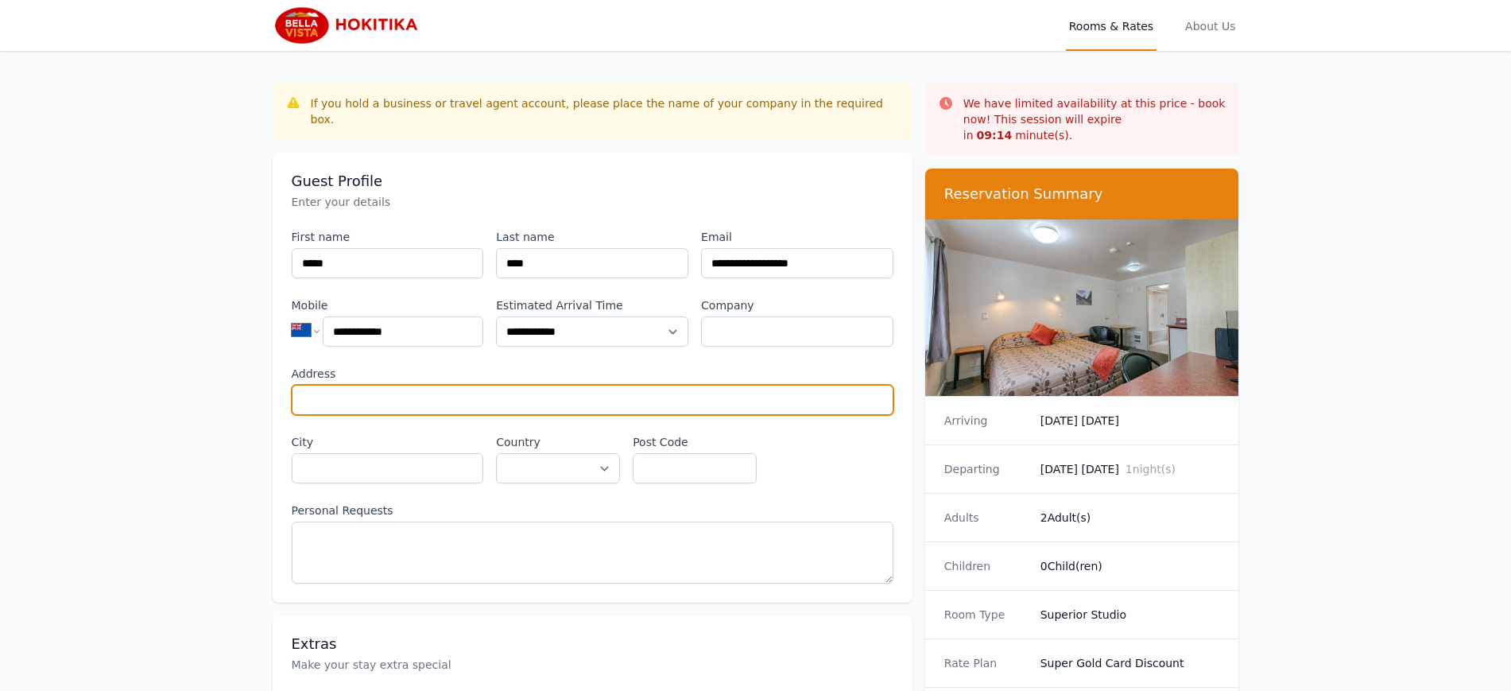
type input "**********"
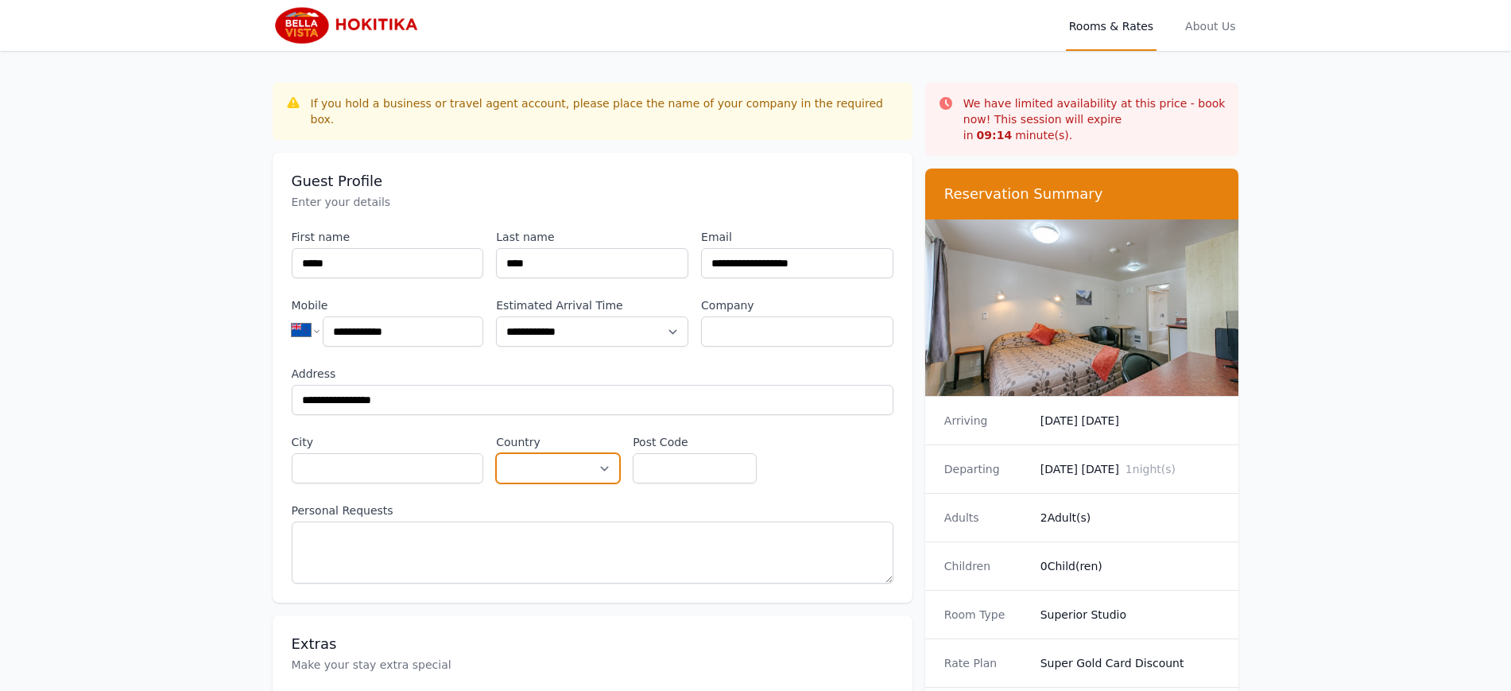
select select "**********"
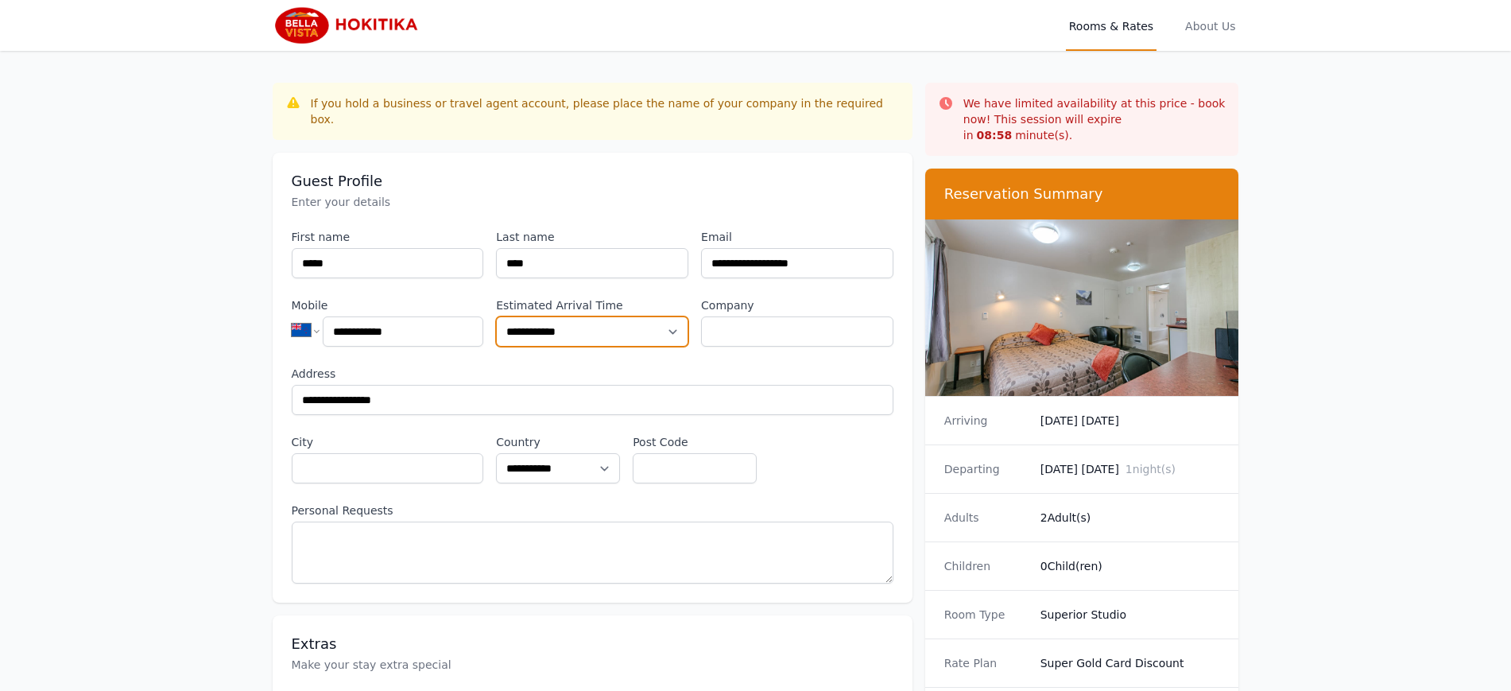
click at [639, 347] on select "**********" at bounding box center [592, 331] width 192 height 30
select select "**********"
click at [496, 347] on select "**********" at bounding box center [592, 331] width 192 height 30
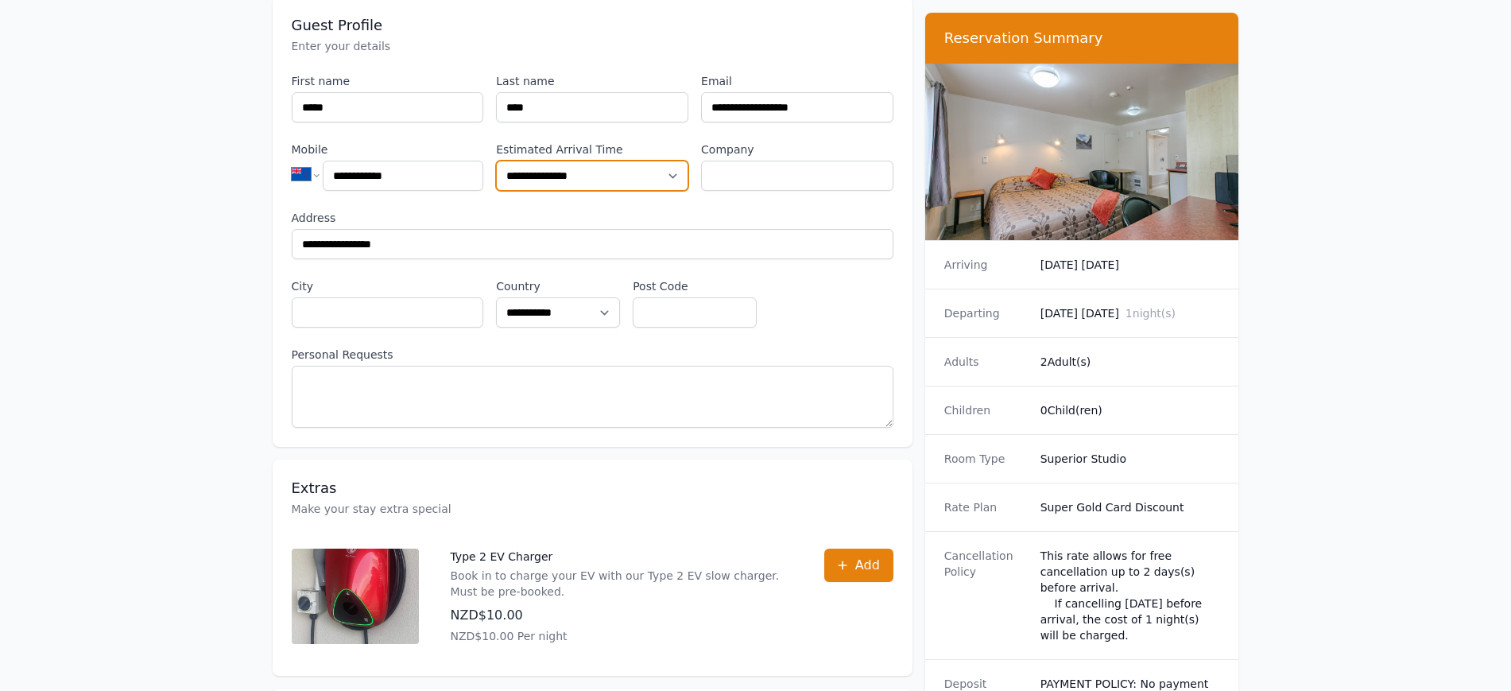
scroll to position [199, 0]
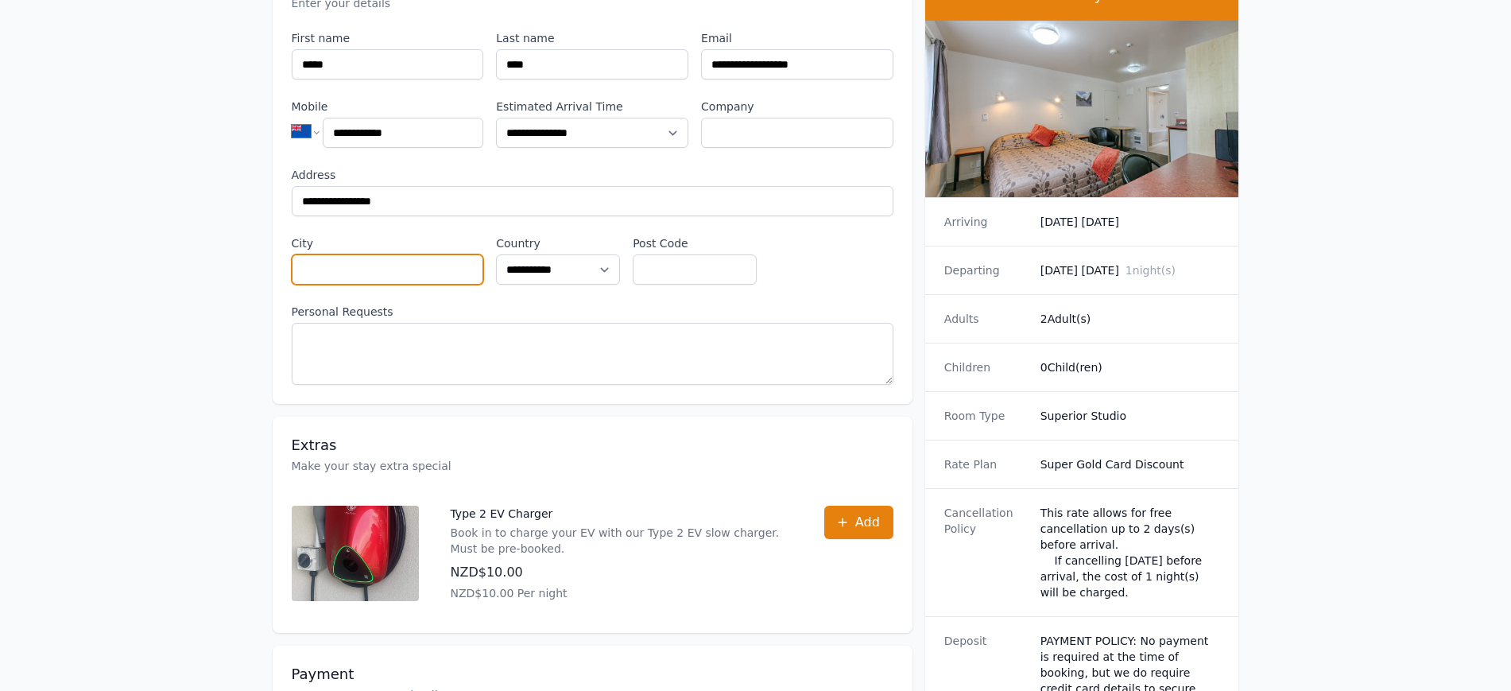
click at [292, 285] on input "City" at bounding box center [388, 269] width 192 height 30
type input "********"
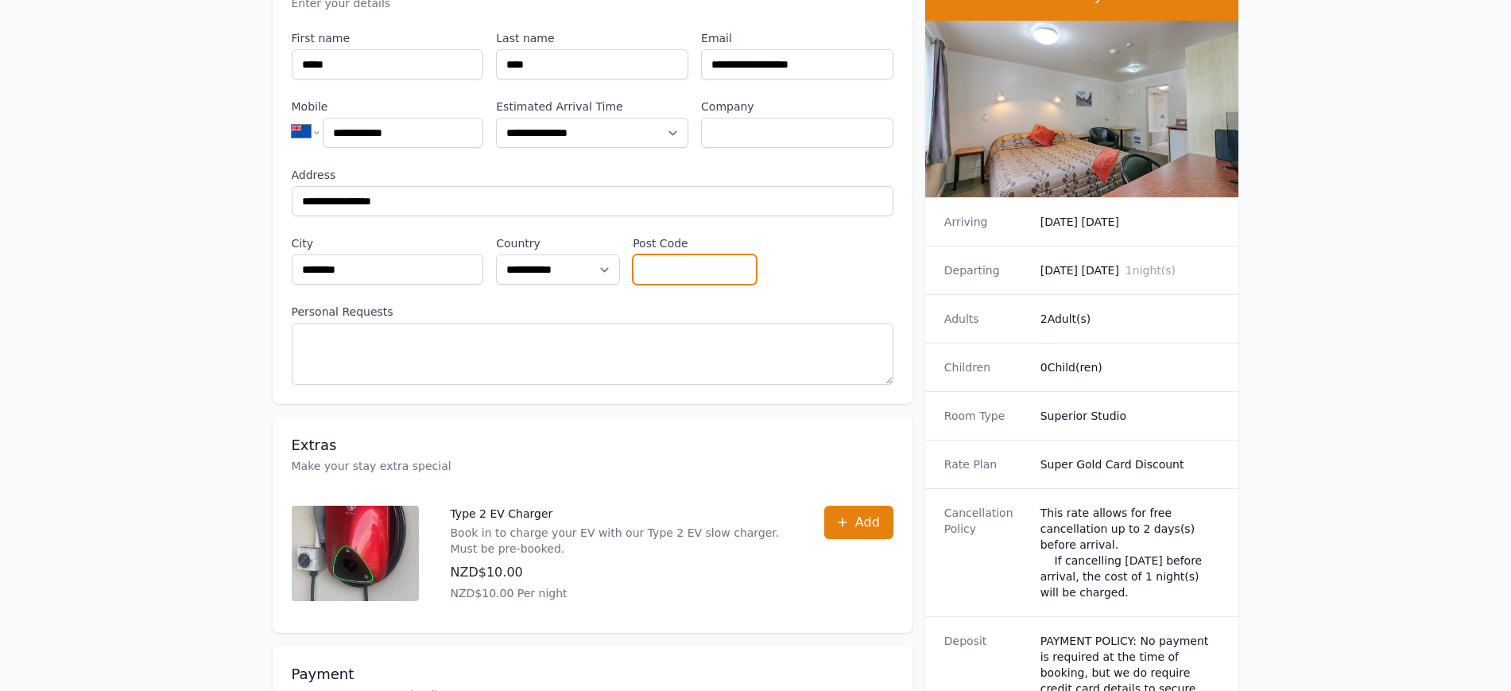
click at [633, 285] on input "Post Code" at bounding box center [695, 269] width 124 height 30
type input "****"
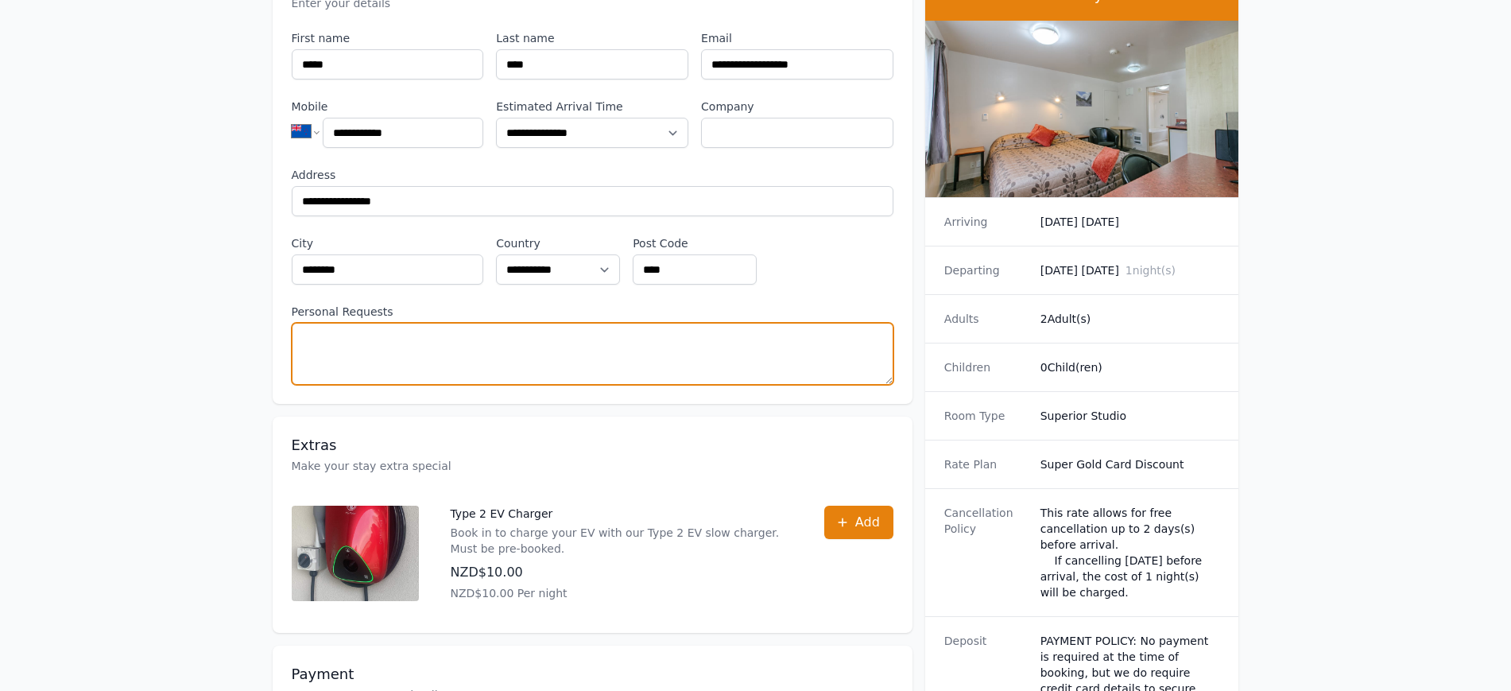
click at [292, 385] on textarea "Personal Requests" at bounding box center [593, 354] width 602 height 62
paste textarea "**********"
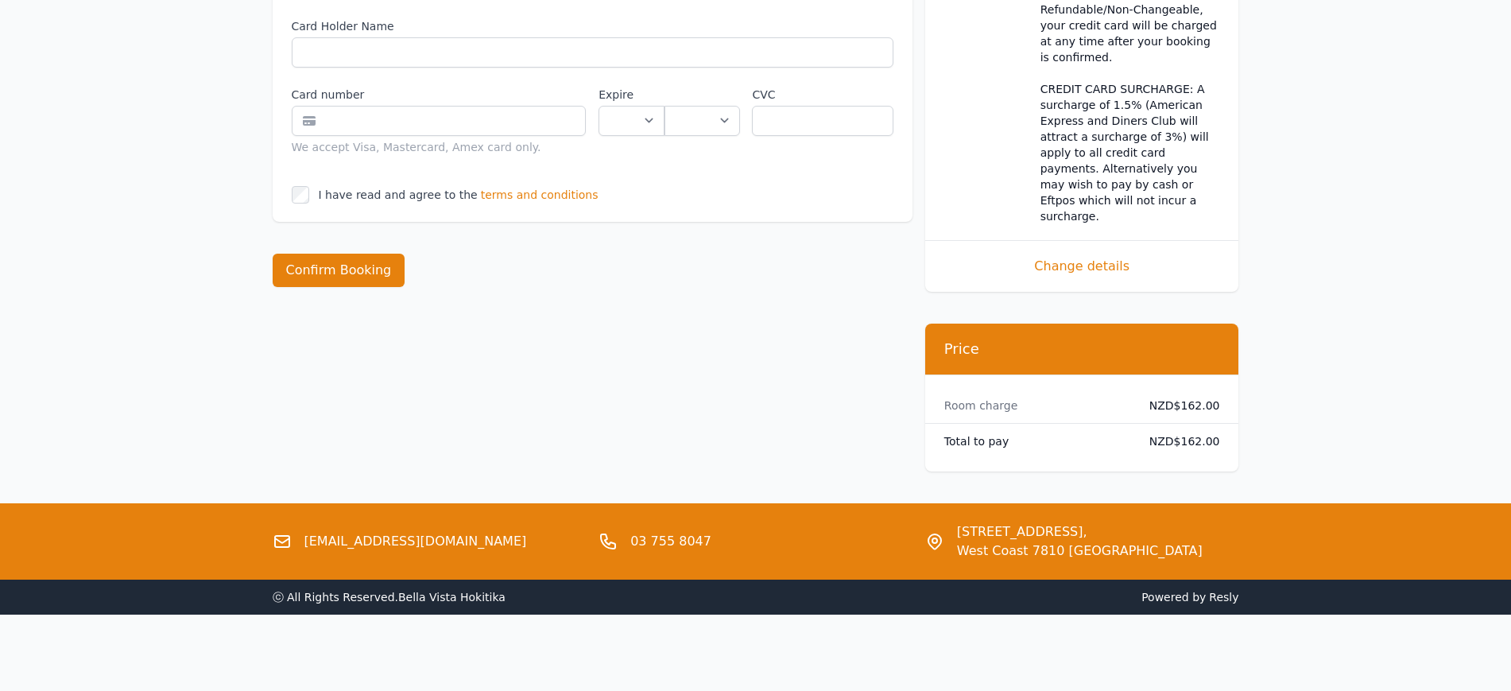
scroll to position [1093, 0]
type textarea "**********"
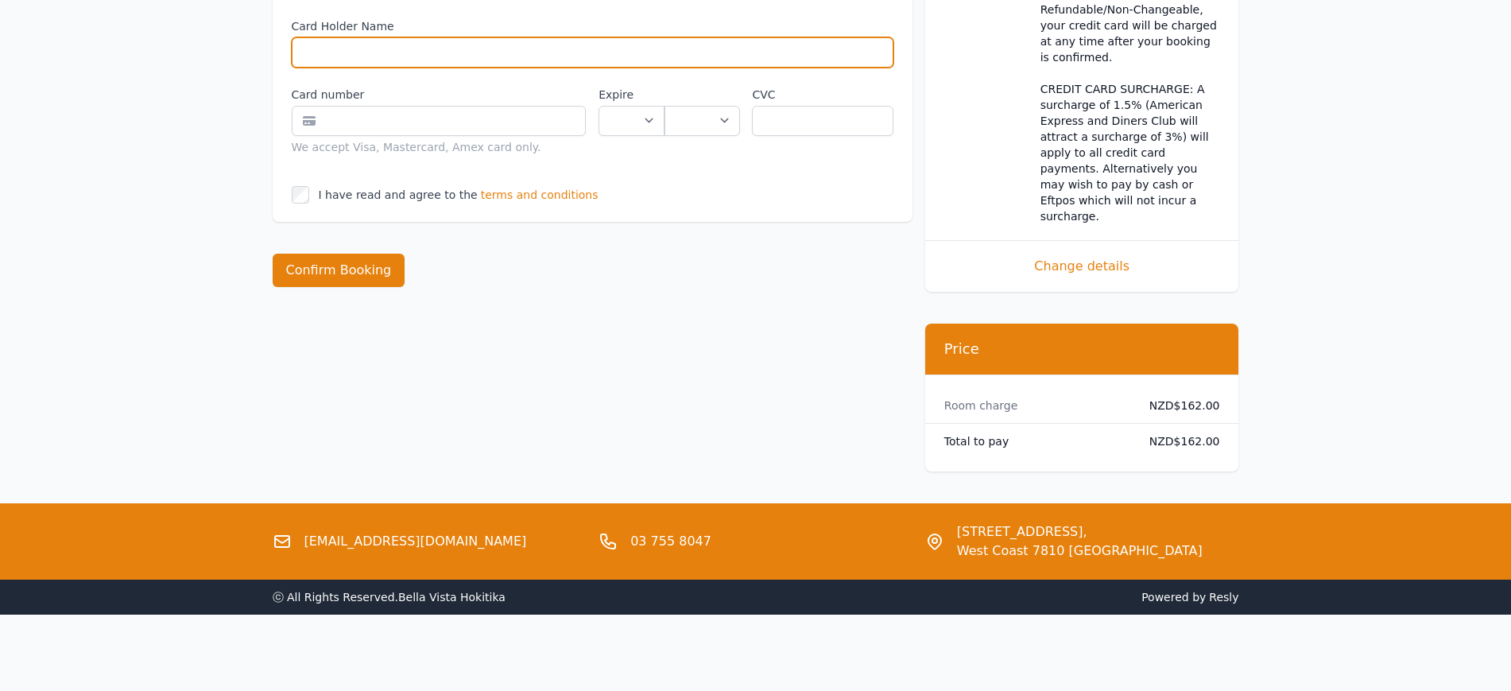
click at [292, 68] on input "Card Holder Name" at bounding box center [593, 52] width 602 height 30
type input "**********"
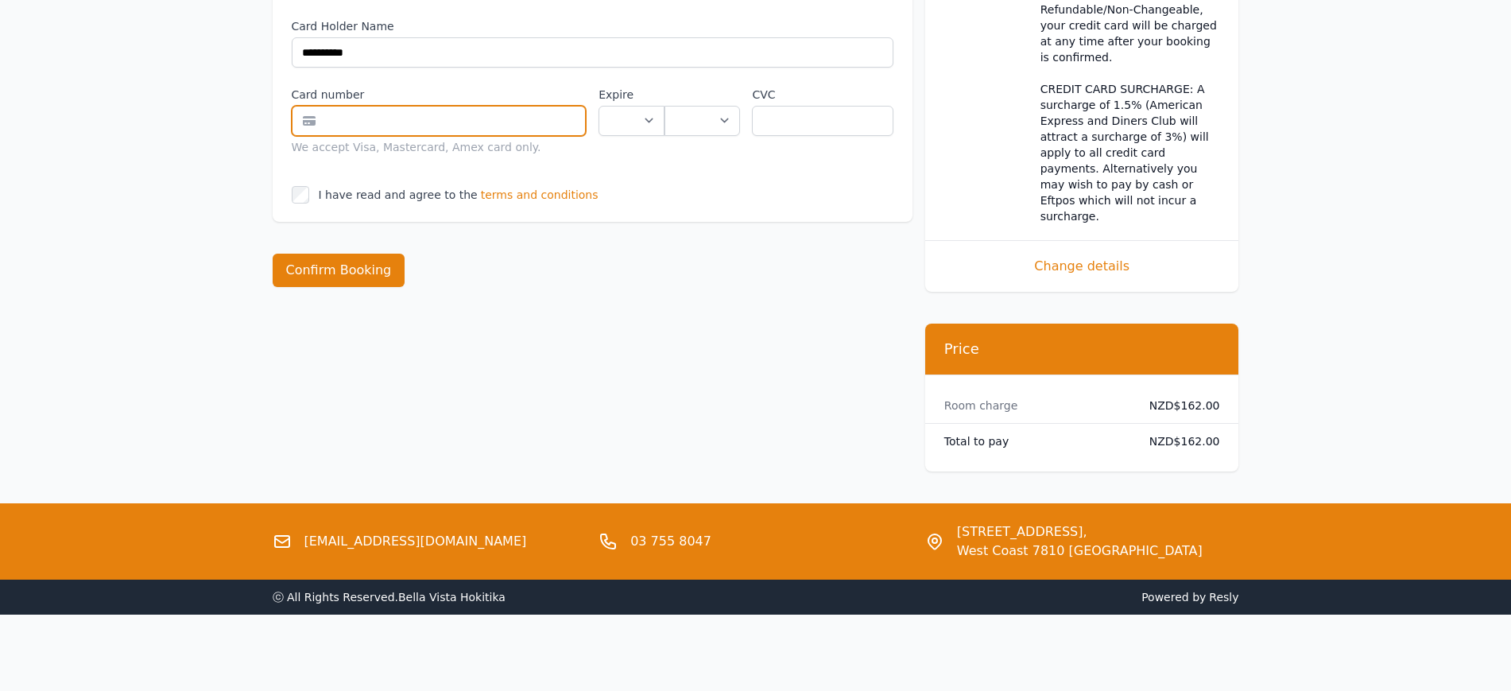
type input "**********"
select select "**"
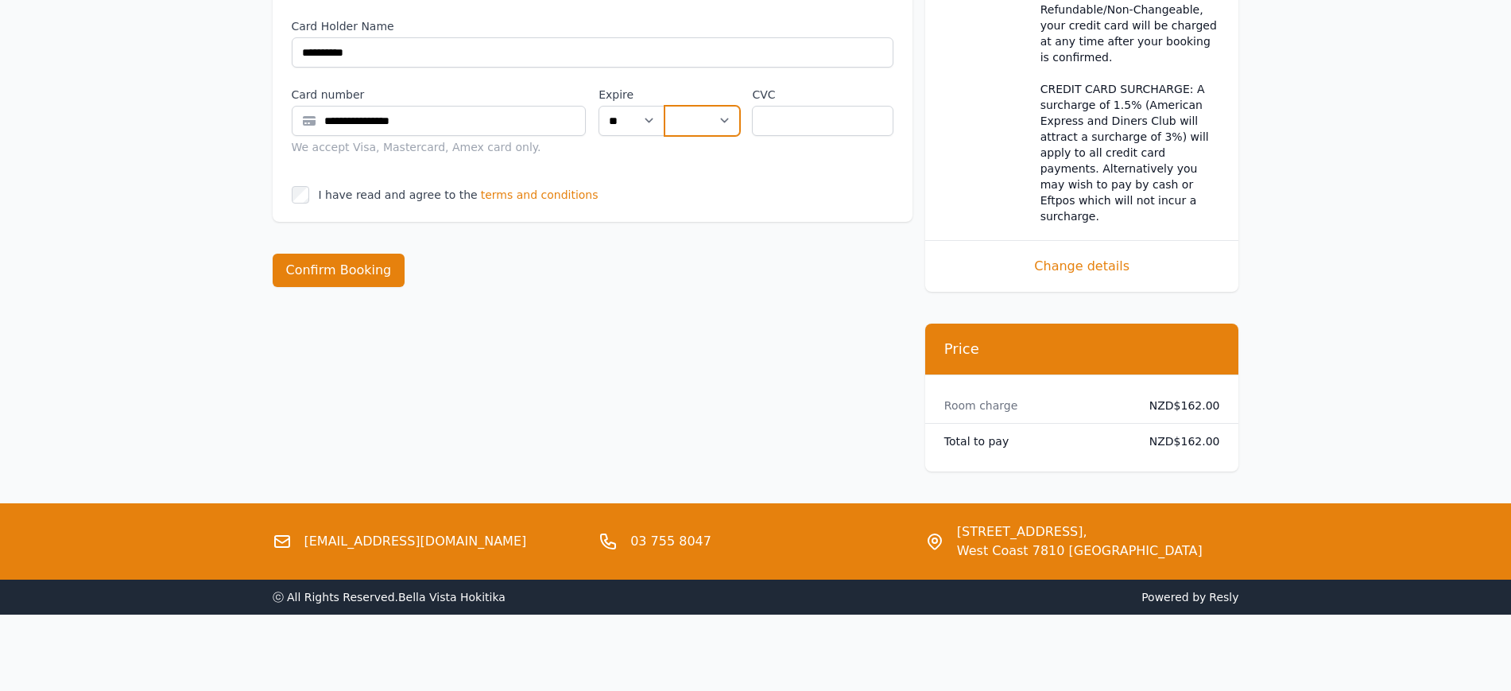
select select "**"
click at [824, 136] on input "text" at bounding box center [822, 121] width 141 height 30
type input "***"
click at [273, 287] on button "Confirm Booking" at bounding box center [339, 270] width 133 height 33
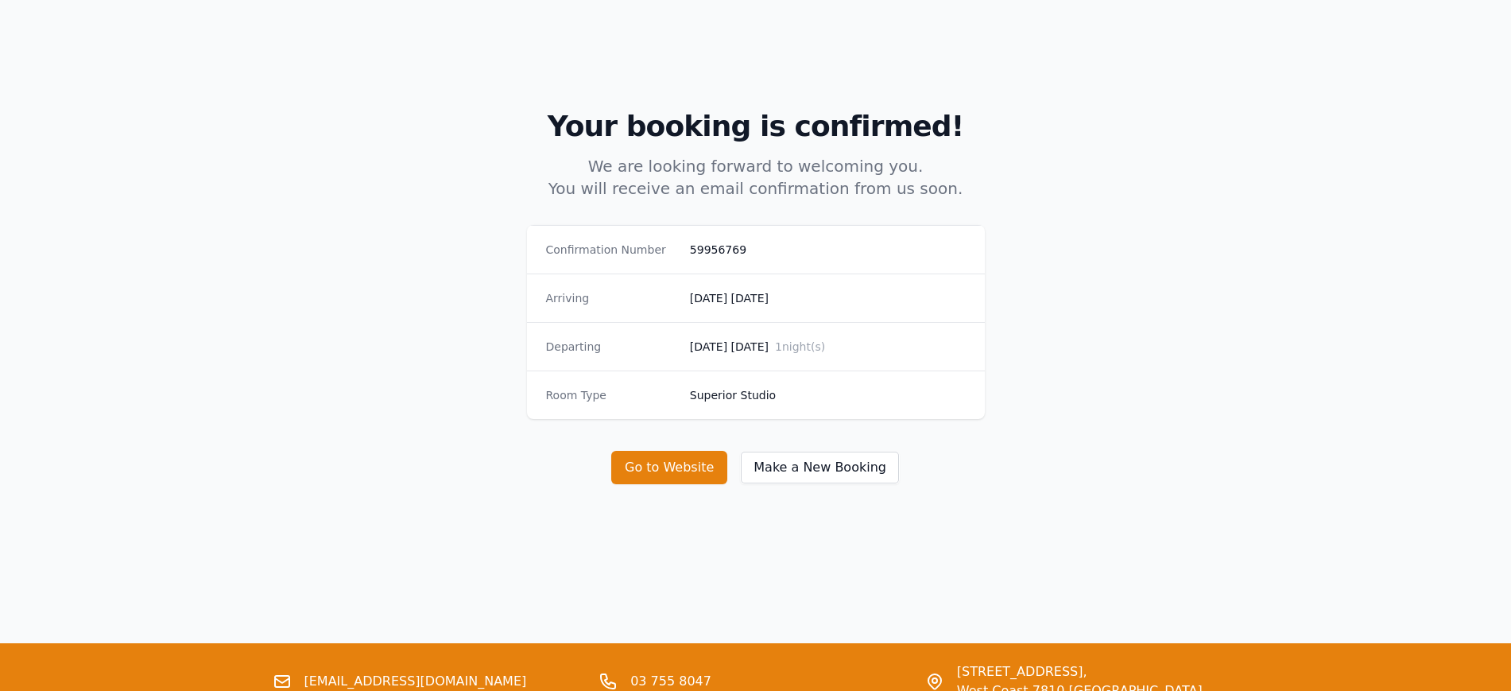
scroll to position [298, 0]
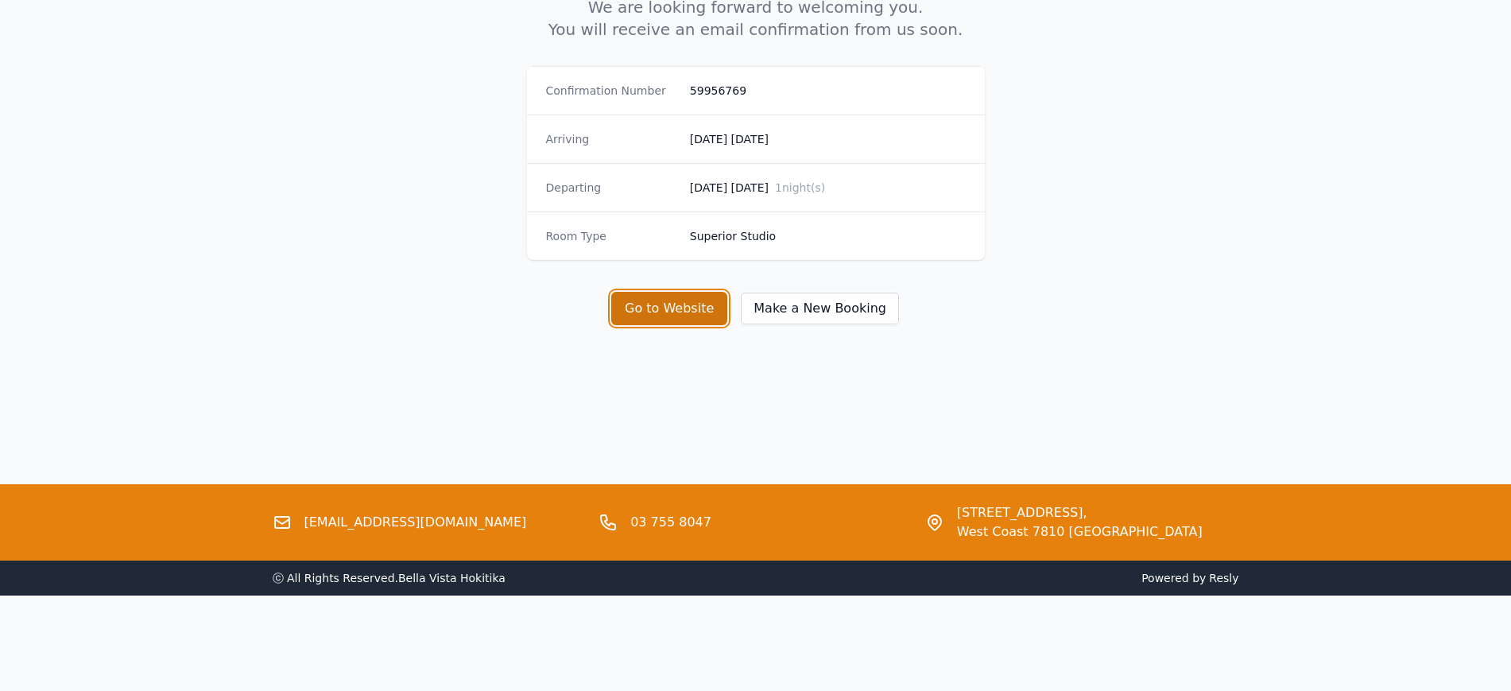
click at [688, 325] on button "Go to Website" at bounding box center [669, 308] width 116 height 33
